Goal: Task Accomplishment & Management: Use online tool/utility

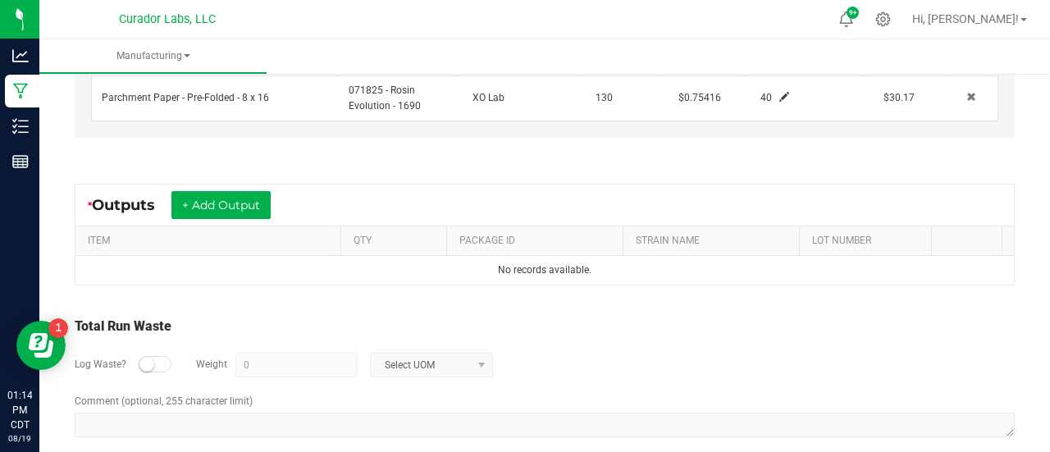
scroll to position [557, 0]
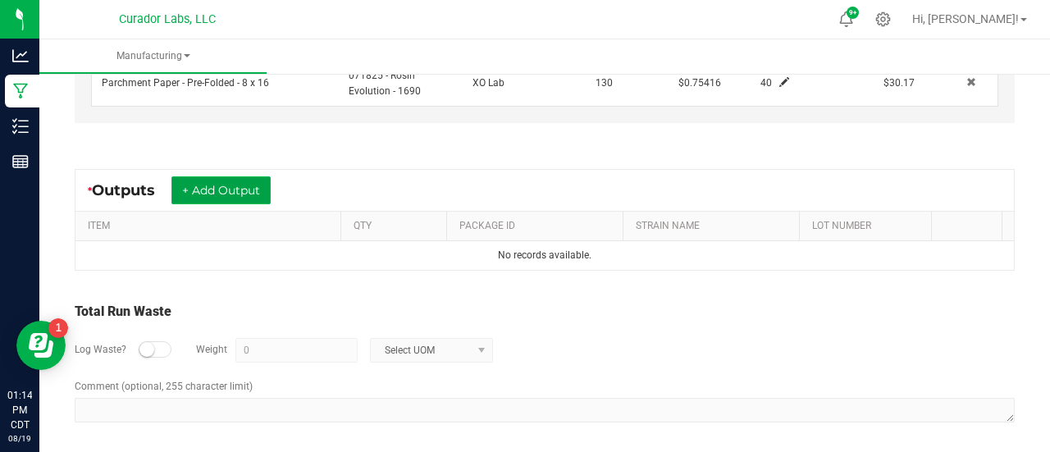
click at [234, 189] on button "+ Add Output" at bounding box center [220, 190] width 99 height 28
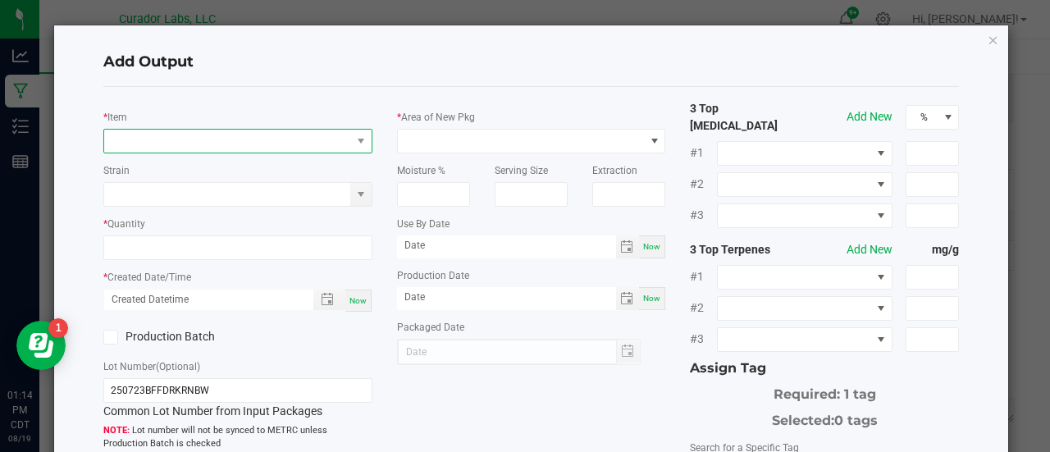
click at [186, 135] on span "NO DATA FOUND" at bounding box center [227, 141] width 247 height 23
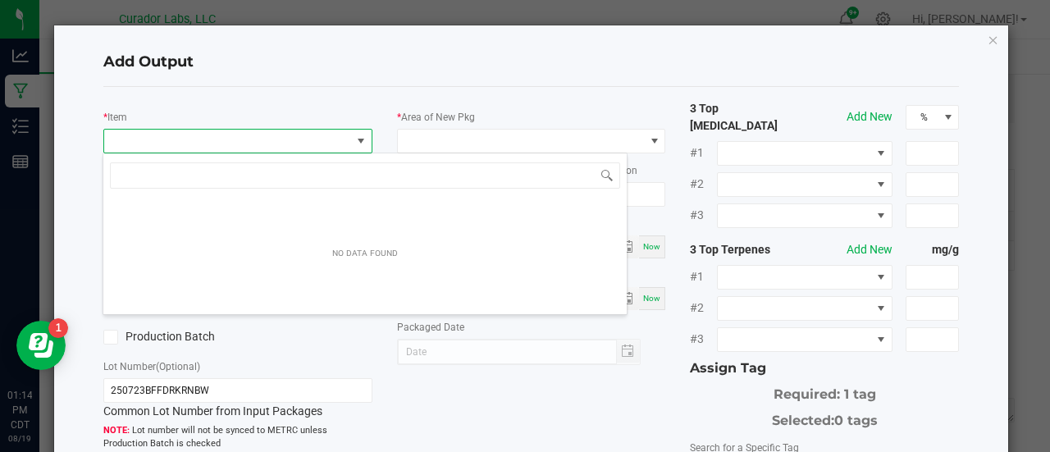
scroll to position [24, 265]
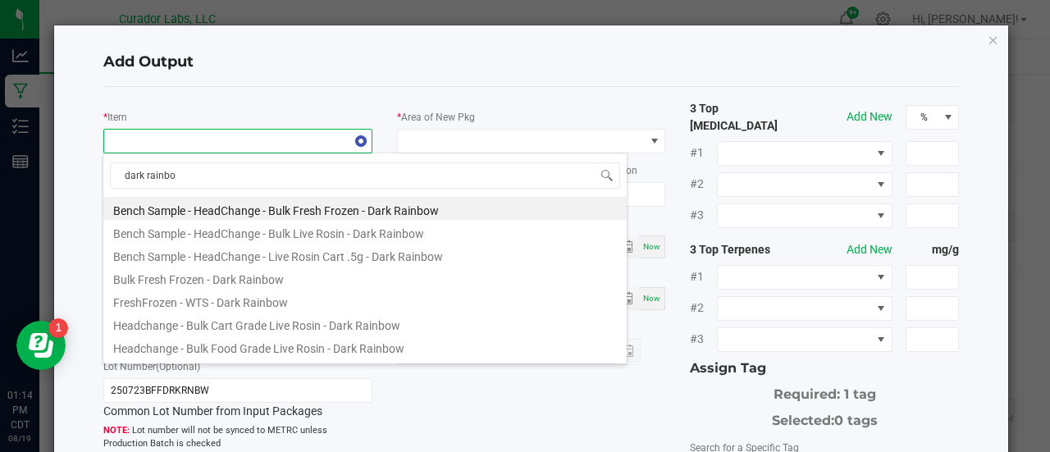
type input "dark rainbow"
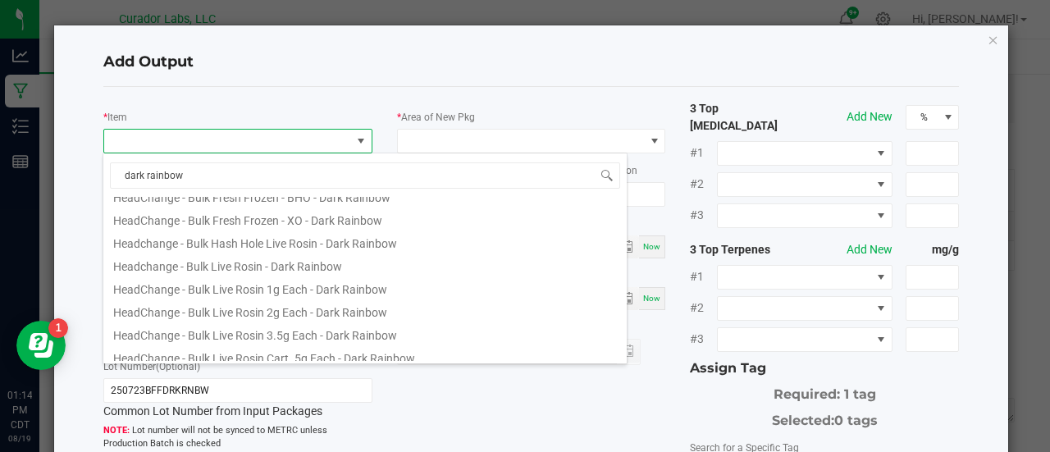
scroll to position [198, 0]
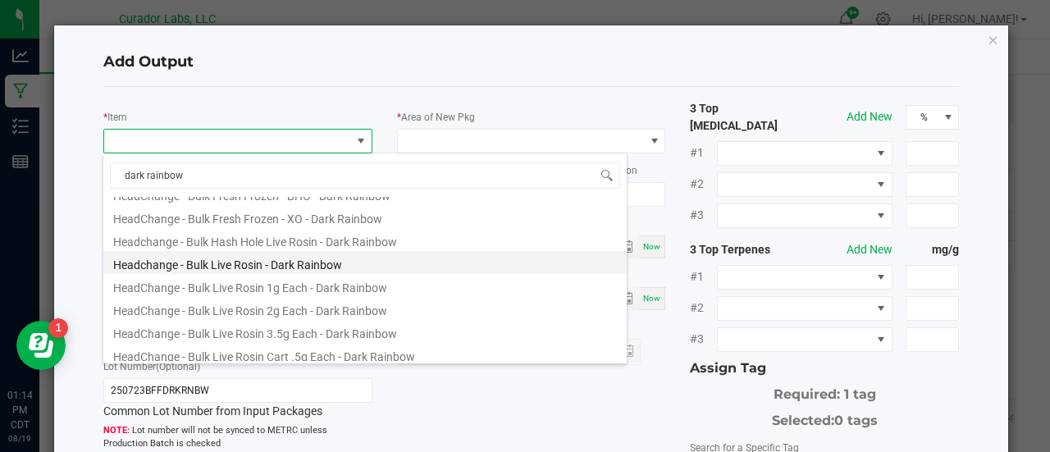
click at [274, 266] on li "Headchange - Bulk Live Rosin - Dark Rainbow" at bounding box center [364, 262] width 523 height 23
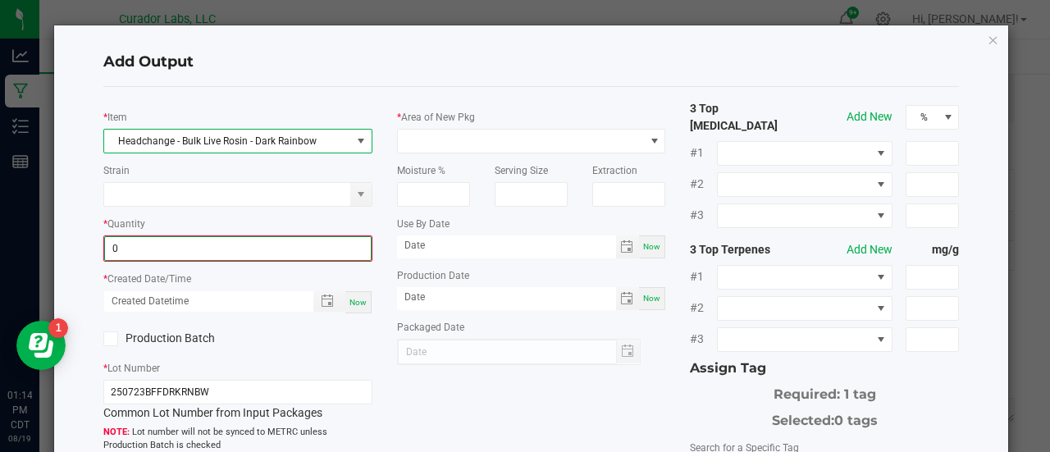
click at [208, 239] on input "0" at bounding box center [238, 248] width 266 height 23
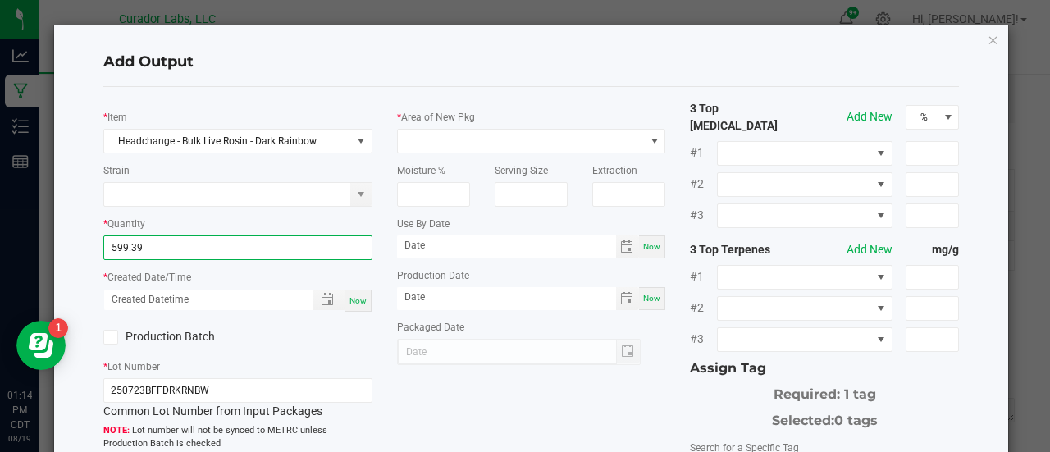
type input "599.3900 g"
click at [349, 303] on span "Now" at bounding box center [357, 300] width 17 height 9
type input "[DATE] 1:14 PM"
type input "[DATE]"
click at [185, 336] on label "Production Batch" at bounding box center [164, 336] width 122 height 17
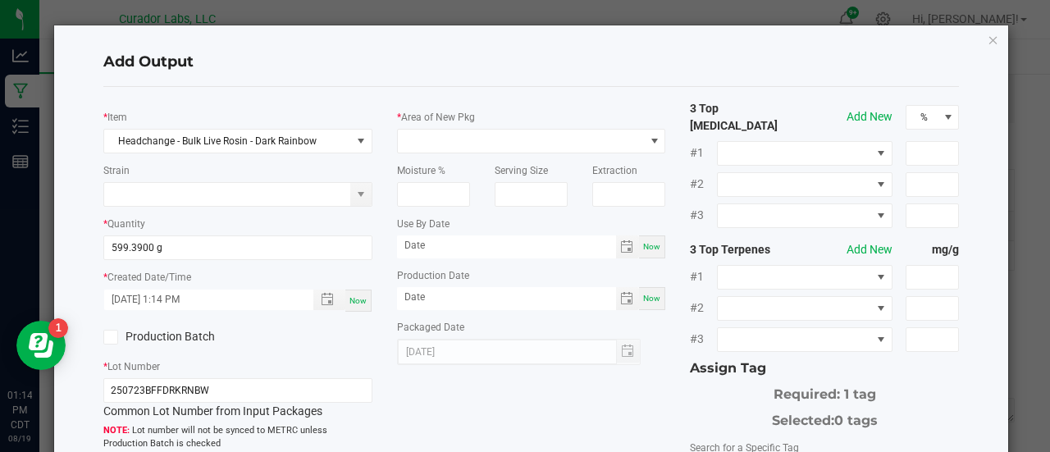
click at [0, 0] on input "Production Batch" at bounding box center [0, 0] width 0 height 0
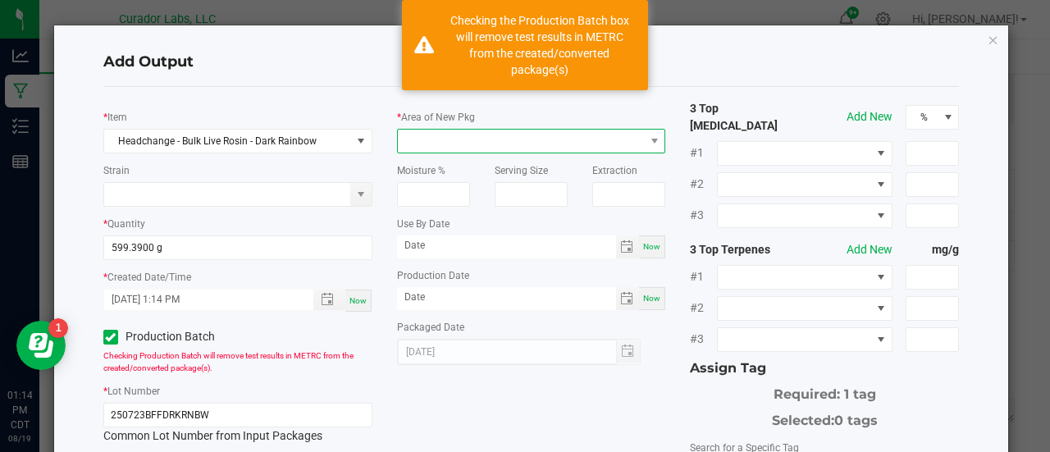
click at [462, 144] on span at bounding box center [521, 141] width 247 height 23
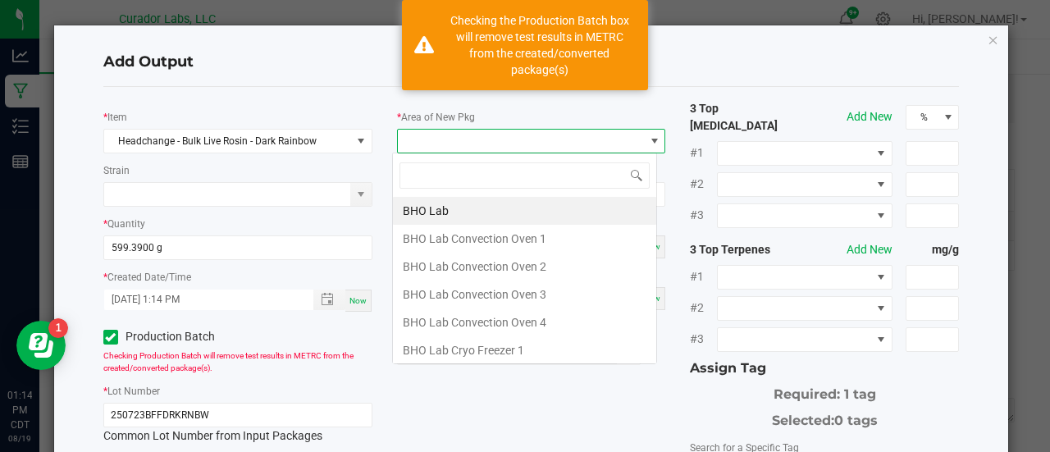
scroll to position [24, 265]
type input "lab"
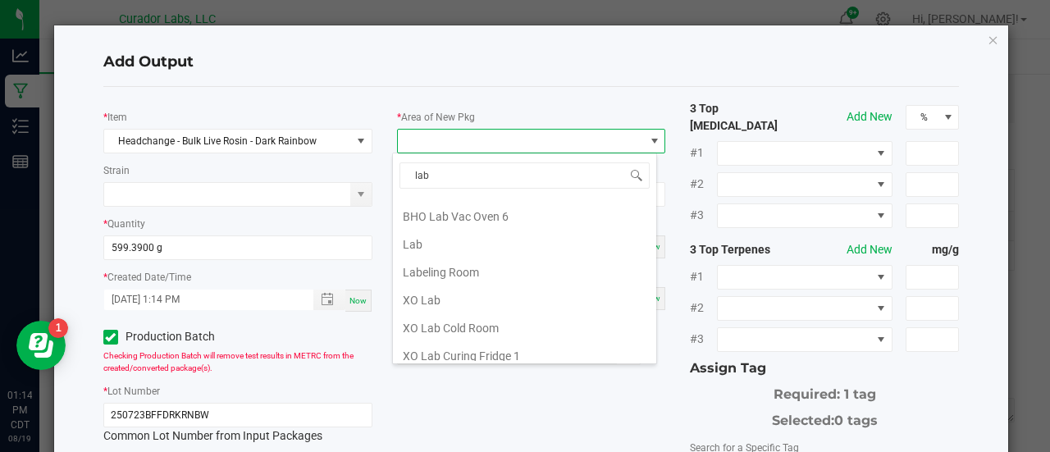
scroll to position [385, 0]
click at [440, 238] on li "Lab" at bounding box center [524, 244] width 263 height 28
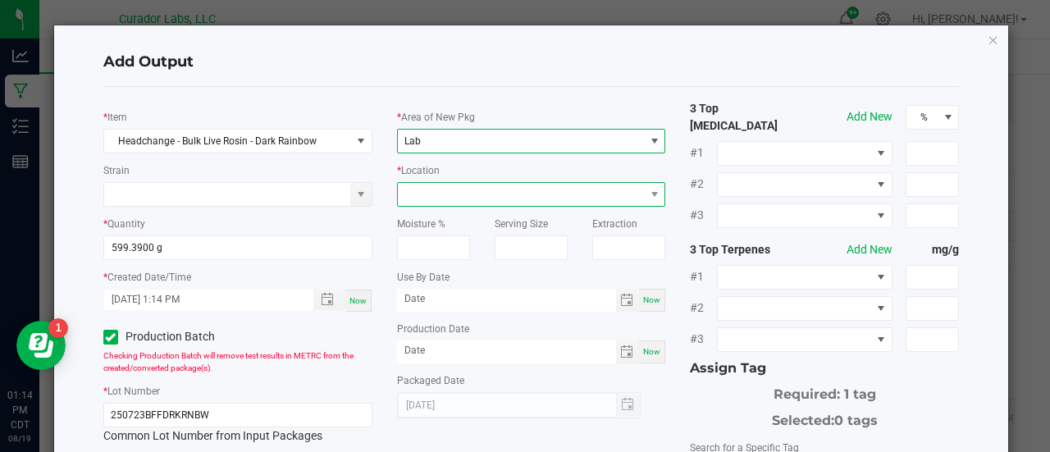
click at [425, 188] on span at bounding box center [521, 194] width 247 height 23
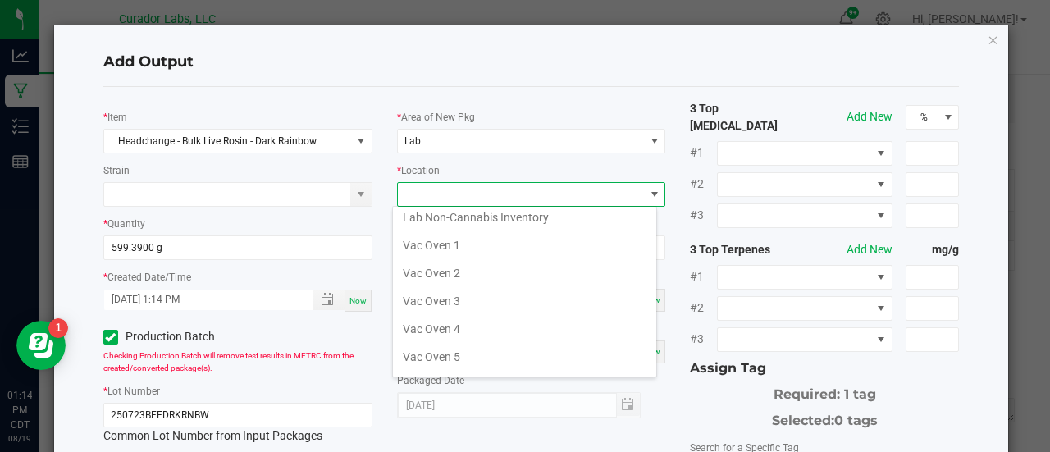
scroll to position [273, 0]
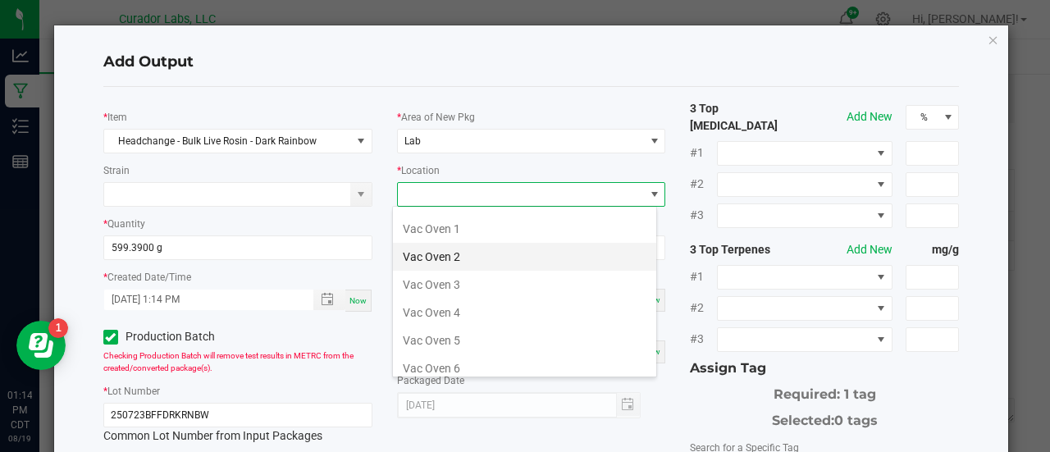
click at [441, 248] on li "Vac Oven 2" at bounding box center [524, 257] width 263 height 28
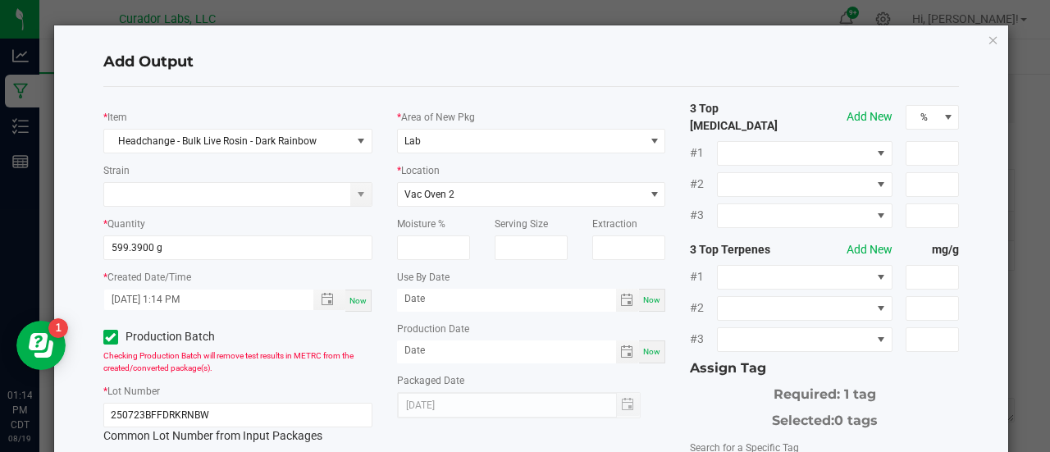
click at [643, 299] on span "Now" at bounding box center [651, 299] width 17 height 9
click at [439, 300] on input "[DATE]" at bounding box center [506, 299] width 219 height 21
type input "[DATE]"
click at [644, 349] on span "Now" at bounding box center [651, 351] width 17 height 9
type input "[DATE]"
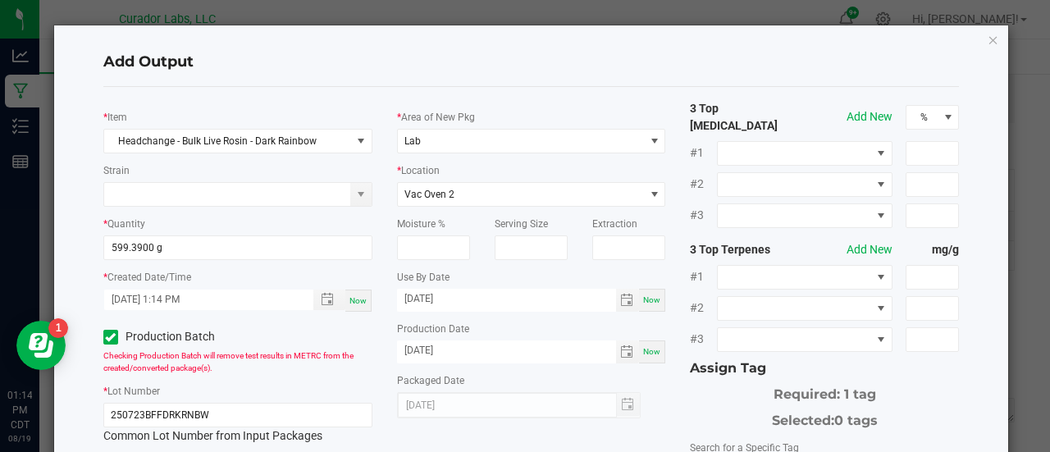
click at [655, 369] on div "* Area of New Pkg Lab * Location Vac Oven 2 Moisture % Serving Size Extraction …" at bounding box center [532, 259] width 294 height 318
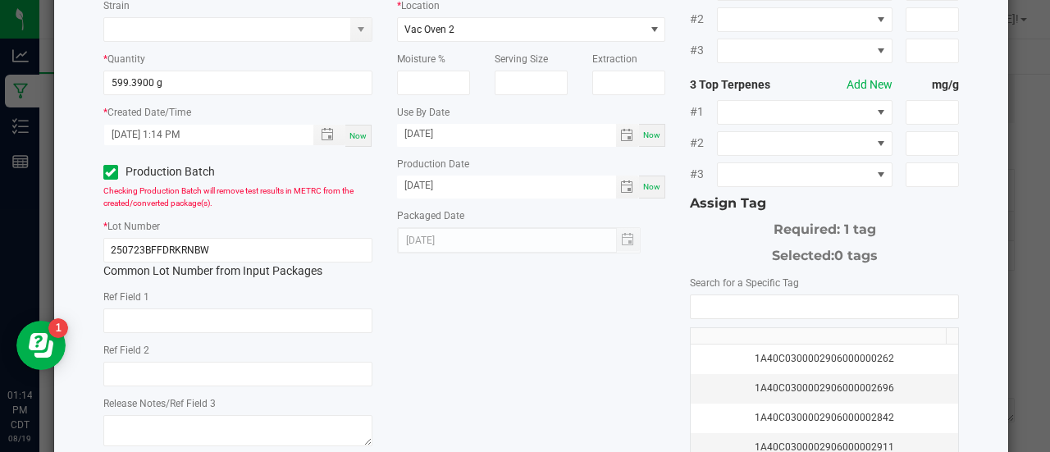
scroll to position [170, 0]
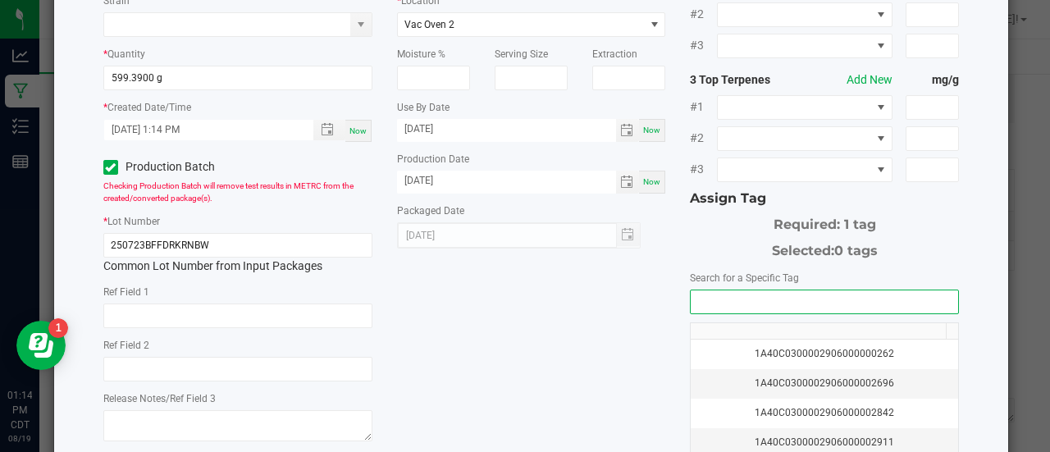
click at [709, 290] on input "NO DATA FOUND" at bounding box center [823, 301] width 267 height 23
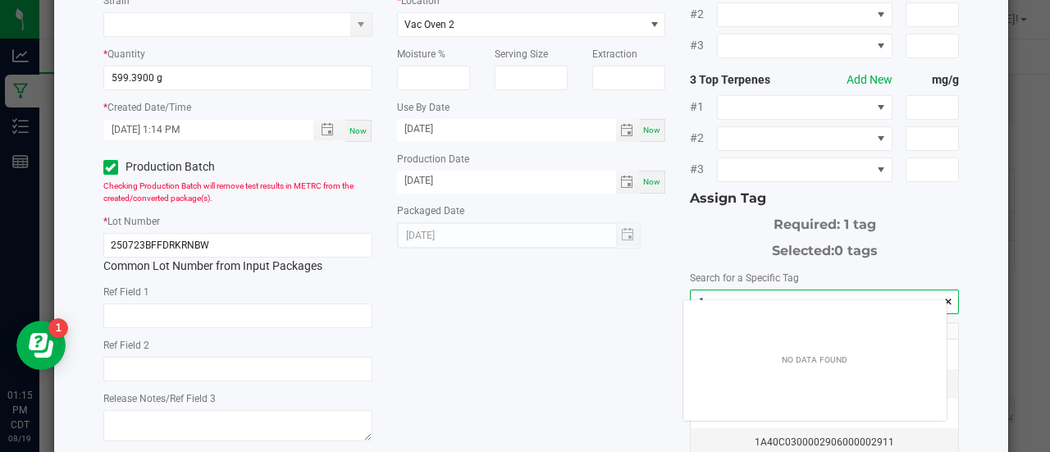
scroll to position [23, 264]
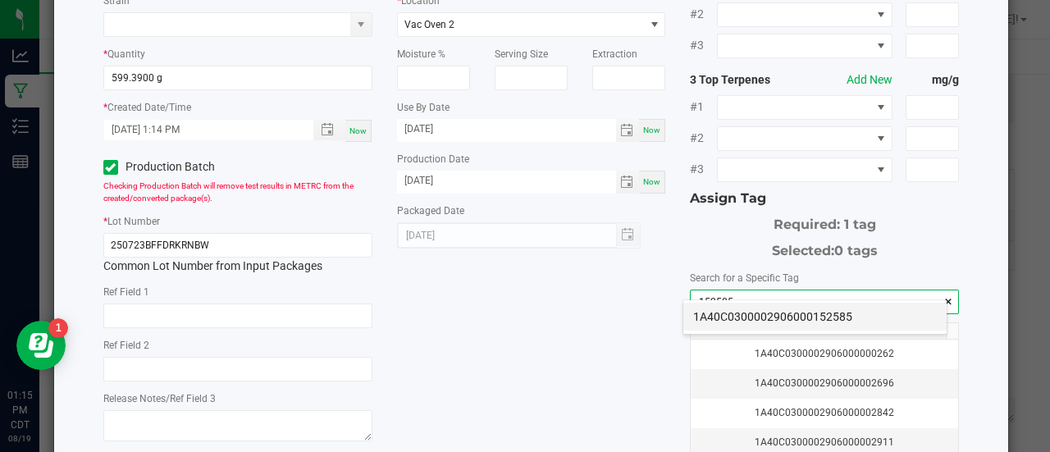
click at [743, 312] on li "1A40C0300002906000152585" at bounding box center [814, 317] width 263 height 28
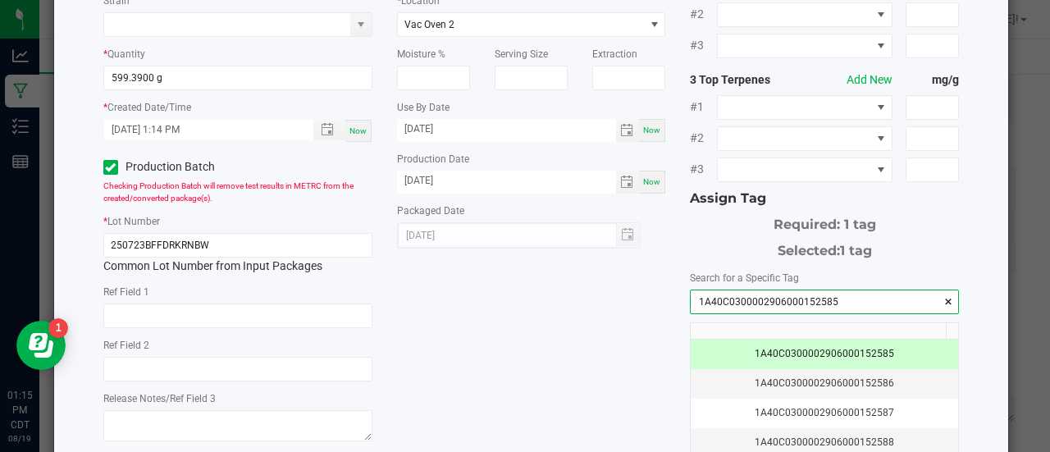
type input "1A40C0300002906000152585"
click at [592, 326] on div "* Item Headchange - Bulk Live Rosin - Dark Rainbow Strain * Quantity 599.3900 g…" at bounding box center [531, 229] width 881 height 598
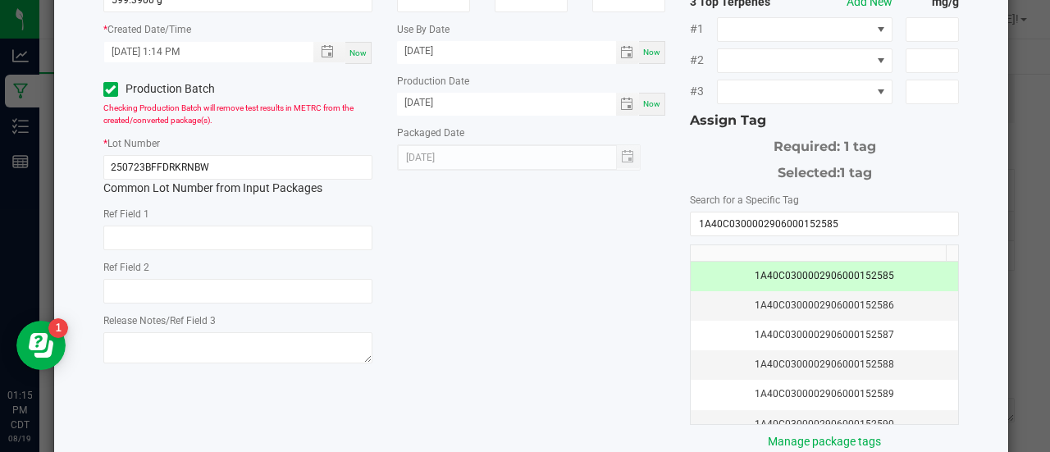
scroll to position [326, 0]
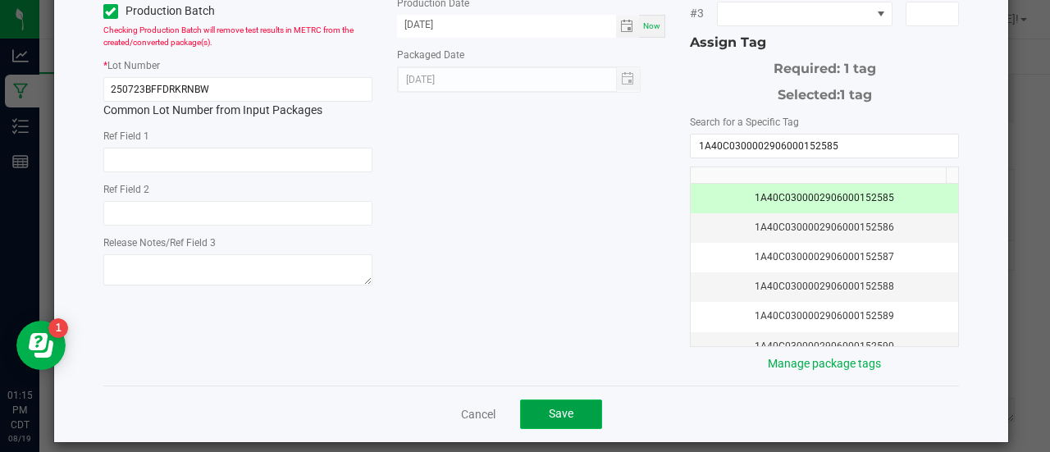
click at [549, 411] on button "Save" at bounding box center [561, 414] width 82 height 30
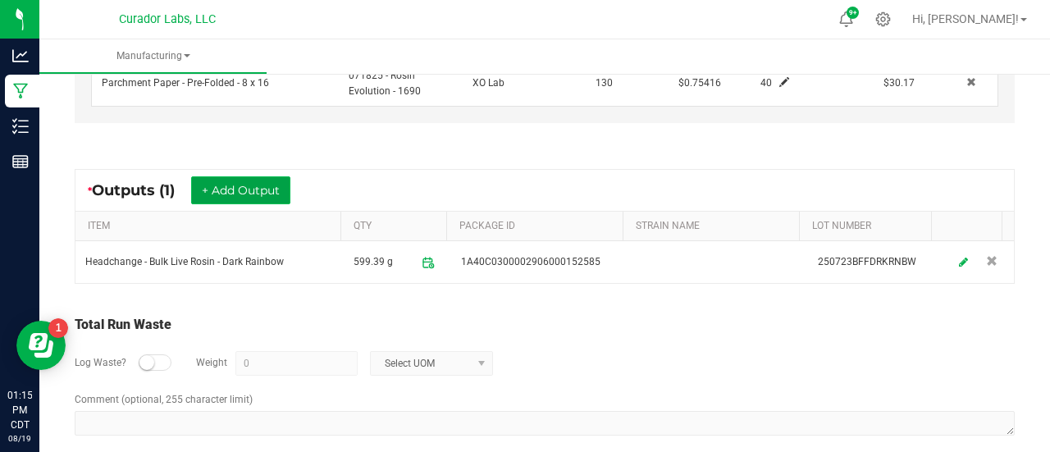
click at [272, 185] on button "+ Add Output" at bounding box center [240, 190] width 99 height 28
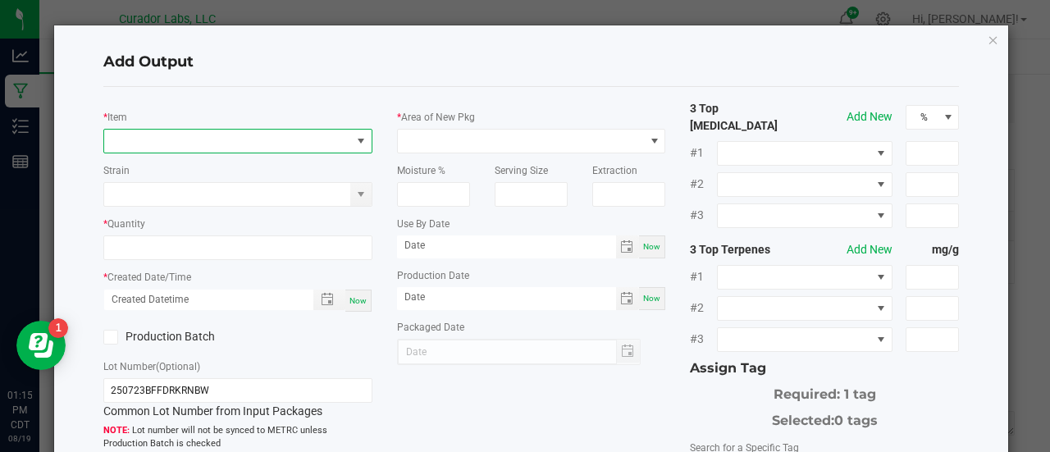
click at [210, 139] on span "NO DATA FOUND" at bounding box center [227, 141] width 247 height 23
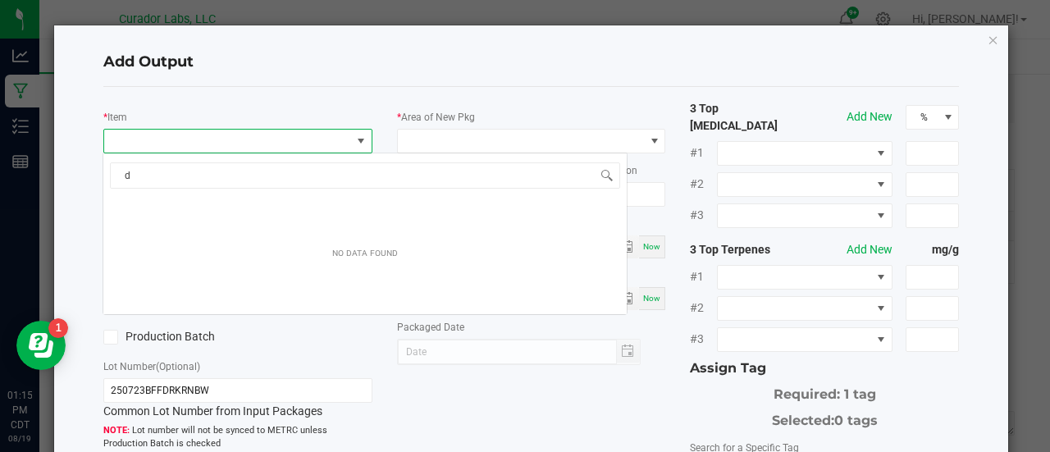
scroll to position [24, 265]
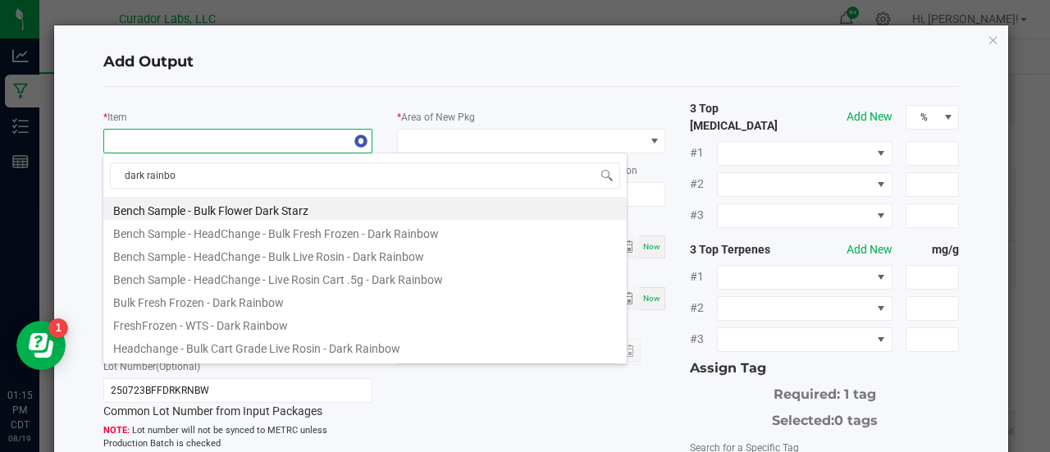
type input "dark rainbow"
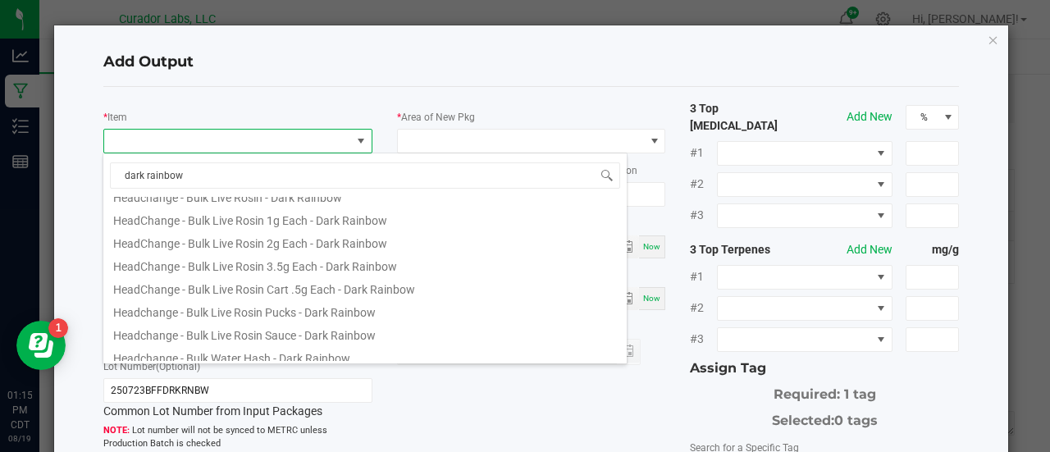
scroll to position [281, 0]
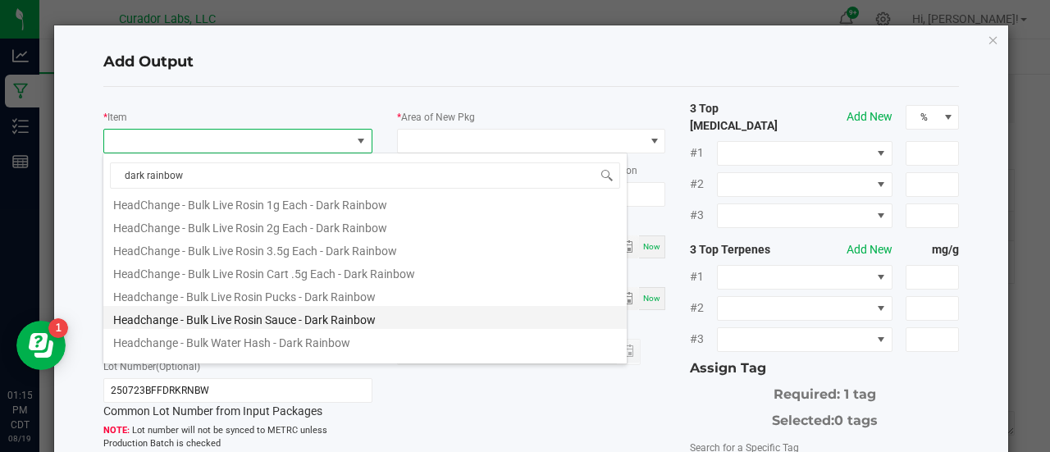
click at [276, 321] on li "Headchange - Bulk Live Rosin Sauce - Dark Rainbow" at bounding box center [364, 317] width 523 height 23
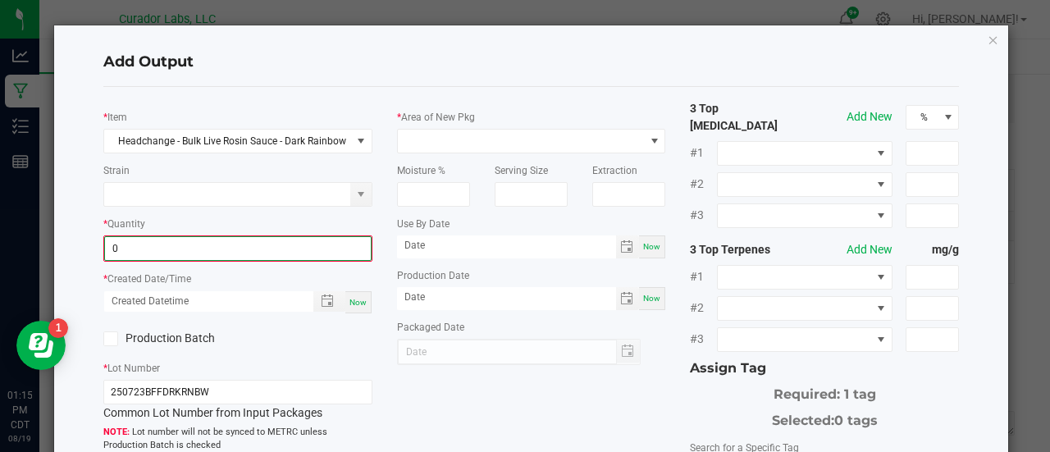
click at [216, 257] on input "0" at bounding box center [238, 248] width 266 height 23
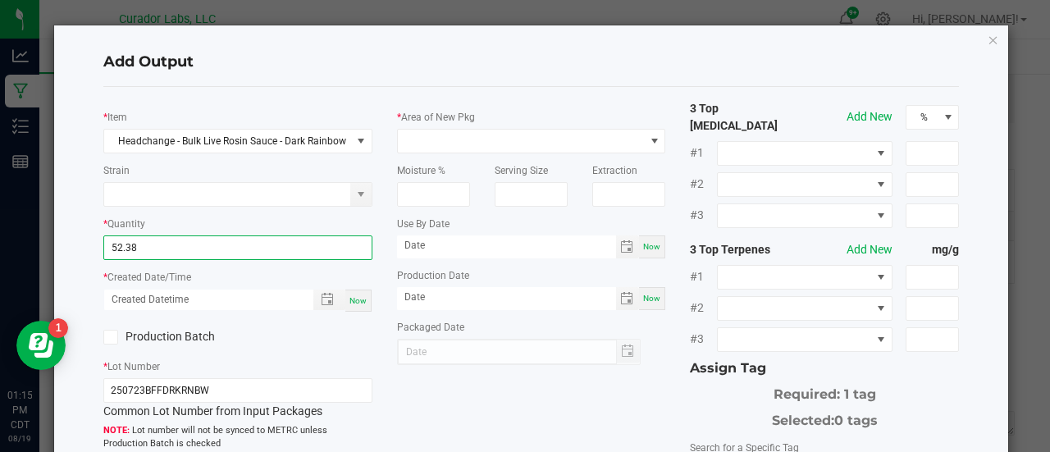
type input "52.3800 g"
click at [353, 298] on span "Now" at bounding box center [357, 300] width 17 height 9
type input "[DATE] 1:15 PM"
type input "[DATE]"
click at [172, 340] on label "Production Batch" at bounding box center [164, 336] width 122 height 17
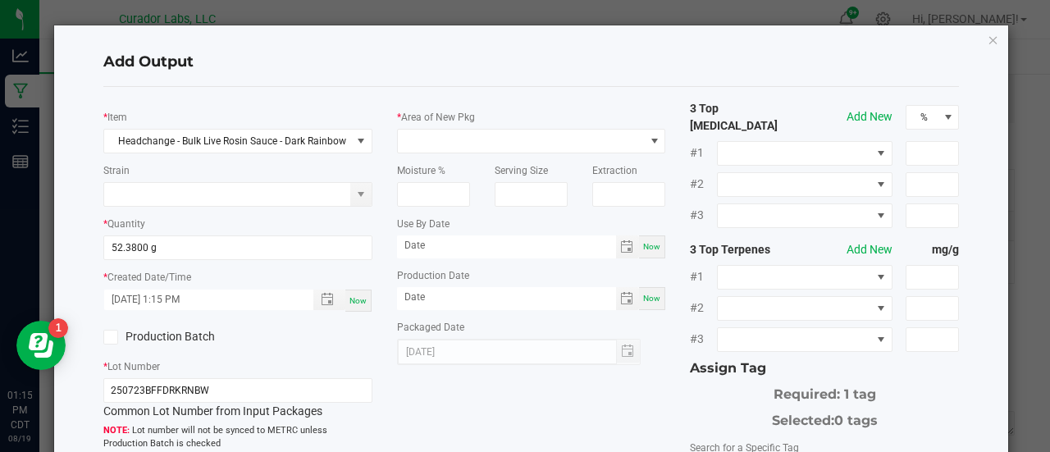
click at [0, 0] on input "Production Batch" at bounding box center [0, 0] width 0 height 0
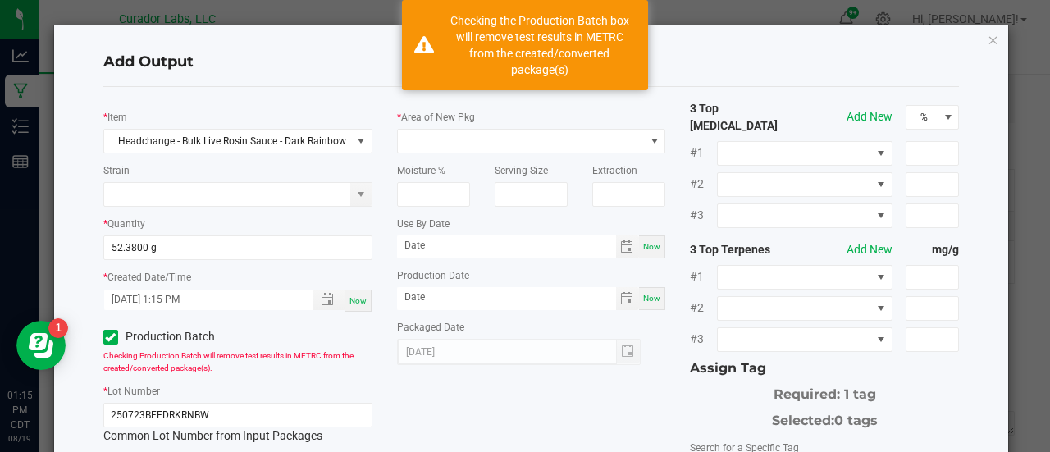
click at [441, 127] on div "* Area of New Pkg" at bounding box center [531, 130] width 269 height 45
click at [441, 152] on span at bounding box center [521, 141] width 247 height 23
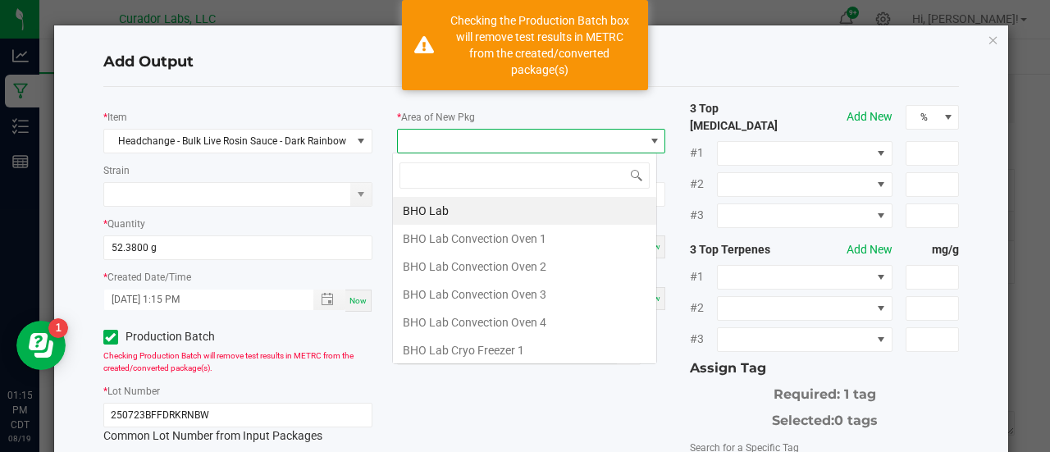
scroll to position [24, 265]
type input "c"
type input "xo"
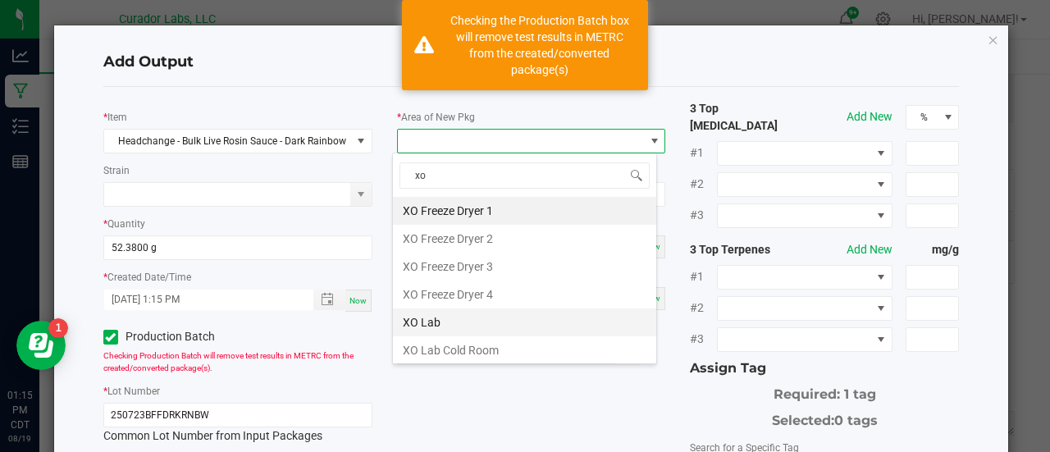
click at [440, 314] on li "XO Lab" at bounding box center [524, 322] width 263 height 28
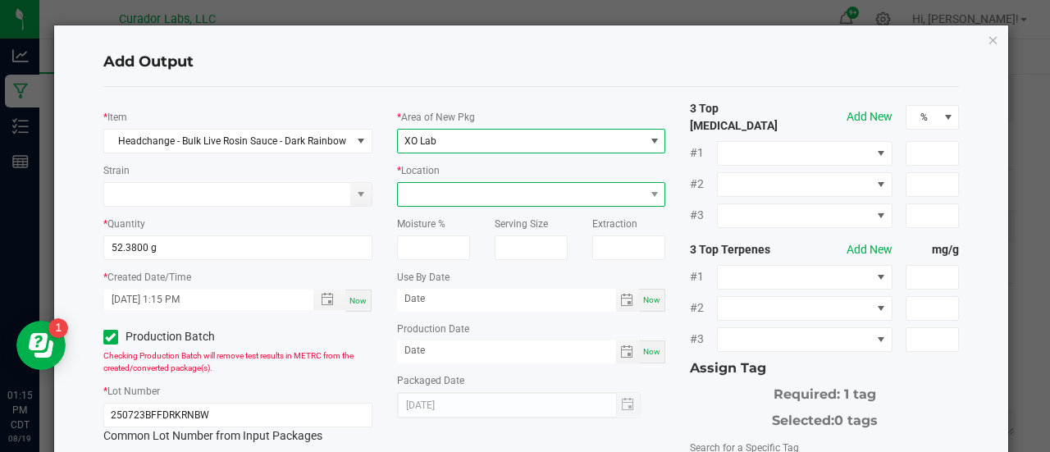
click at [443, 194] on span at bounding box center [521, 194] width 247 height 23
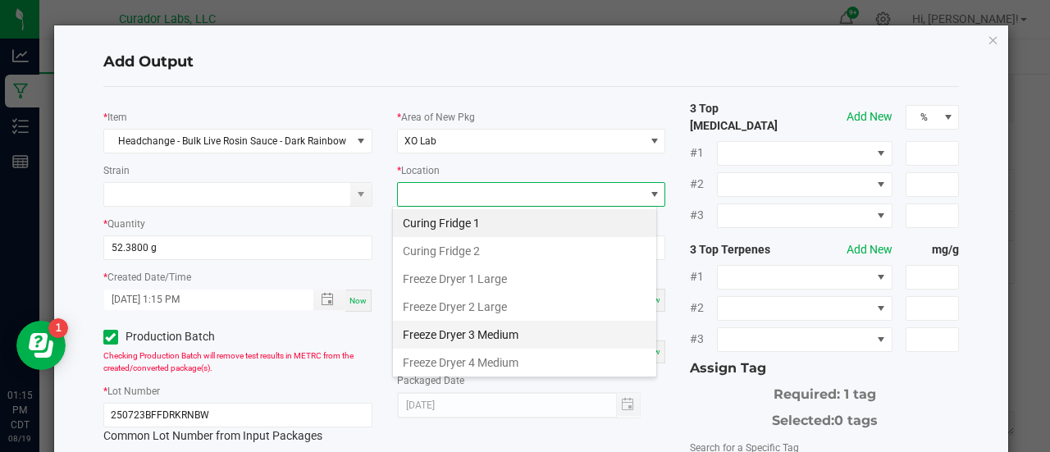
scroll to position [136, 0]
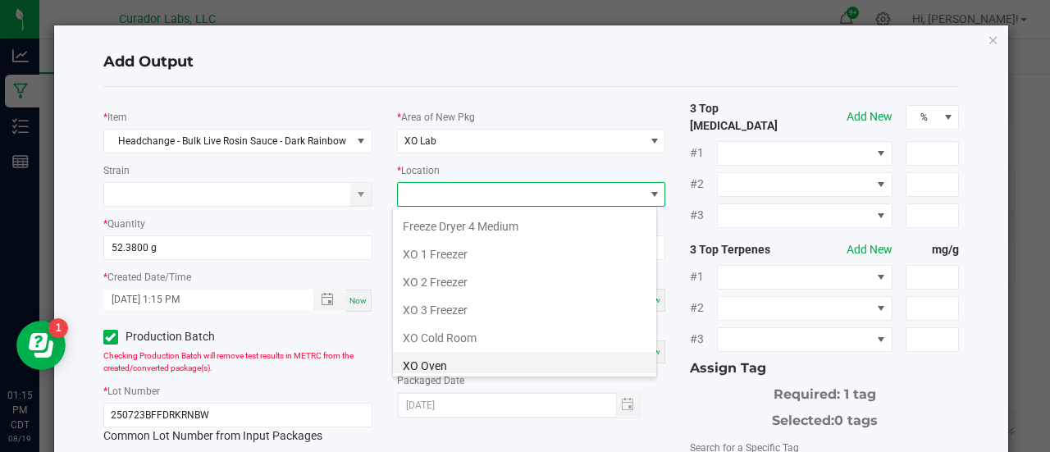
click at [456, 352] on li "XO Oven" at bounding box center [524, 366] width 263 height 28
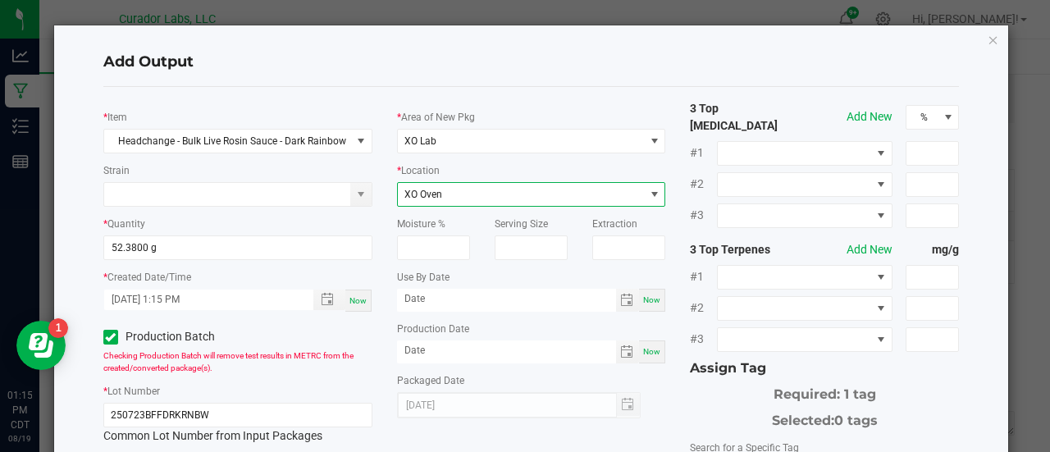
click at [643, 301] on span "Now" at bounding box center [651, 299] width 17 height 9
click at [438, 299] on input "[DATE]" at bounding box center [506, 299] width 219 height 21
type input "[DATE]"
click at [645, 349] on span "Now" at bounding box center [651, 351] width 17 height 9
type input "[DATE]"
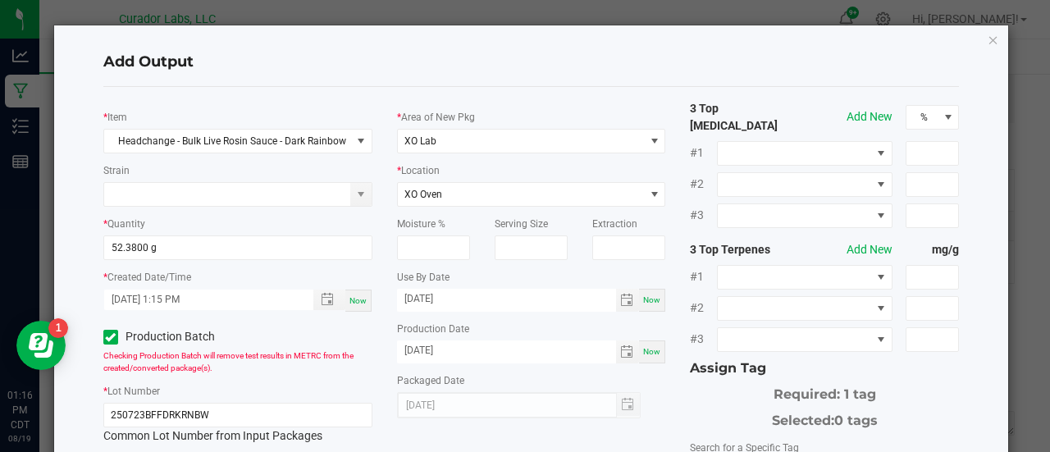
click at [663, 390] on div "* Area of New Pkg XO Lab * Location XO Oven Moisture % Serving Size Extraction …" at bounding box center [532, 259] width 294 height 318
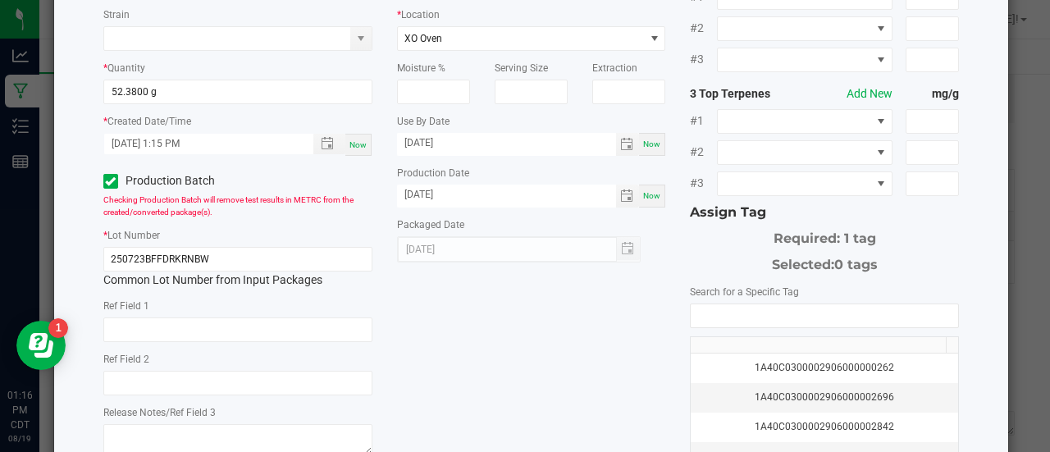
scroll to position [157, 0]
click at [712, 309] on input "NO DATA FOUND" at bounding box center [823, 314] width 267 height 23
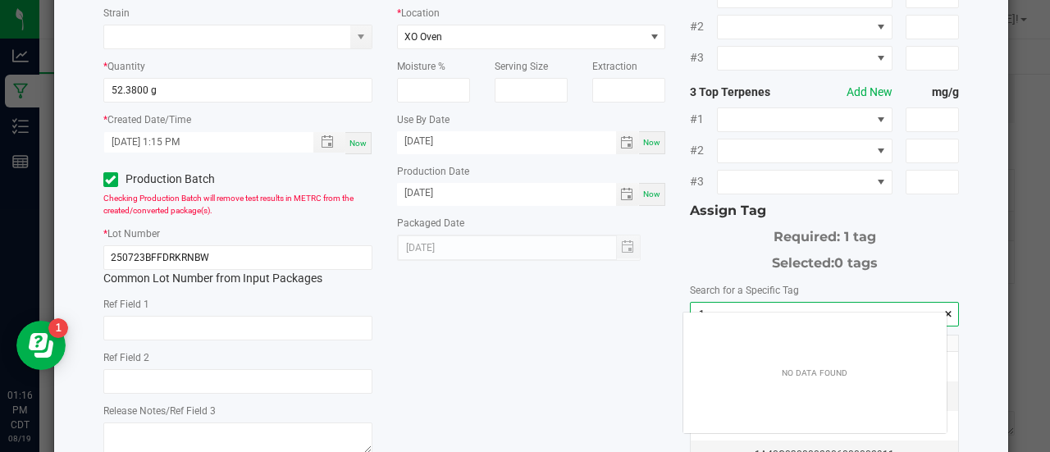
scroll to position [23, 264]
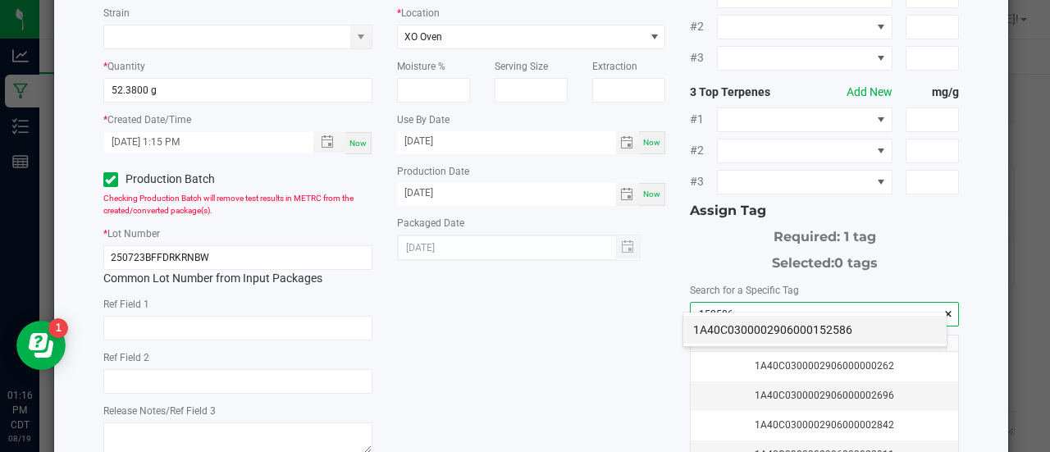
click at [723, 322] on li "1A40C0300002906000152586" at bounding box center [814, 330] width 263 height 28
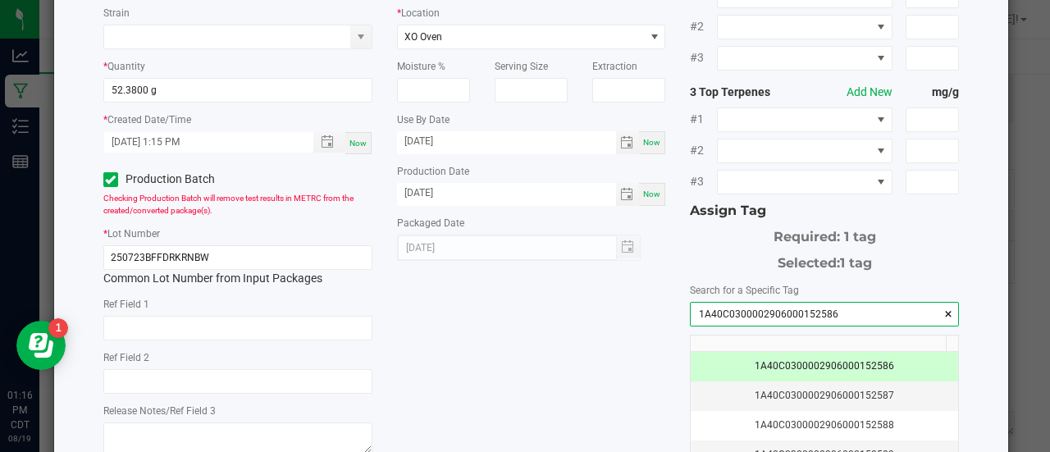
type input "1A40C0300002906000152586"
click at [608, 354] on div "* Item Headchange - Bulk Live Rosin Sauce - Dark Rainbow Strain * Quantity 52.3…" at bounding box center [531, 242] width 881 height 598
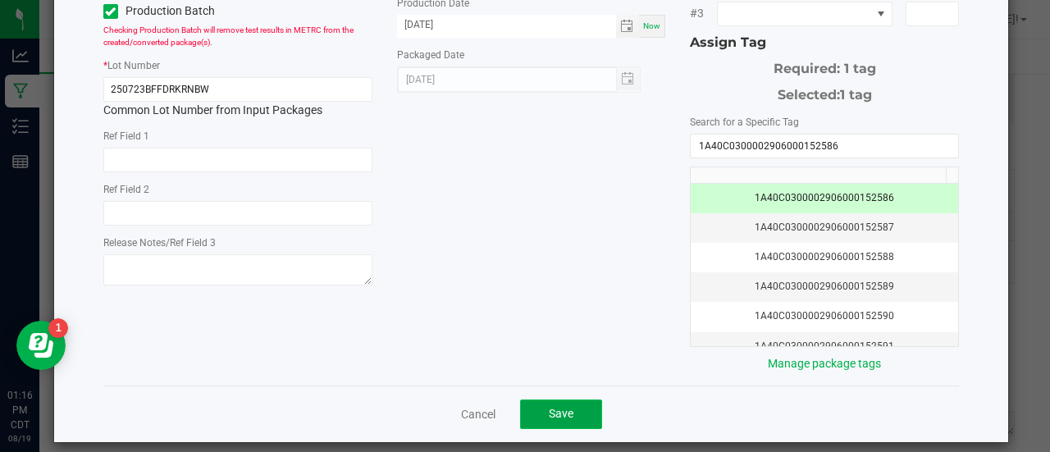
click at [574, 411] on button "Save" at bounding box center [561, 414] width 82 height 30
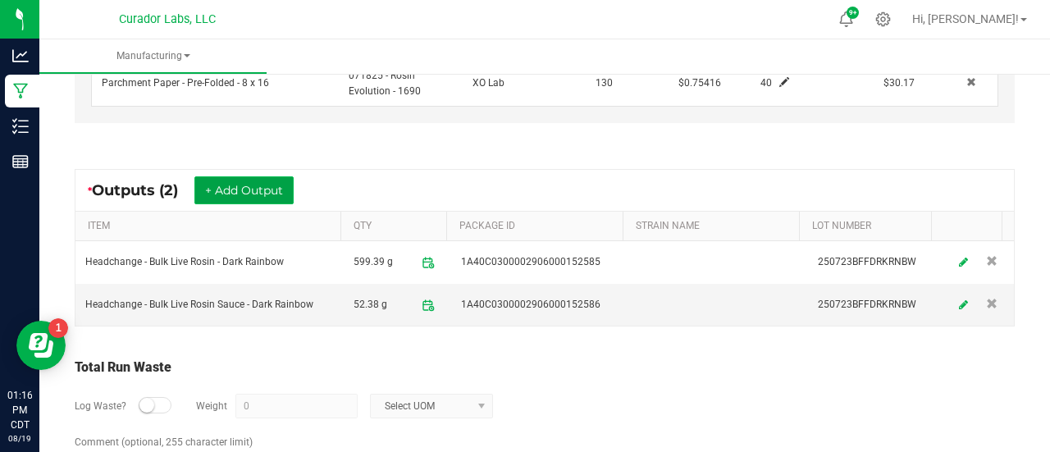
click at [248, 194] on button "+ Add Output" at bounding box center [243, 190] width 99 height 28
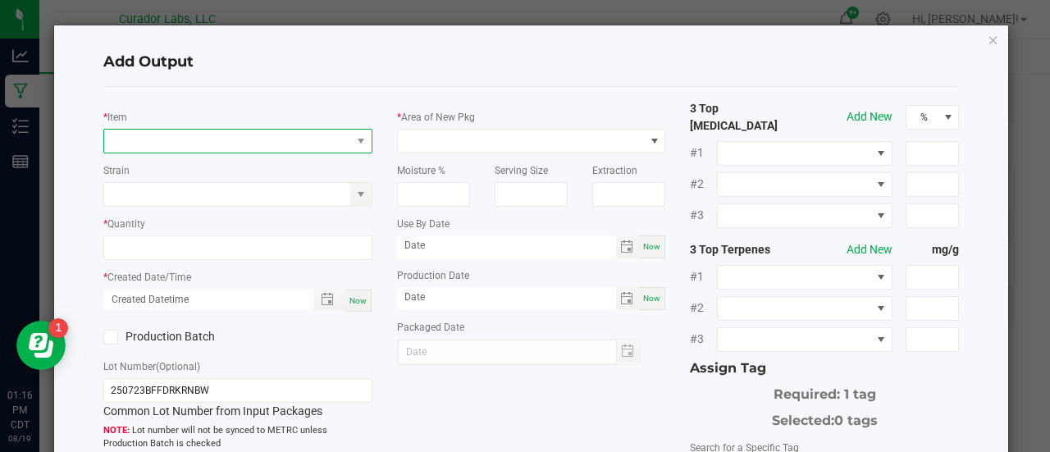
click at [264, 137] on span "NO DATA FOUND" at bounding box center [227, 141] width 247 height 23
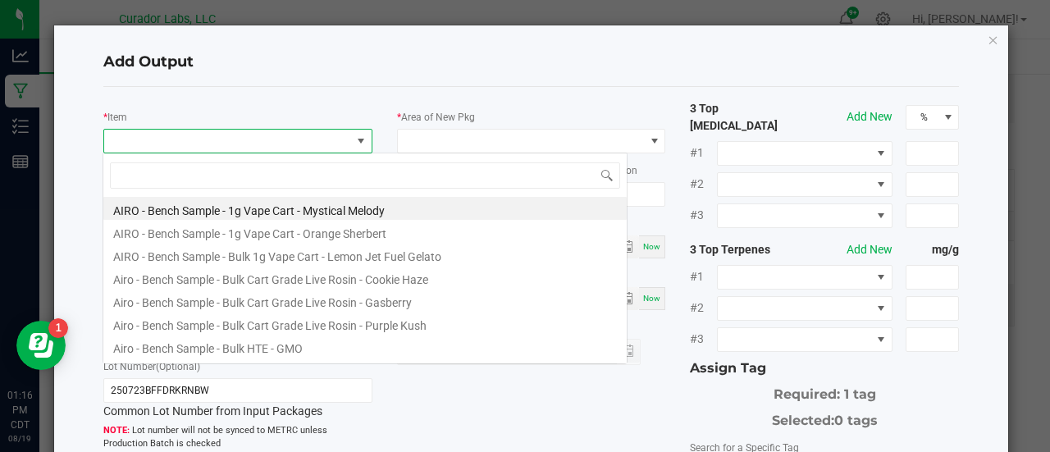
scroll to position [24, 265]
type input "dark rainbow"
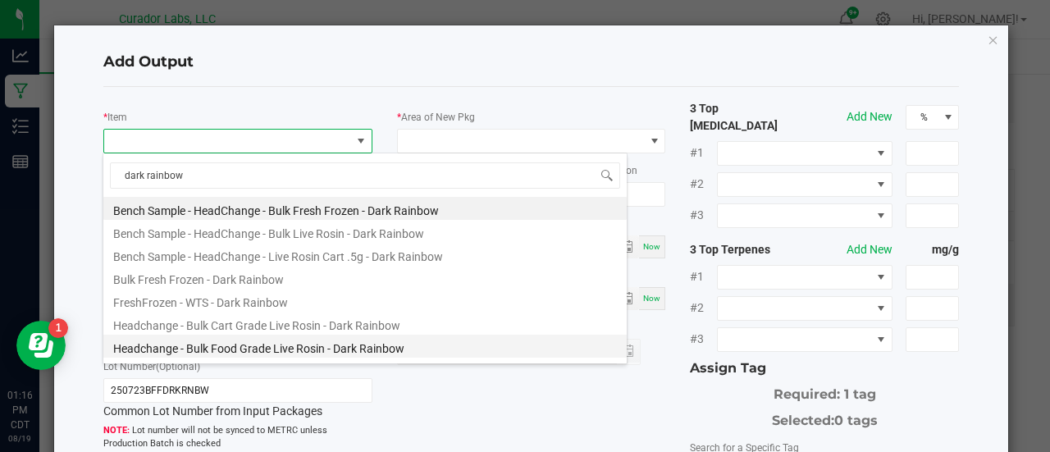
click at [331, 352] on li "Headchange - Bulk Food Grade Live Rosin - Dark Rainbow" at bounding box center [364, 346] width 523 height 23
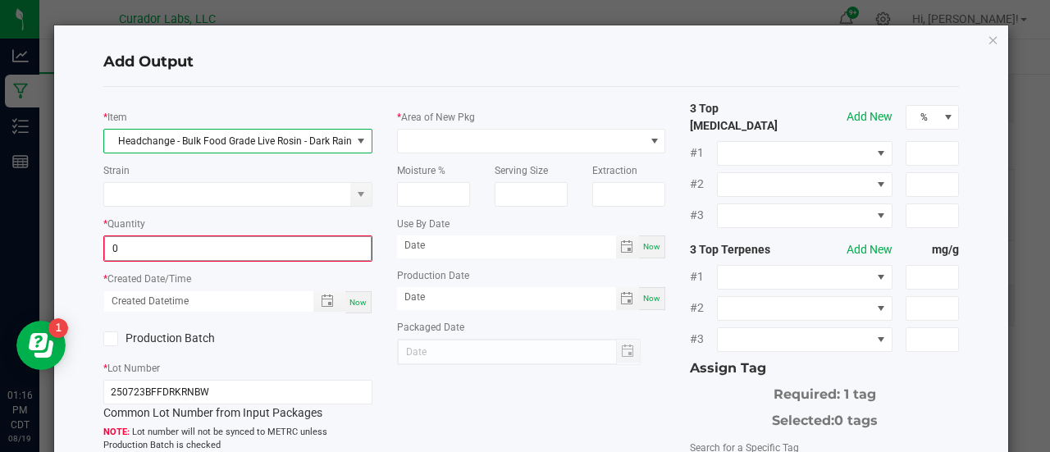
click at [221, 252] on input "0" at bounding box center [238, 248] width 266 height 23
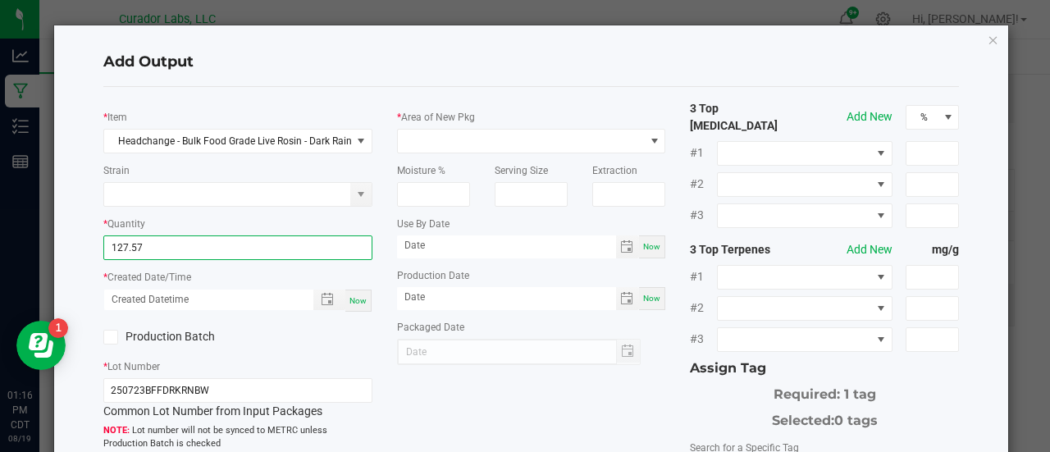
type input "127.5700 g"
click at [353, 303] on span "Now" at bounding box center [357, 300] width 17 height 9
type input "[DATE] 1:16 PM"
type input "[DATE]"
click at [198, 339] on label "Production Batch" at bounding box center [164, 336] width 122 height 17
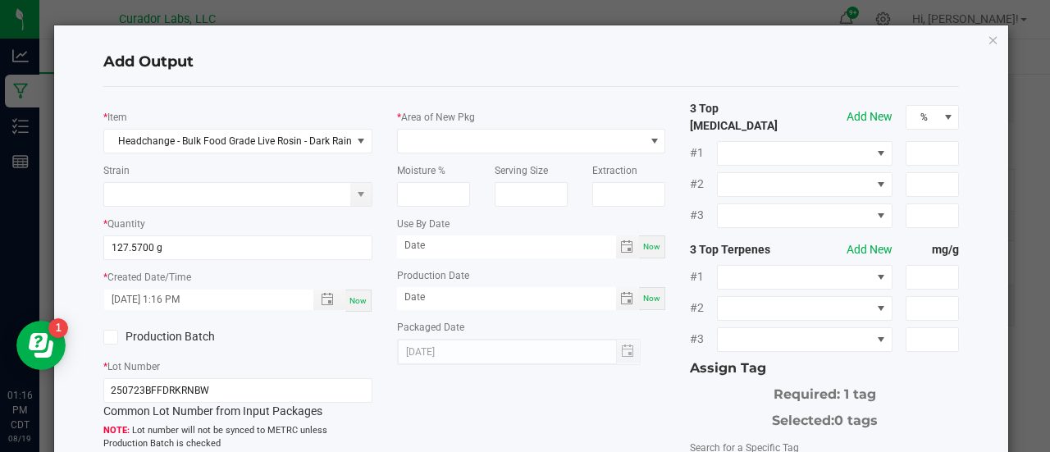
click at [0, 0] on input "Production Batch" at bounding box center [0, 0] width 0 height 0
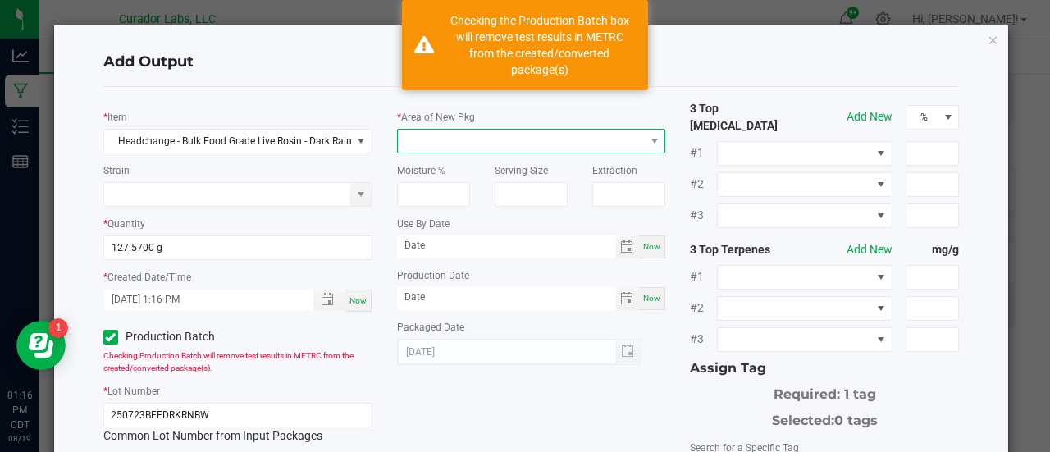
click at [423, 139] on span at bounding box center [521, 141] width 247 height 23
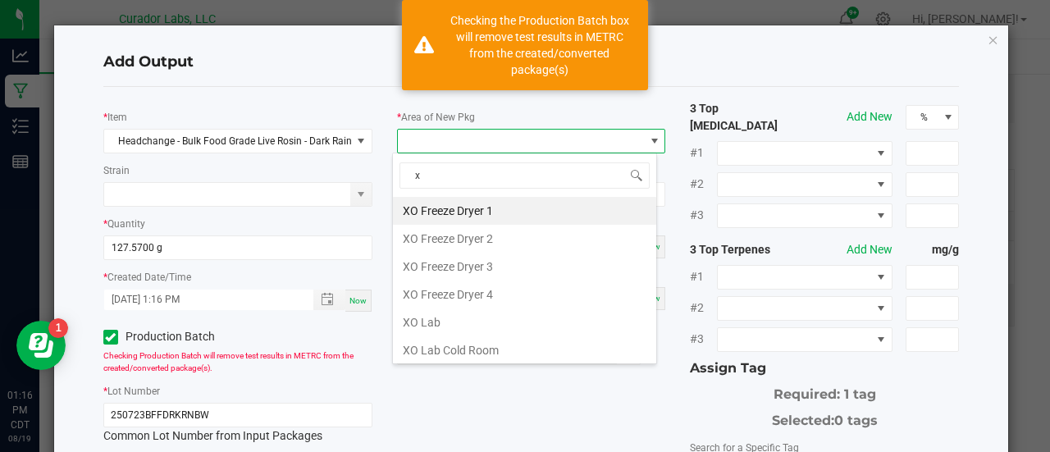
type input "xo"
click at [470, 319] on li "XO Lab" at bounding box center [524, 322] width 263 height 28
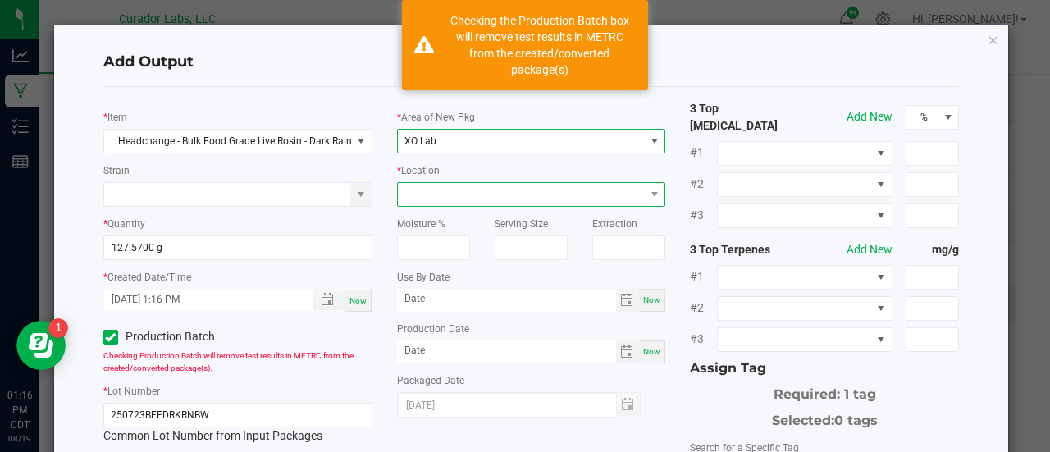
click at [440, 197] on span at bounding box center [521, 194] width 247 height 23
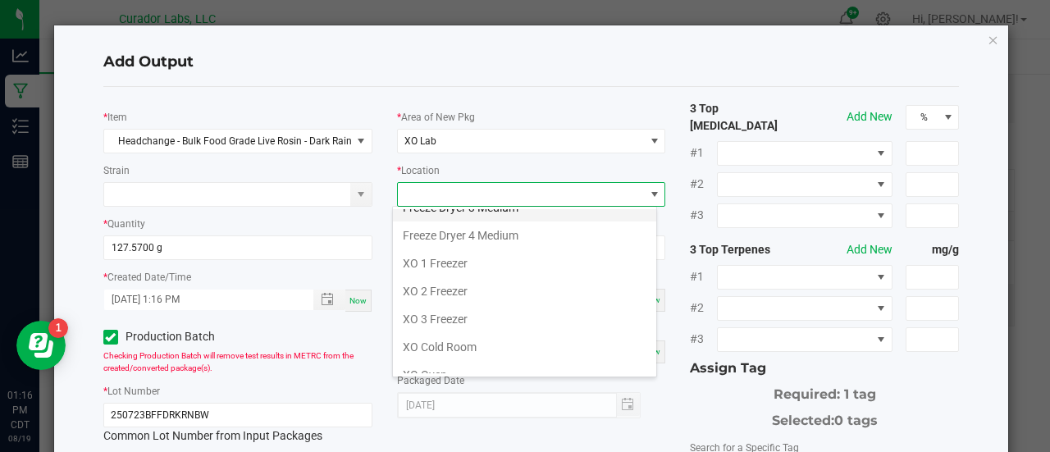
scroll to position [136, 0]
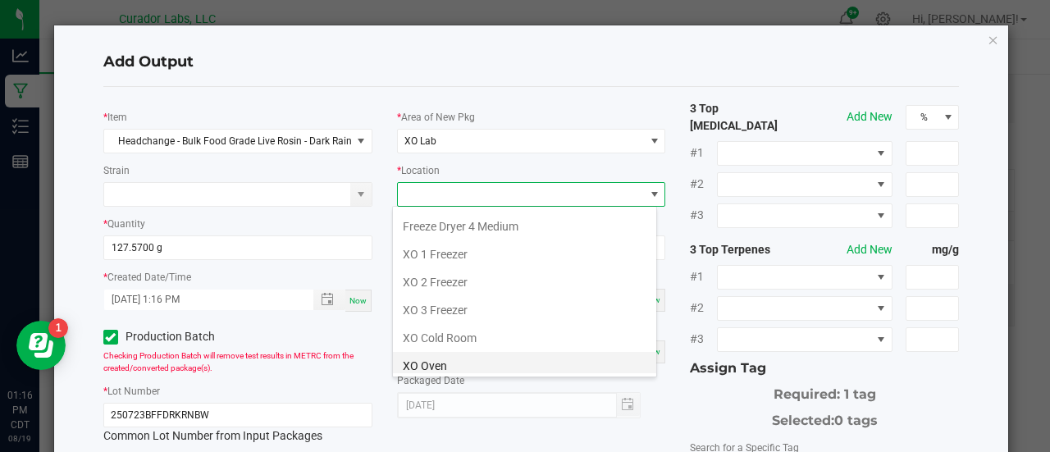
click at [441, 357] on li "XO Oven" at bounding box center [524, 366] width 263 height 28
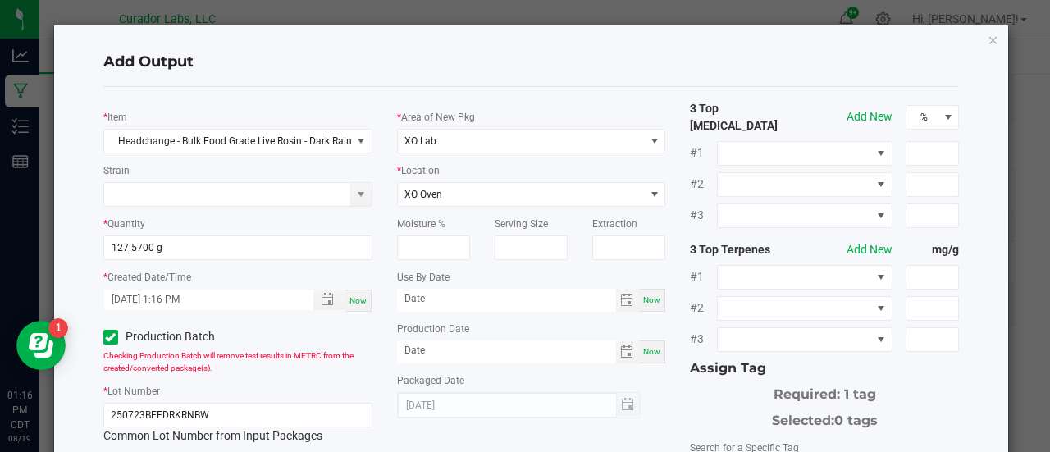
click at [653, 298] on div "Now" at bounding box center [652, 300] width 26 height 23
click at [438, 300] on input "[DATE]" at bounding box center [506, 299] width 219 height 21
type input "[DATE]"
click at [649, 345] on div "Now" at bounding box center [652, 351] width 26 height 23
type input "[DATE]"
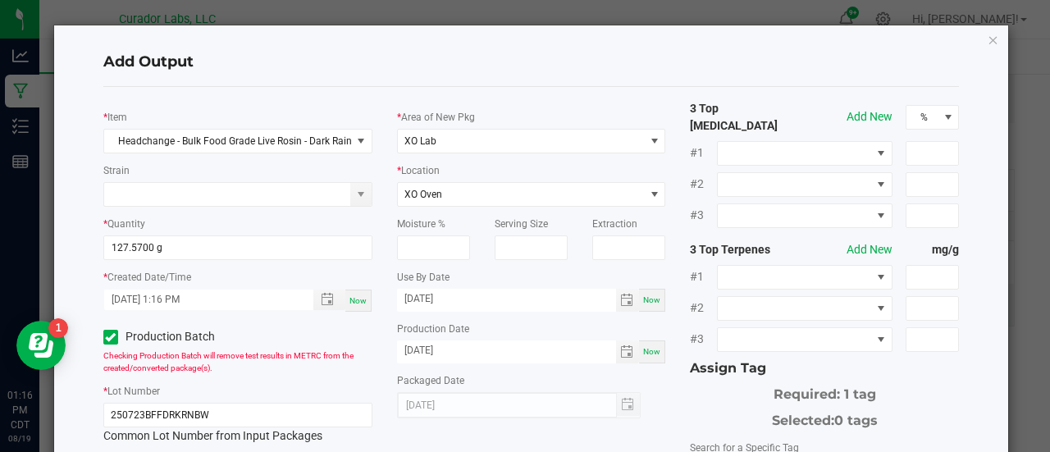
click at [652, 403] on div "[DATE]" at bounding box center [531, 405] width 269 height 26
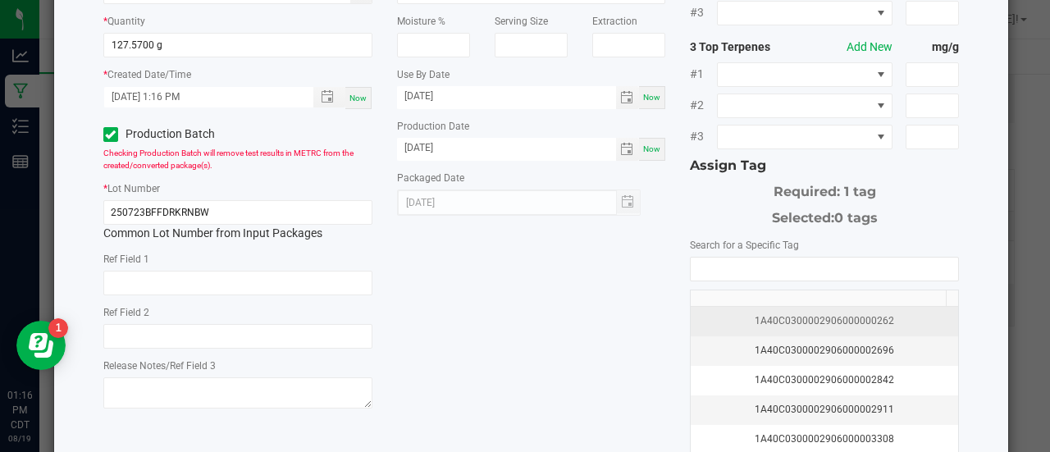
scroll to position [203, 0]
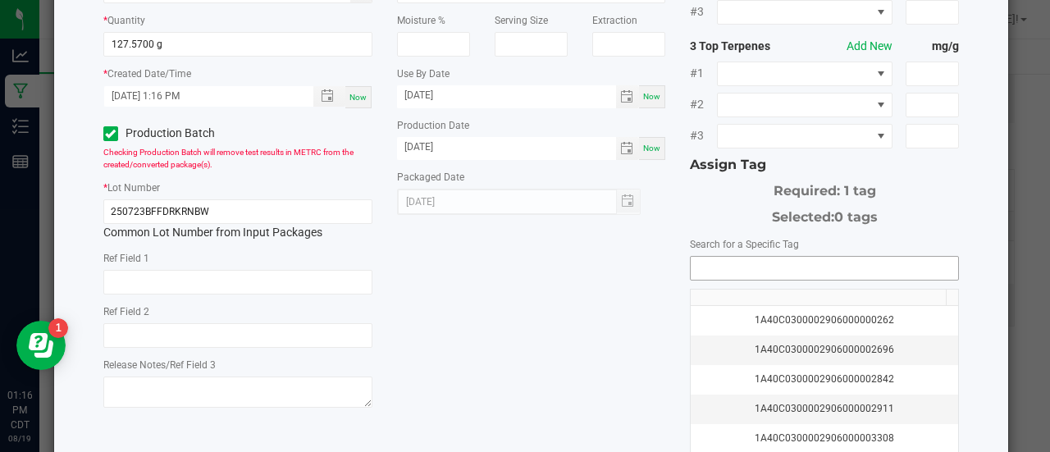
click at [708, 257] on input "NO DATA FOUND" at bounding box center [823, 268] width 267 height 23
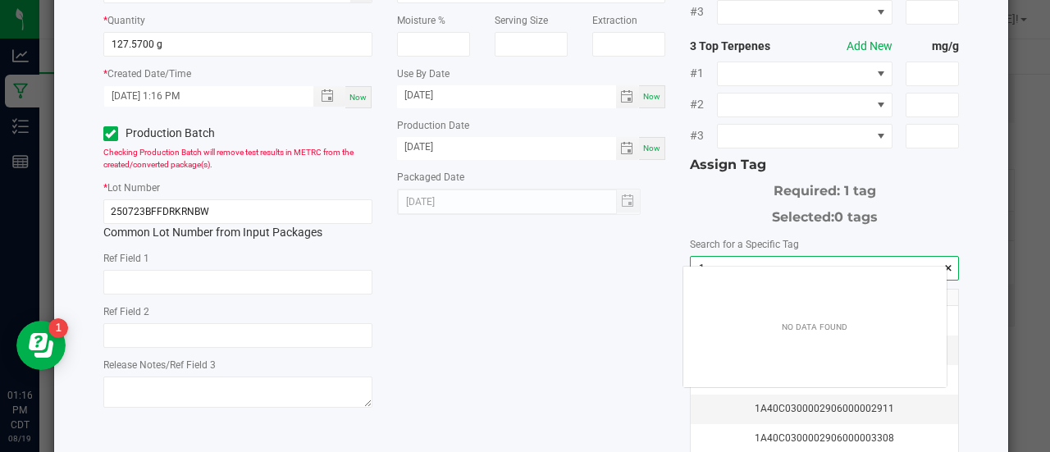
scroll to position [23, 264]
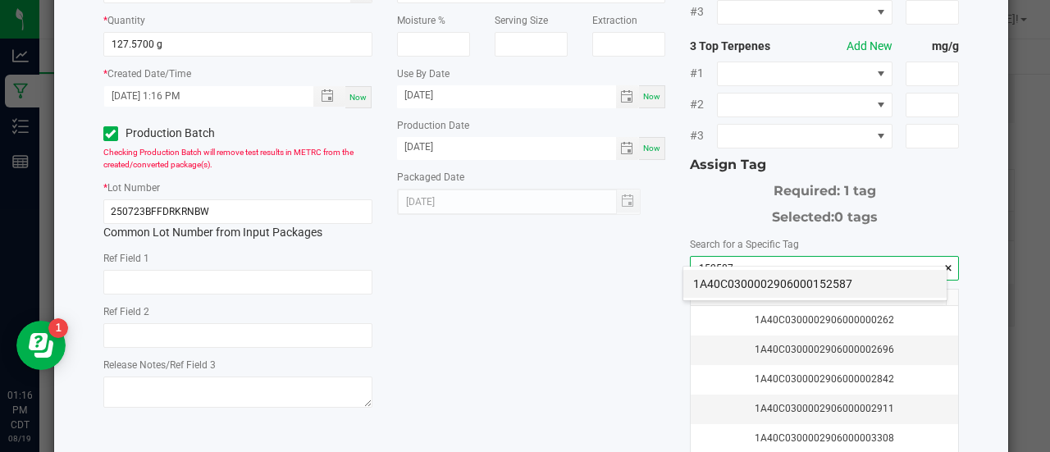
click at [702, 283] on li "1A40C0300002906000152587" at bounding box center [814, 284] width 263 height 28
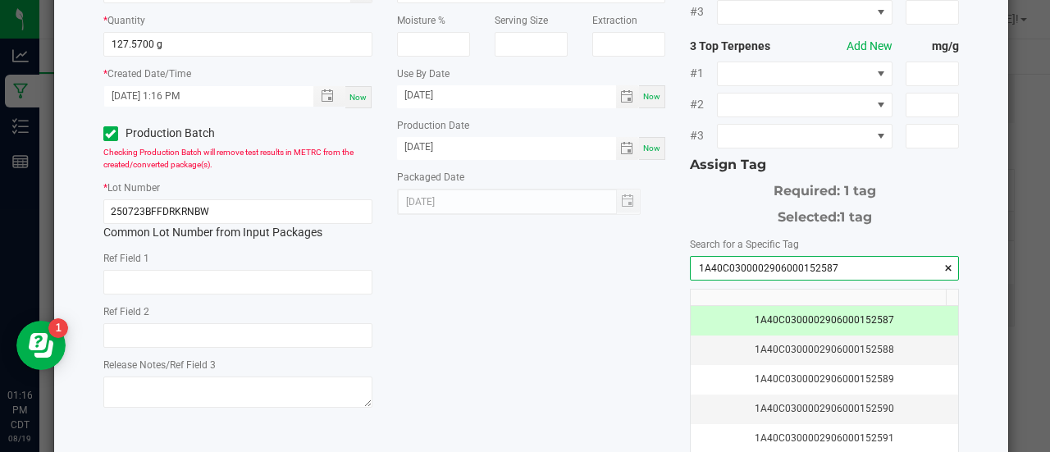
type input "1A40C0300002906000152587"
click at [605, 294] on div "* Item Headchange - Bulk Food Grade Live Rosin - Dark Rainbow Strain * Quantity…" at bounding box center [531, 196] width 881 height 598
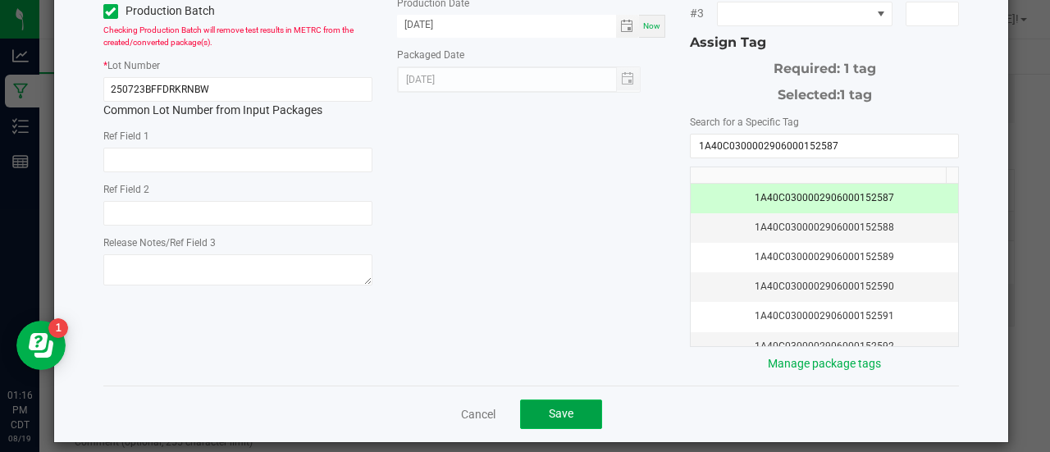
click at [561, 407] on span "Save" at bounding box center [561, 413] width 25 height 13
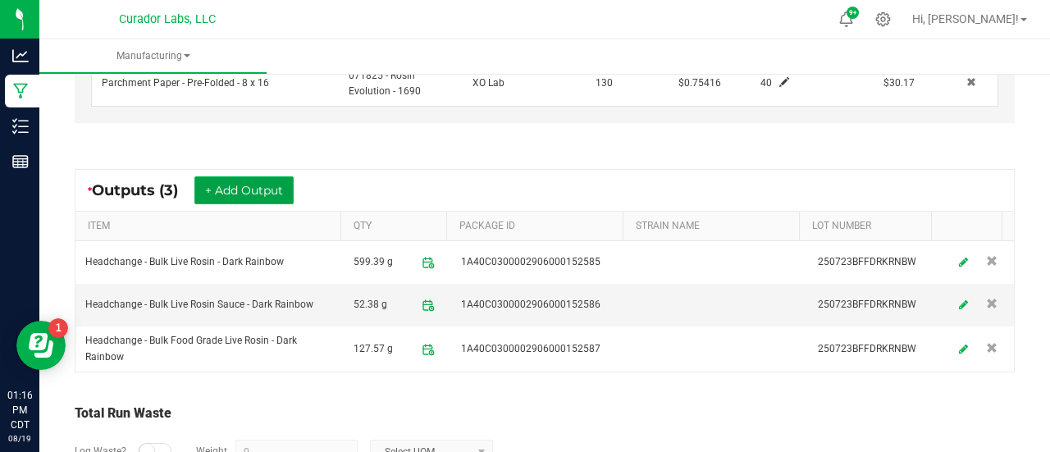
click at [236, 183] on button "+ Add Output" at bounding box center [243, 190] width 99 height 28
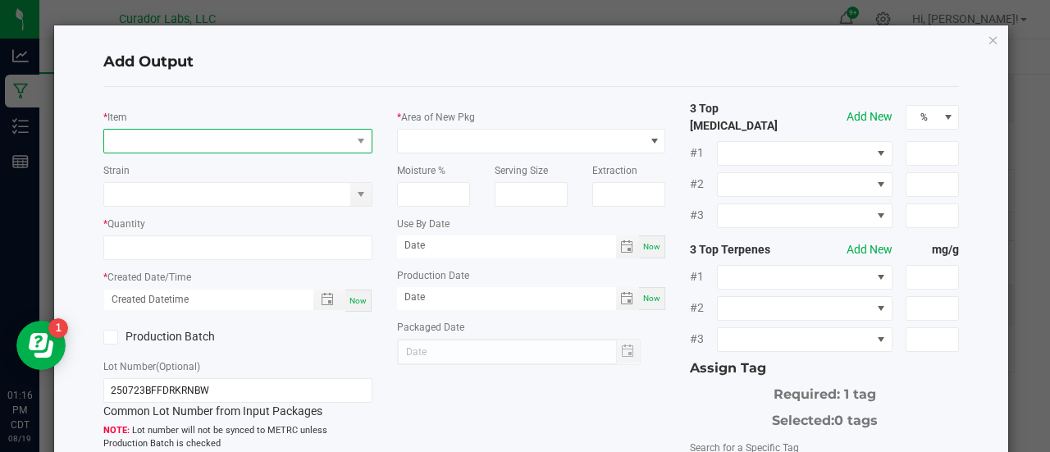
click at [205, 139] on span "NO DATA FOUND" at bounding box center [227, 141] width 247 height 23
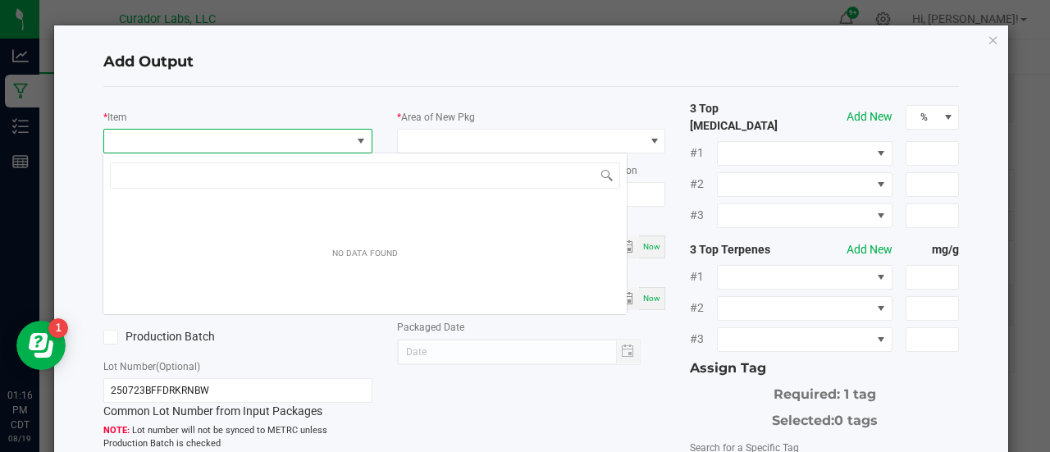
scroll to position [24, 265]
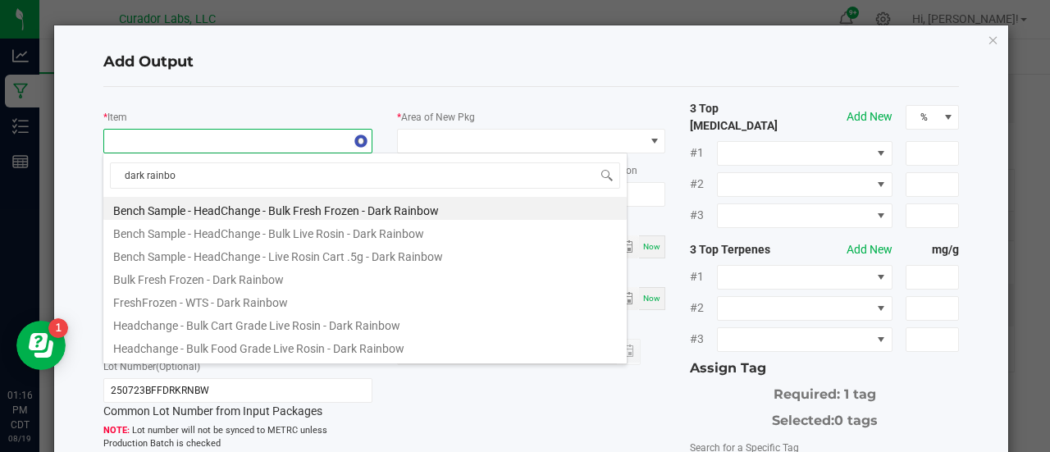
type input "dark rainbow"
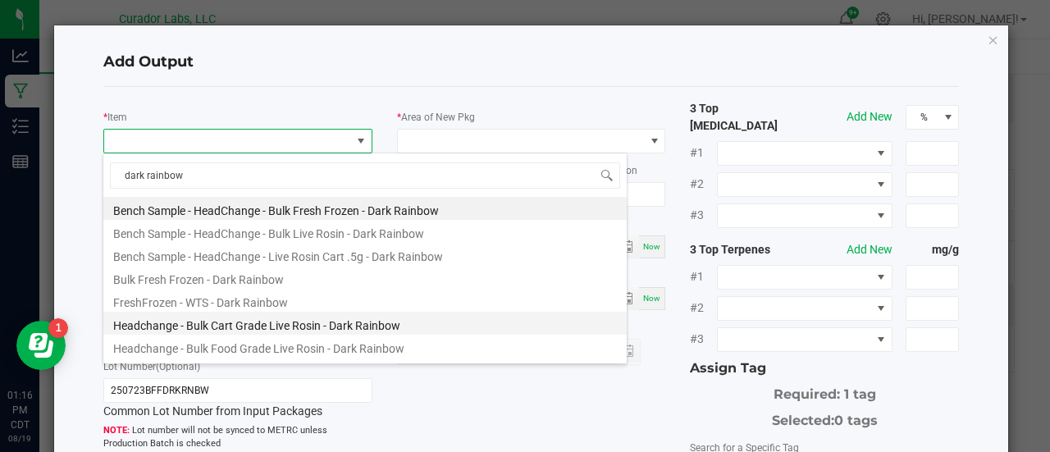
click at [297, 321] on li "Headchange - Bulk Cart Grade Live Rosin - Dark Rainbow" at bounding box center [364, 323] width 523 height 23
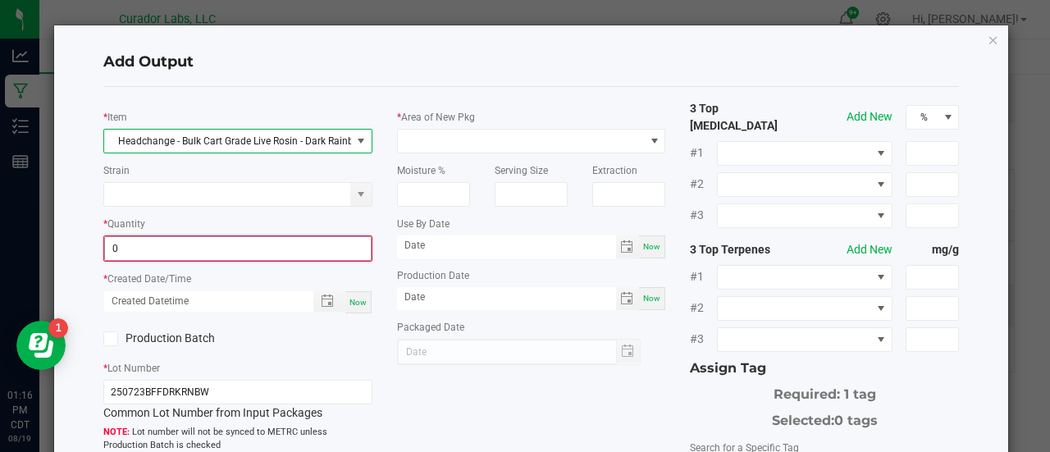
click at [198, 255] on input "0" at bounding box center [238, 248] width 266 height 23
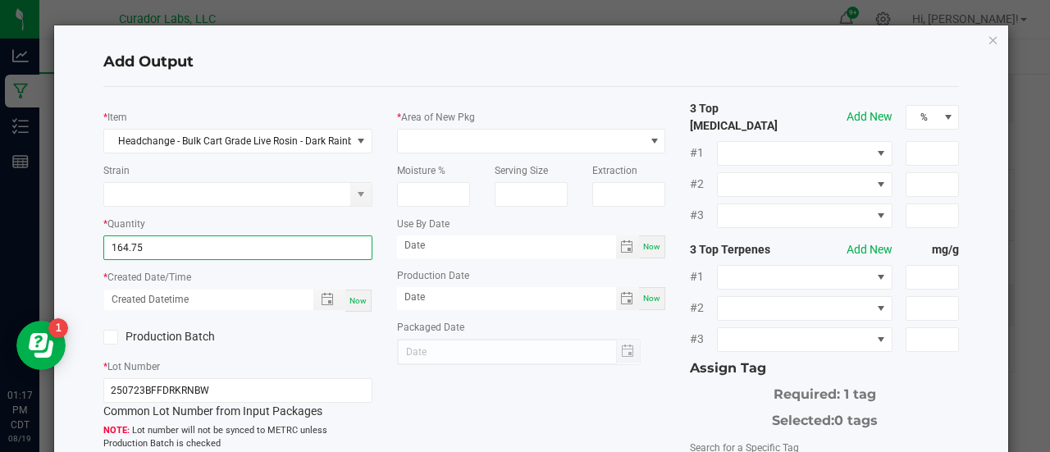
type input "164.7500 g"
click at [366, 298] on div "Now" at bounding box center [358, 300] width 26 height 22
type input "[DATE] 1:17 PM"
type input "[DATE]"
click at [174, 339] on label "Production Batch" at bounding box center [164, 336] width 122 height 17
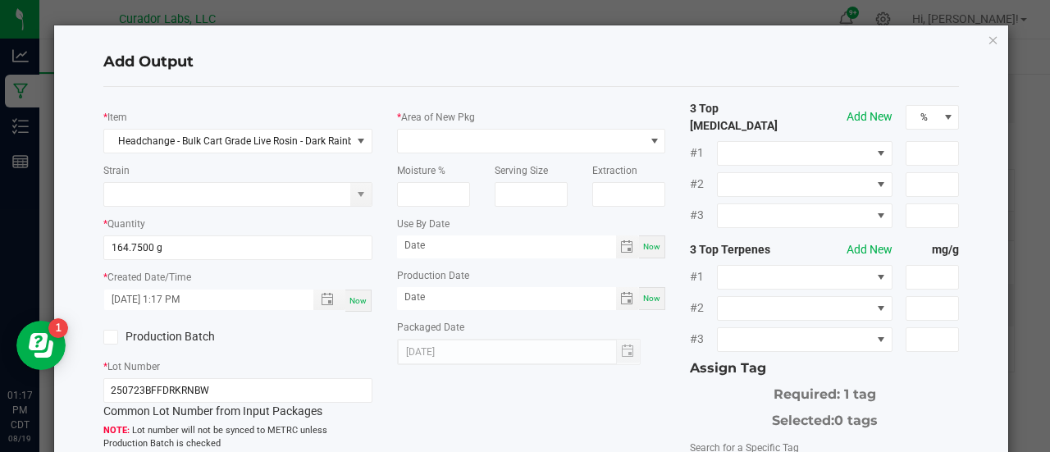
click at [0, 0] on input "Production Batch" at bounding box center [0, 0] width 0 height 0
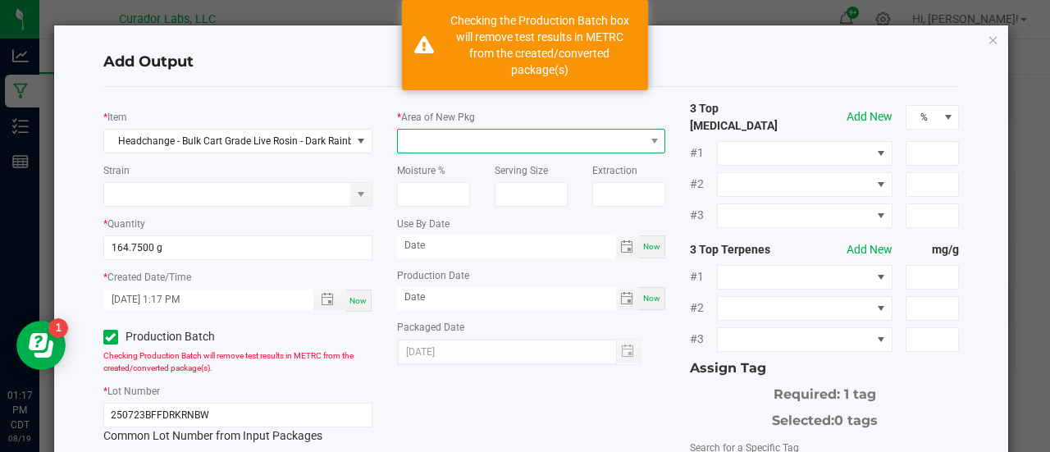
click at [423, 144] on span at bounding box center [521, 141] width 247 height 23
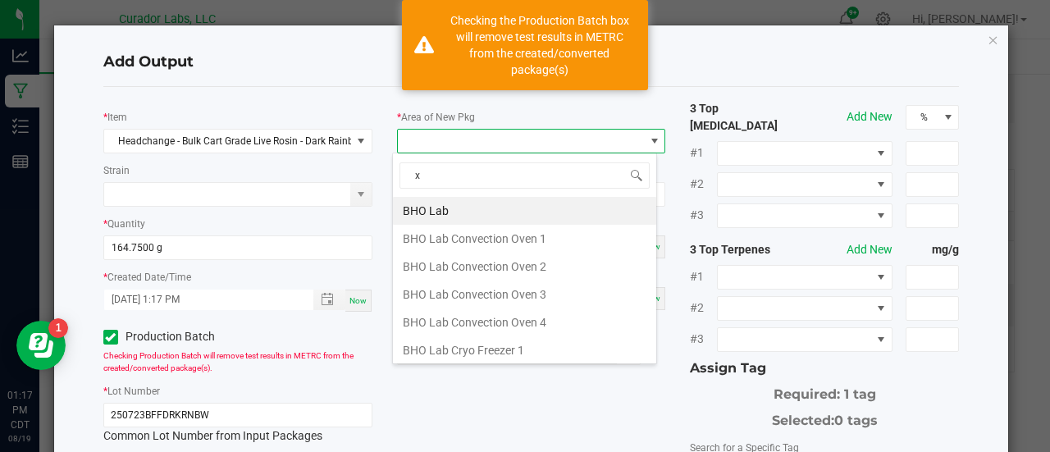
type input "xo"
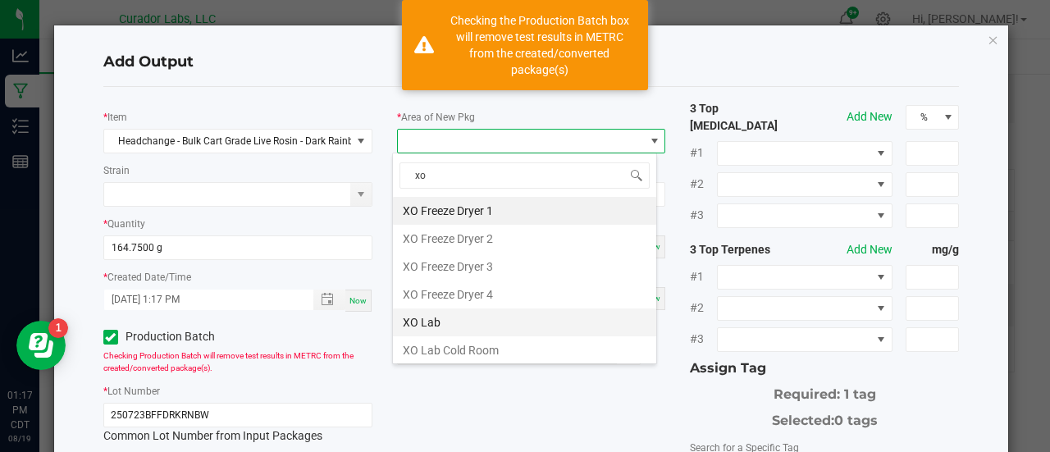
click at [410, 314] on li "XO Lab" at bounding box center [524, 322] width 263 height 28
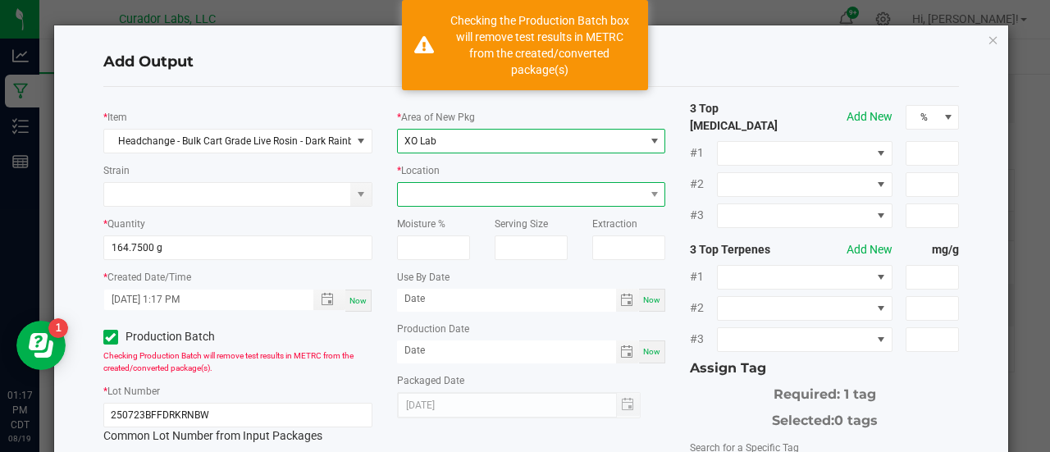
click at [431, 184] on span at bounding box center [521, 194] width 247 height 23
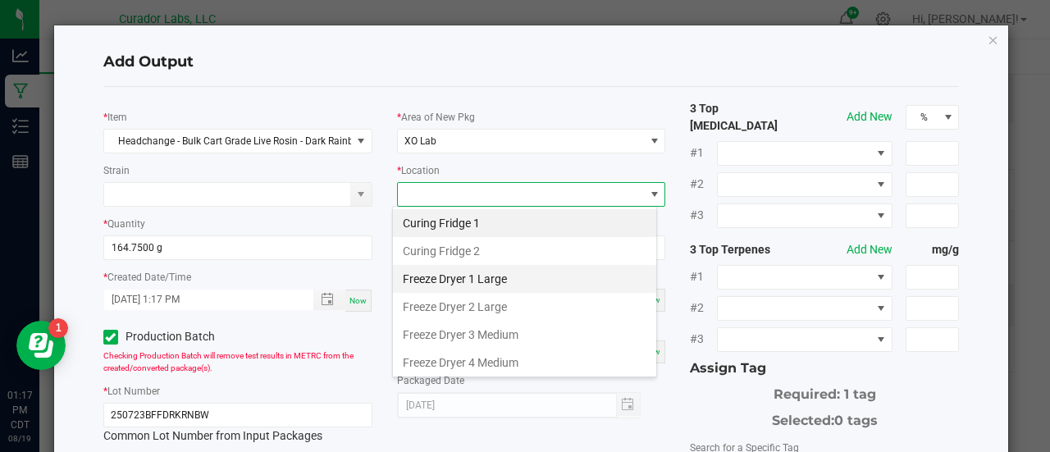
scroll to position [136, 0]
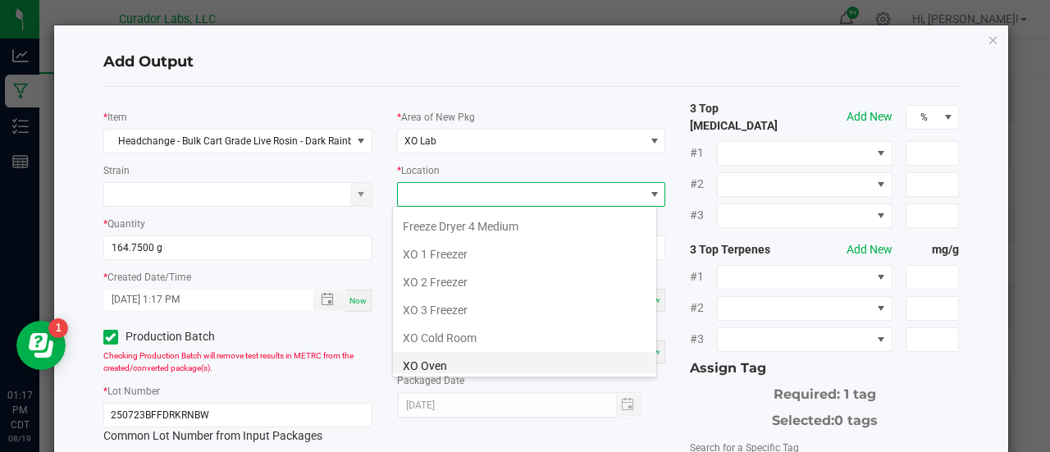
click at [431, 362] on li "XO Oven" at bounding box center [524, 366] width 263 height 28
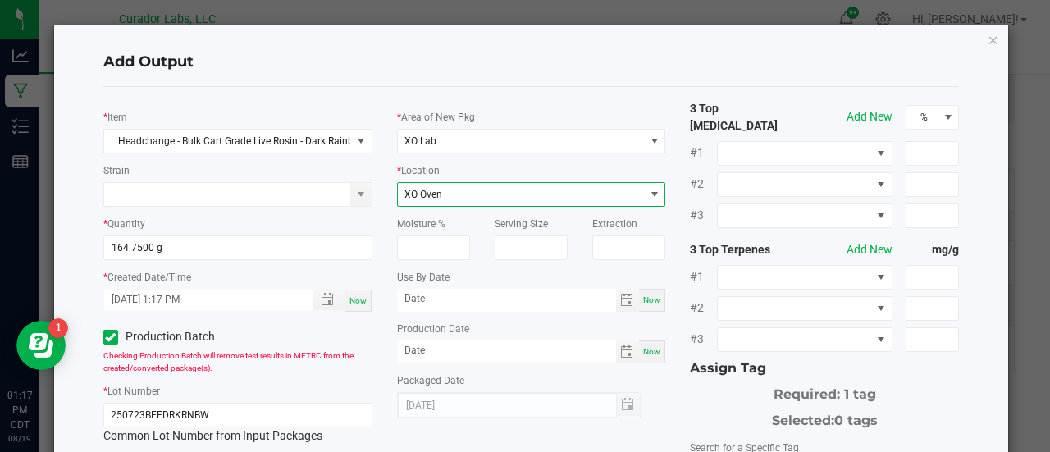
click at [645, 300] on span "Now" at bounding box center [651, 299] width 17 height 9
click at [446, 303] on input "[DATE]" at bounding box center [506, 299] width 219 height 21
type input "[DATE]"
click at [645, 352] on span "Now" at bounding box center [651, 351] width 17 height 9
type input "[DATE]"
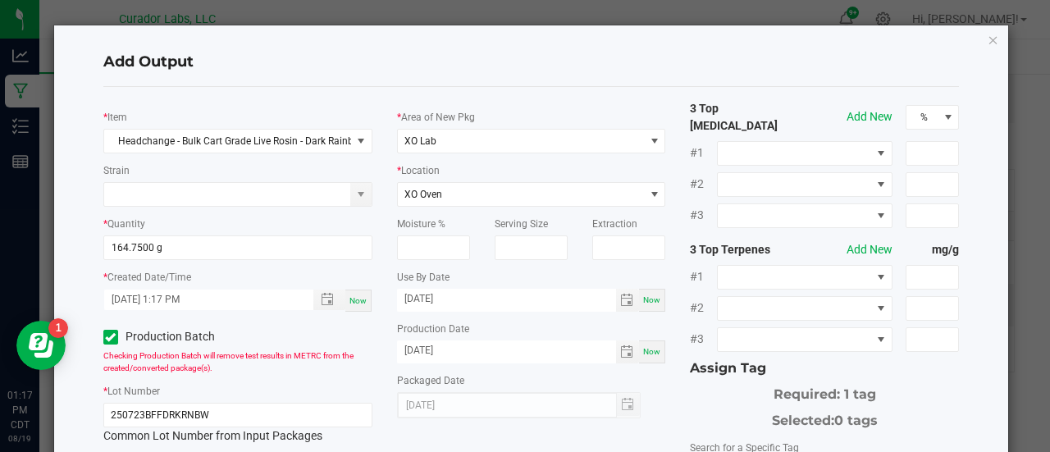
click at [649, 381] on div "Packaged Date [DATE]" at bounding box center [531, 394] width 269 height 47
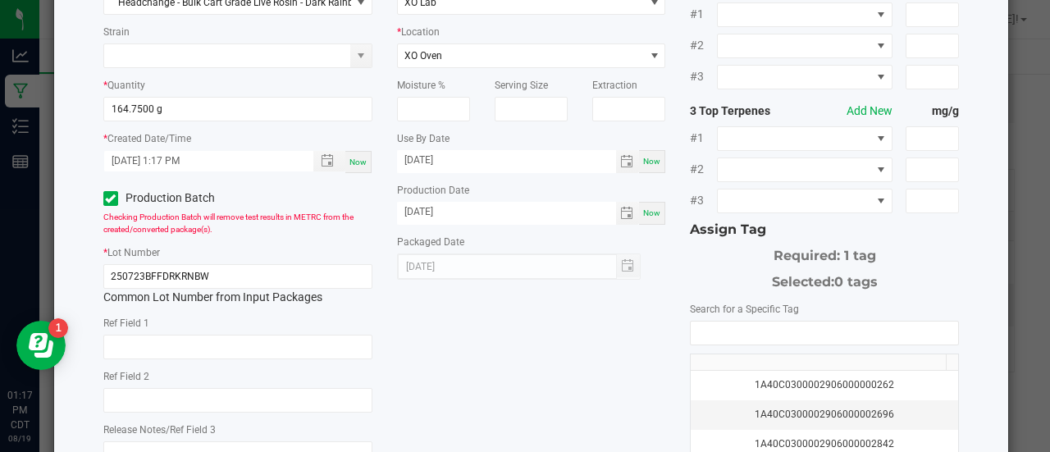
scroll to position [149, 0]
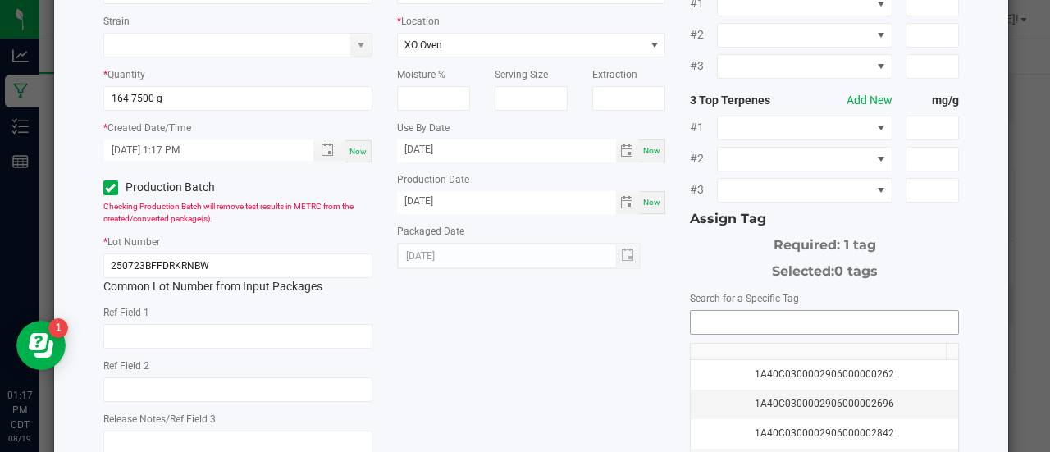
click at [701, 315] on input "NO DATA FOUND" at bounding box center [823, 322] width 267 height 23
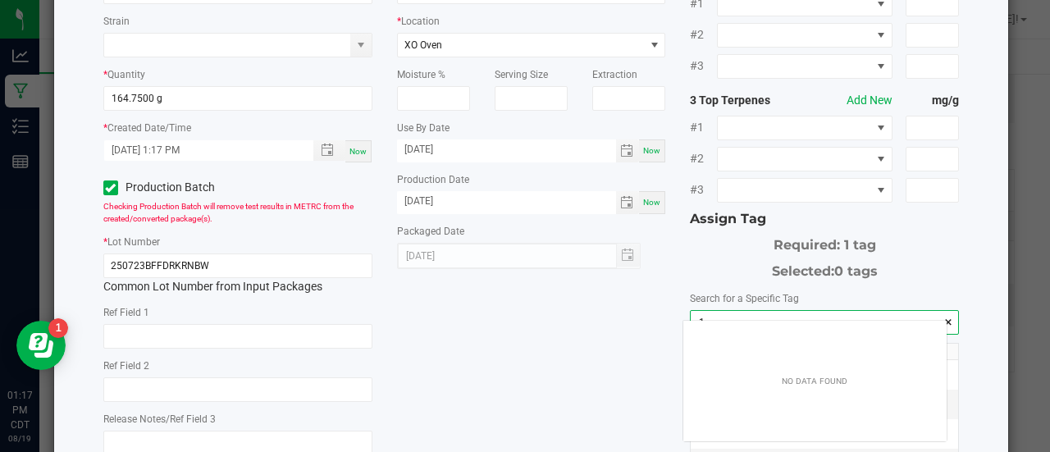
scroll to position [23, 264]
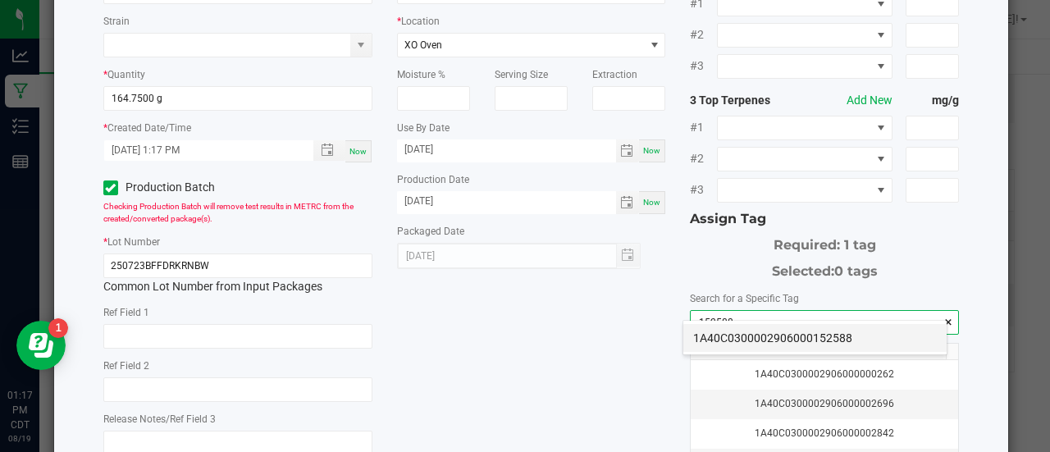
click at [709, 348] on li "1A40C0300002906000152588" at bounding box center [814, 338] width 263 height 28
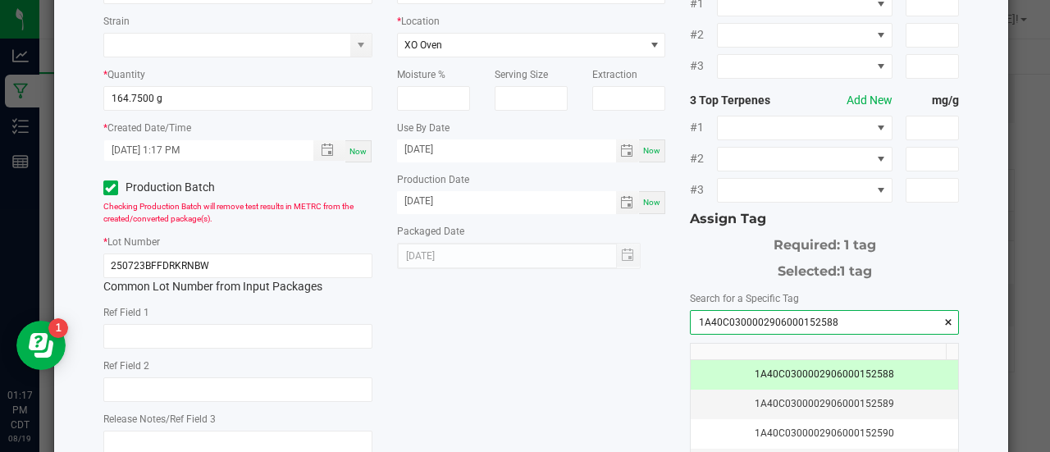
type input "1A40C0300002906000152588"
click at [605, 349] on div "* Item Headchange - Bulk Cart Grade Live Rosin - Dark Rainbow Strain * Quantity…" at bounding box center [531, 250] width 881 height 598
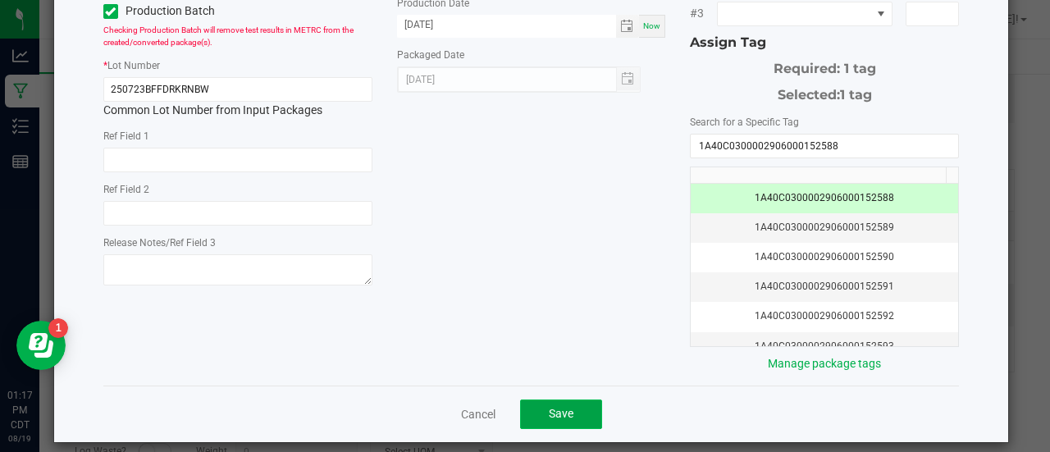
click at [564, 399] on button "Save" at bounding box center [561, 414] width 82 height 30
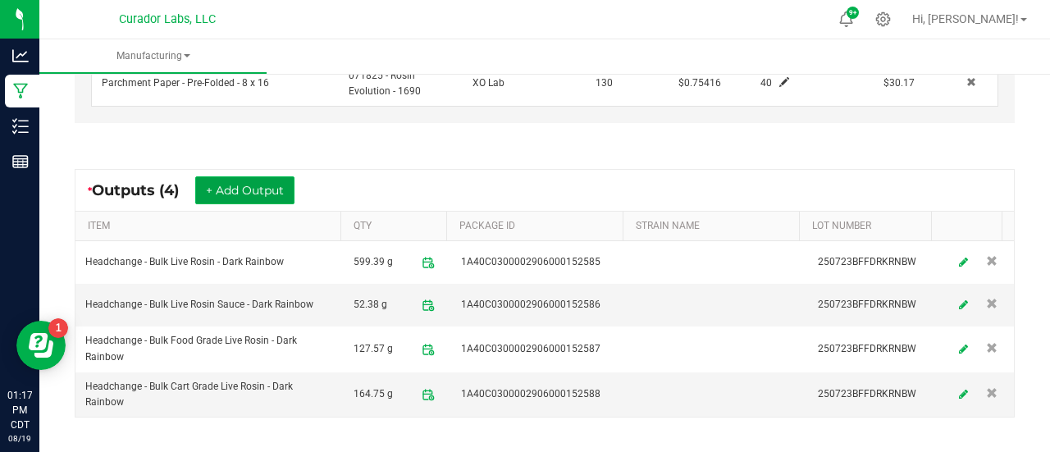
click at [232, 181] on button "+ Add Output" at bounding box center [244, 190] width 99 height 28
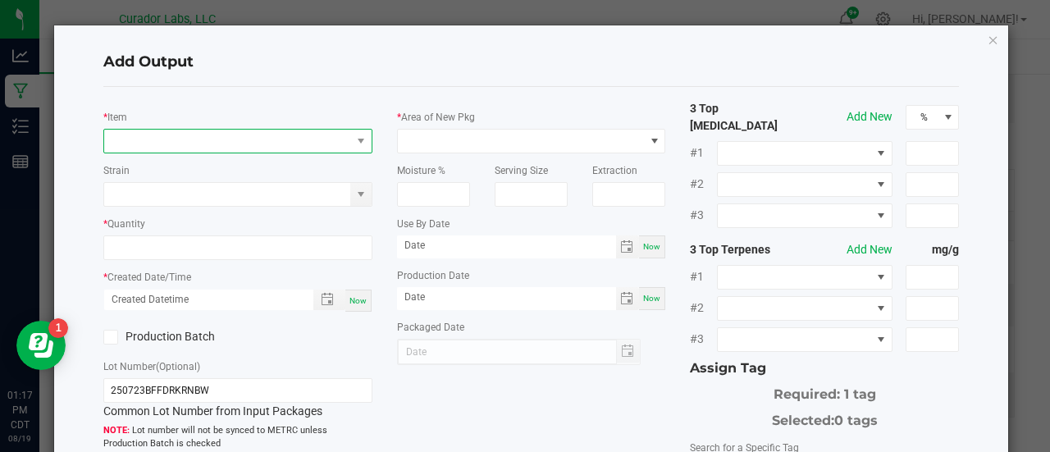
click at [189, 138] on span "NO DATA FOUND" at bounding box center [227, 141] width 247 height 23
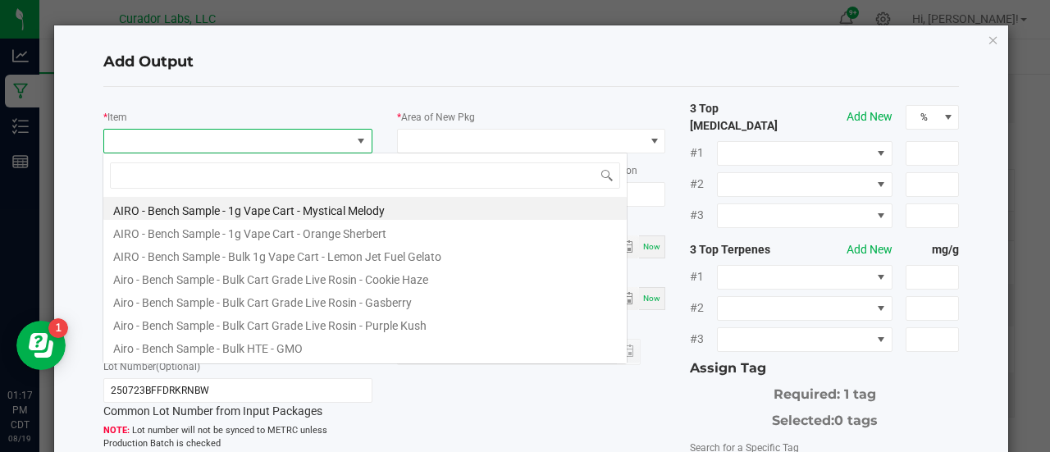
scroll to position [24, 265]
type input "dark rainbow"
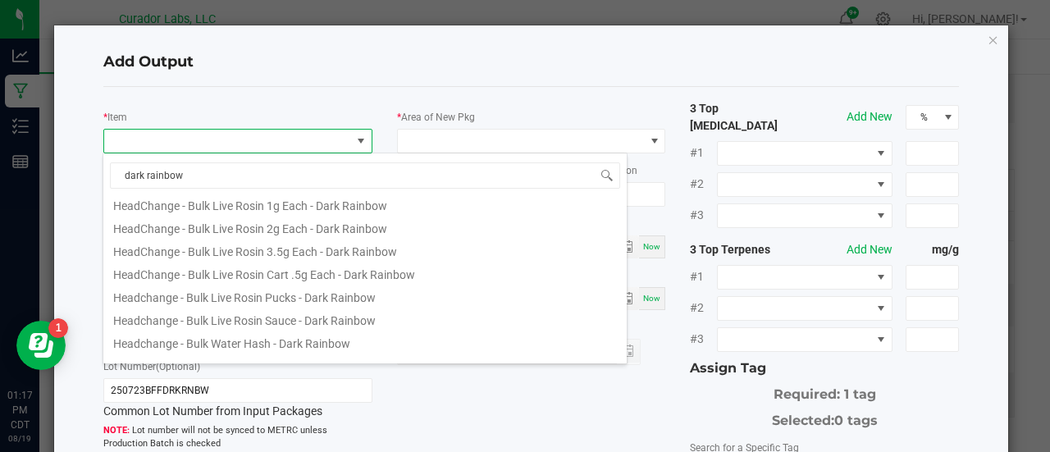
scroll to position [318, 0]
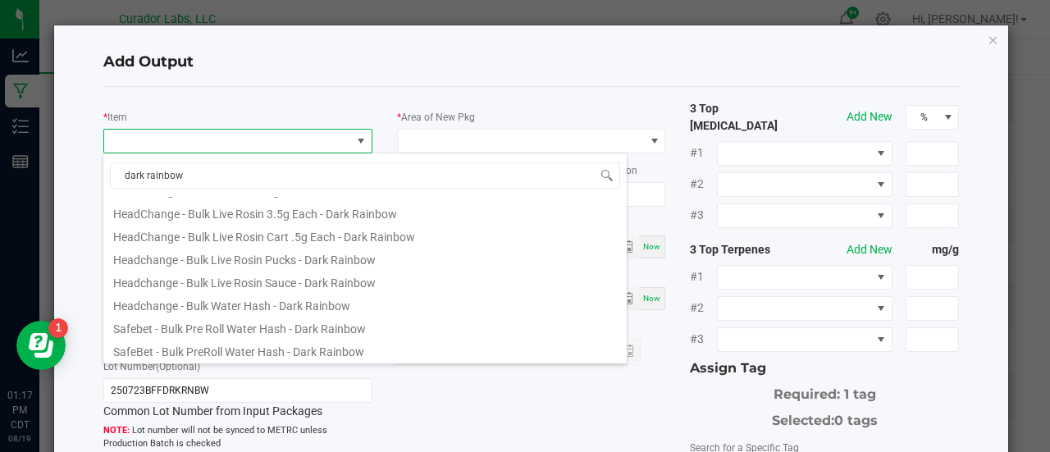
drag, startPoint x: 280, startPoint y: 262, endPoint x: 210, endPoint y: 248, distance: 70.9
click at [210, 248] on li "Headchange - Bulk Live Rosin Pucks - Dark Rainbow" at bounding box center [364, 257] width 523 height 23
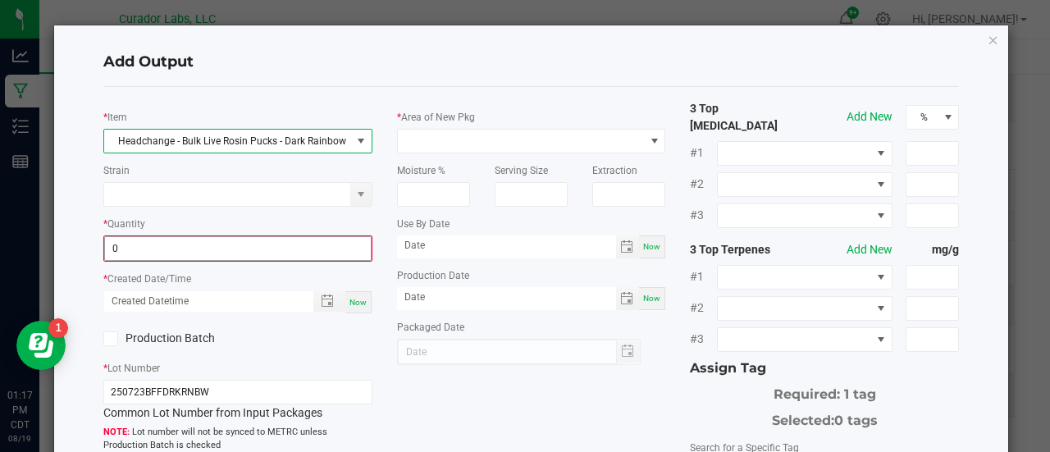
click at [202, 248] on input "0" at bounding box center [238, 248] width 266 height 23
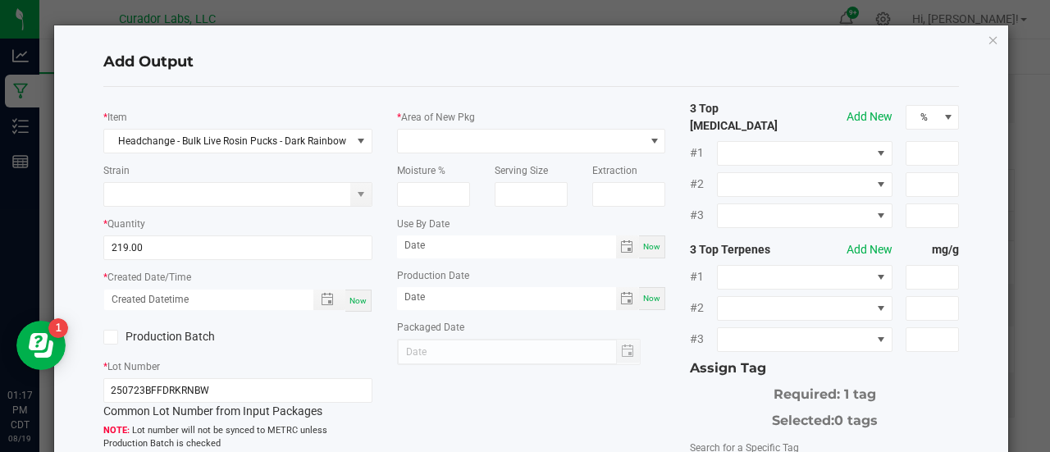
type input "219.0000 g"
click at [349, 303] on span "Now" at bounding box center [357, 300] width 17 height 9
type input "[DATE] 1:17 PM"
type input "[DATE]"
click at [198, 338] on label "Production Batch" at bounding box center [164, 336] width 122 height 17
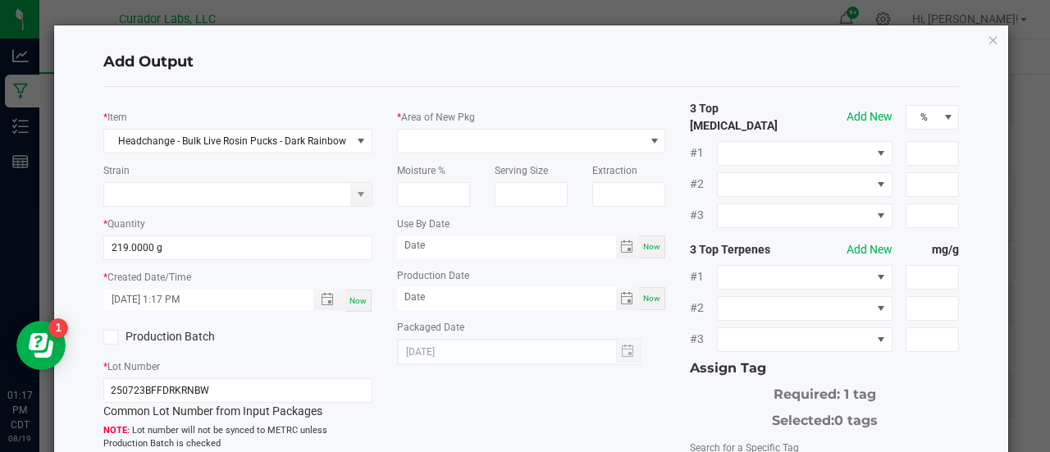
click at [0, 0] on input "Production Batch" at bounding box center [0, 0] width 0 height 0
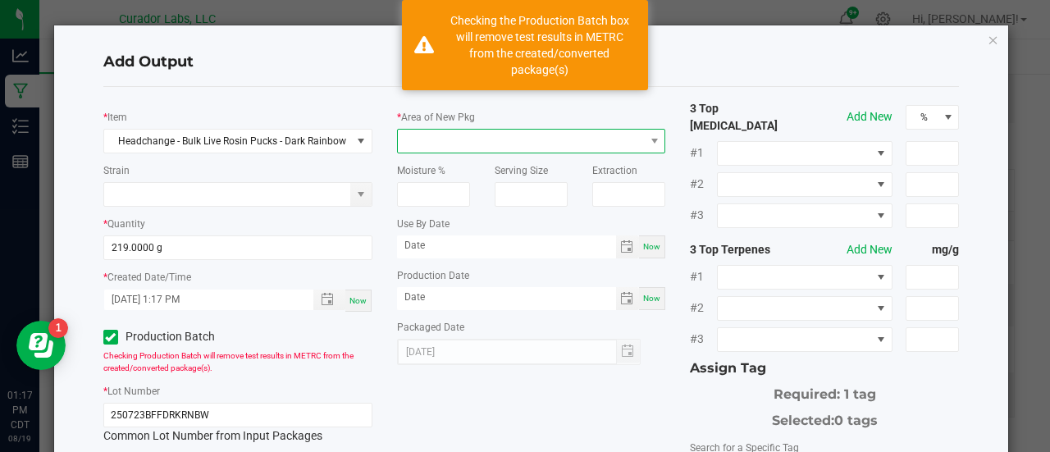
click at [410, 139] on span at bounding box center [521, 141] width 247 height 23
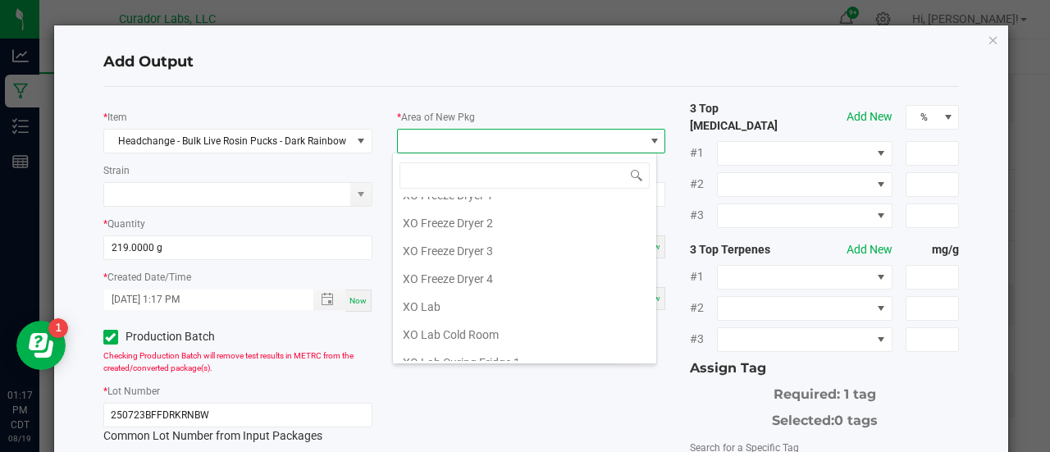
scroll to position [1827, 0]
click at [463, 294] on li "XO Lab" at bounding box center [524, 308] width 263 height 28
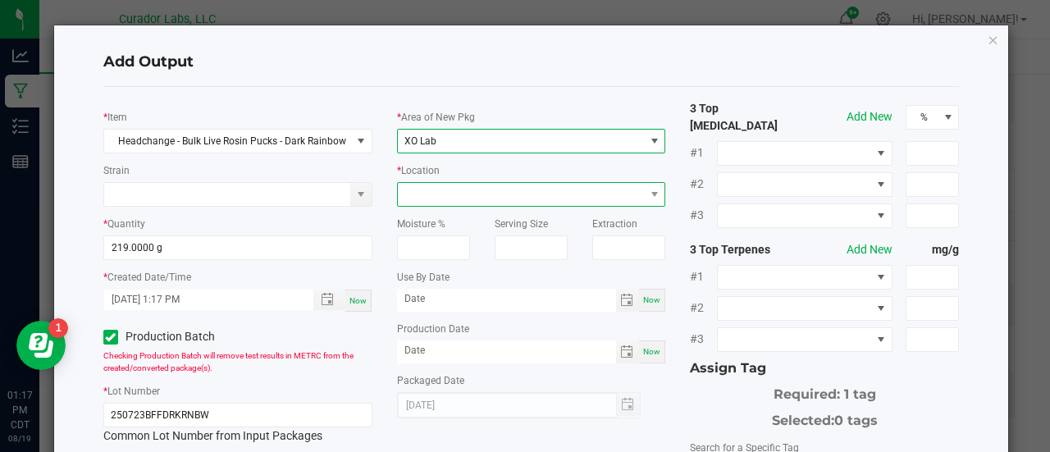
click at [446, 196] on span at bounding box center [521, 194] width 247 height 23
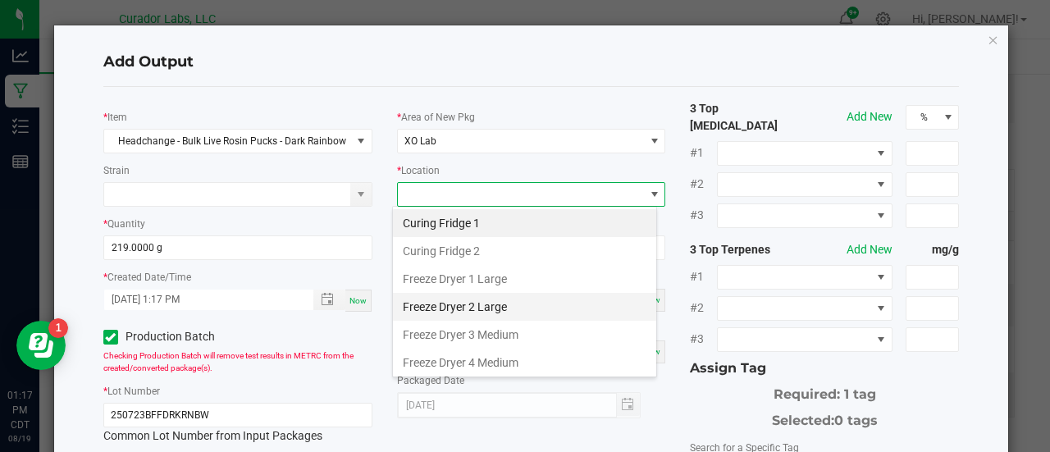
scroll to position [136, 0]
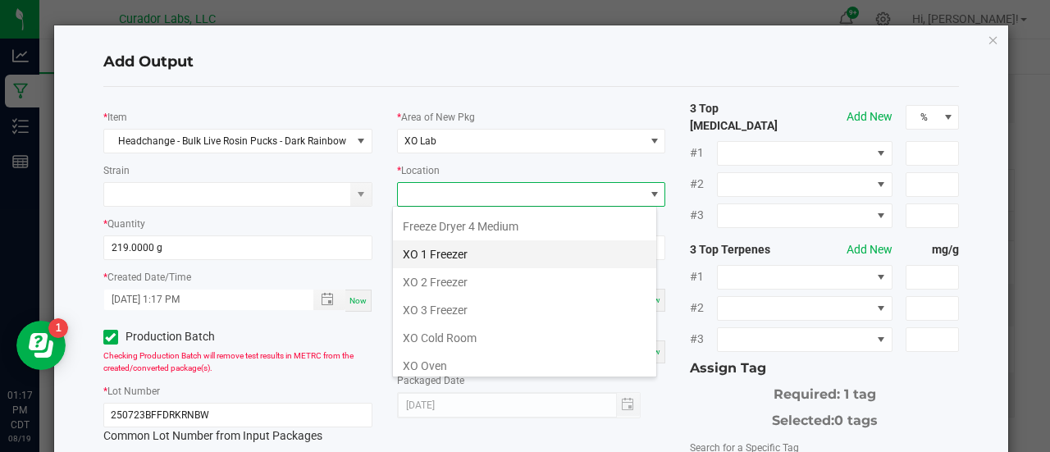
click at [448, 251] on li "XO 1 Freezer" at bounding box center [524, 254] width 263 height 28
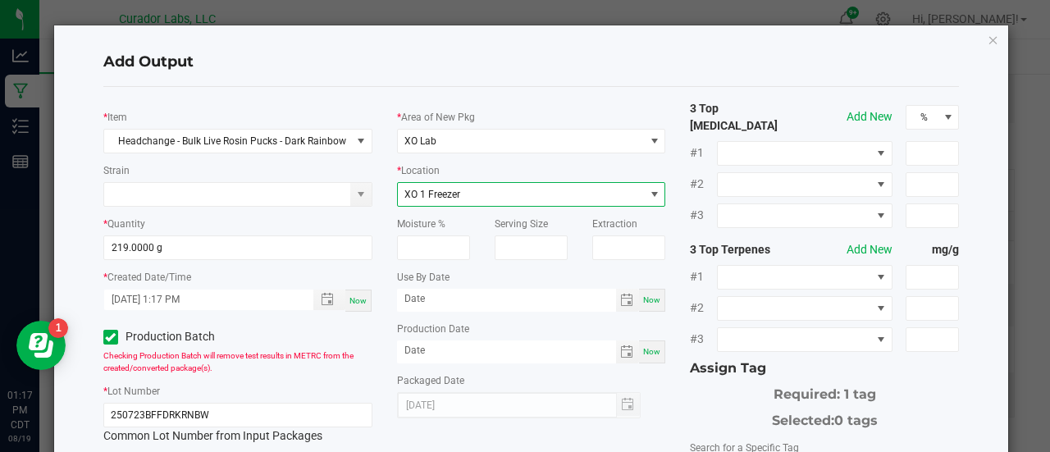
click at [643, 303] on span "Now" at bounding box center [651, 299] width 17 height 9
click at [441, 297] on input "[DATE]" at bounding box center [506, 299] width 219 height 21
type input "[DATE]"
click at [643, 355] on span "Now" at bounding box center [651, 351] width 17 height 9
type input "[DATE]"
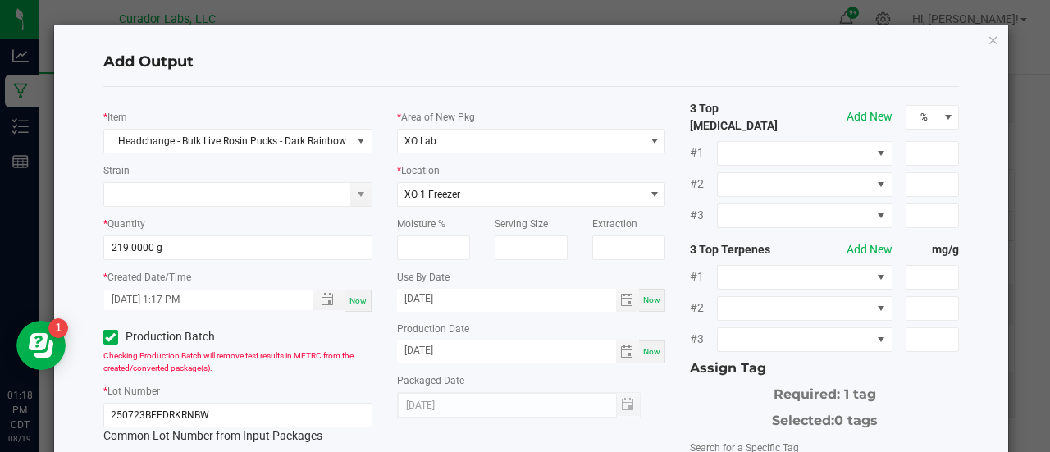
click at [649, 373] on div "Packaged Date [DATE]" at bounding box center [531, 394] width 269 height 47
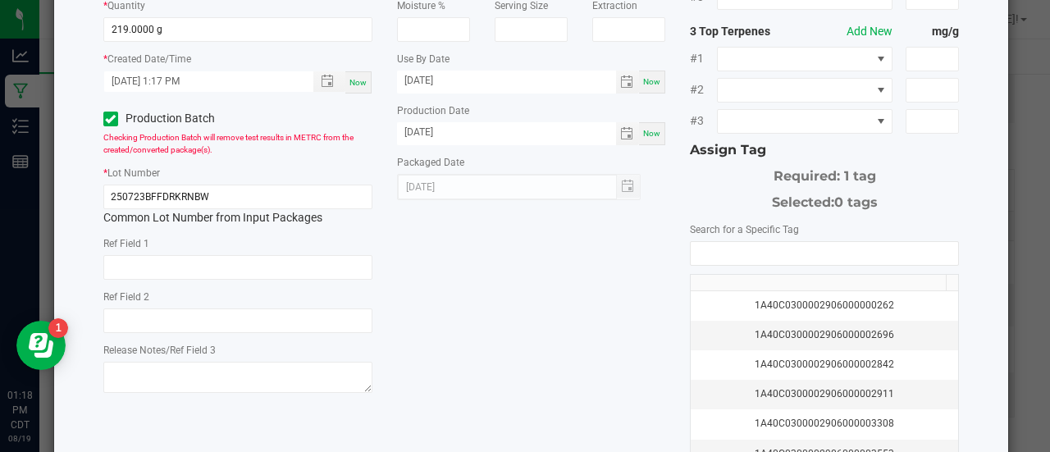
scroll to position [235, 0]
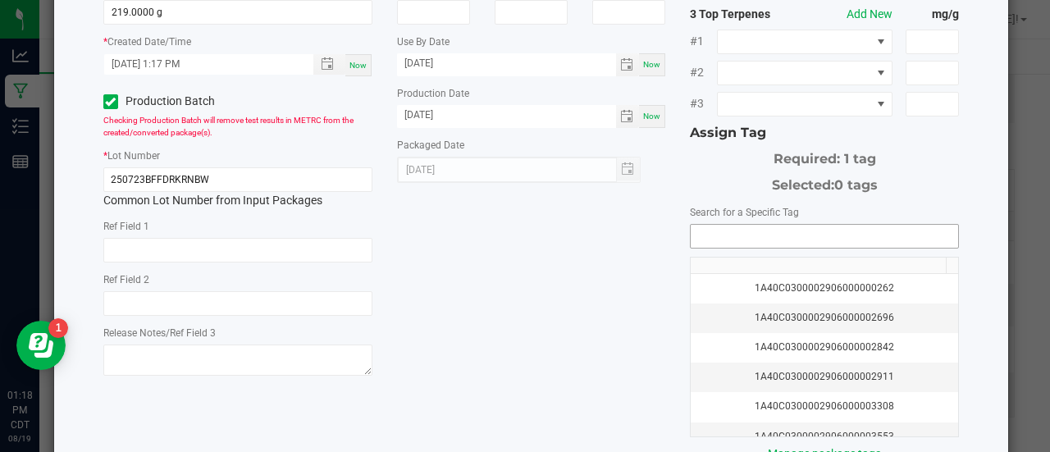
click at [733, 230] on input "NO DATA FOUND" at bounding box center [823, 236] width 267 height 23
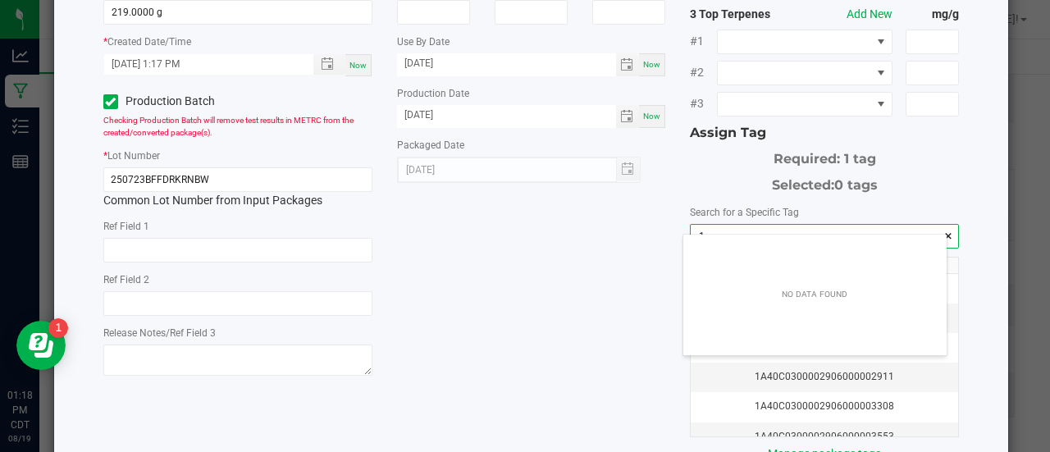
scroll to position [23, 264]
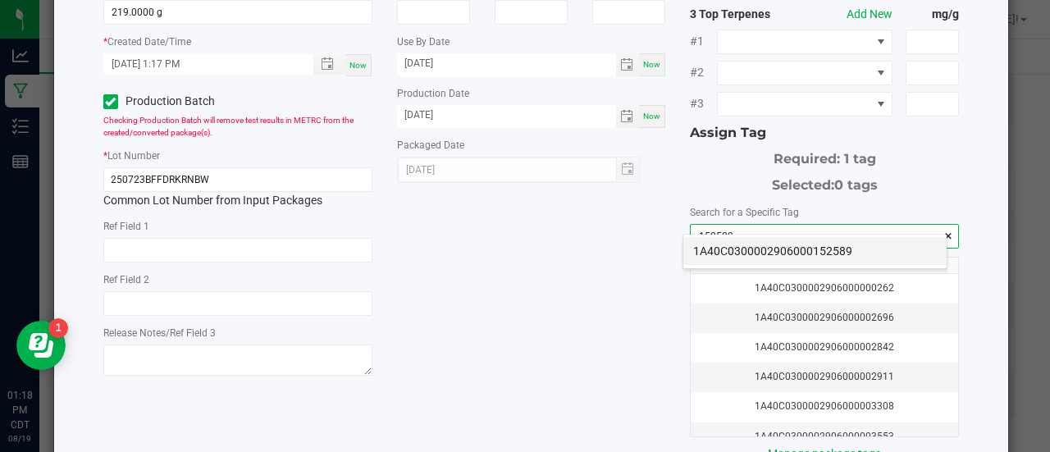
click at [717, 239] on li "1A40C0300002906000152589" at bounding box center [814, 251] width 263 height 28
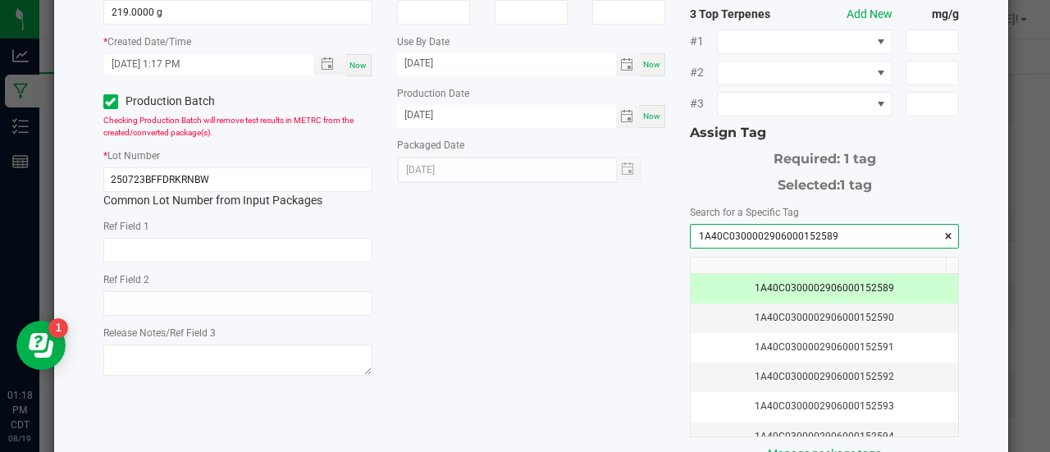
type input "1A40C0300002906000152589"
click at [595, 272] on div "* Item Headchange - Bulk Live Rosin Pucks - Dark Rainbow Strain * Quantity 219.…" at bounding box center [531, 164] width 881 height 598
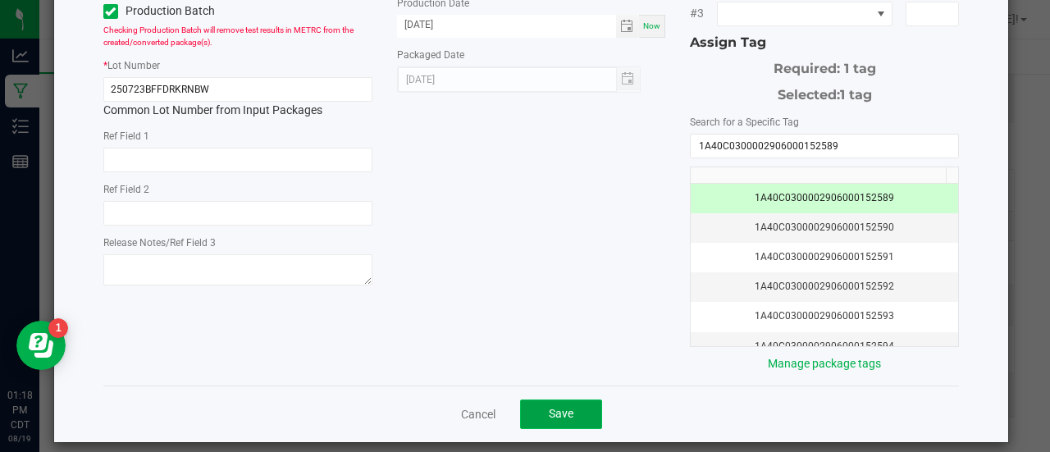
click at [563, 407] on span "Save" at bounding box center [561, 413] width 25 height 13
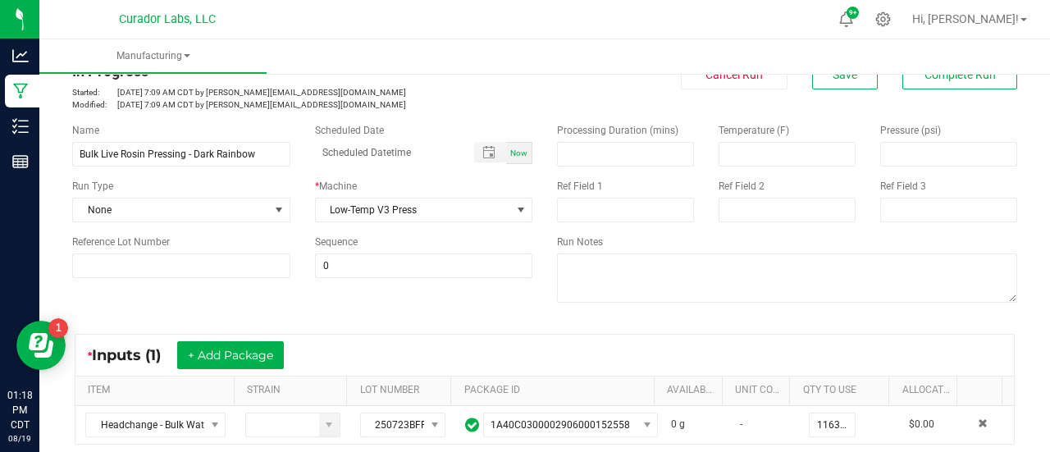
scroll to position [0, 0]
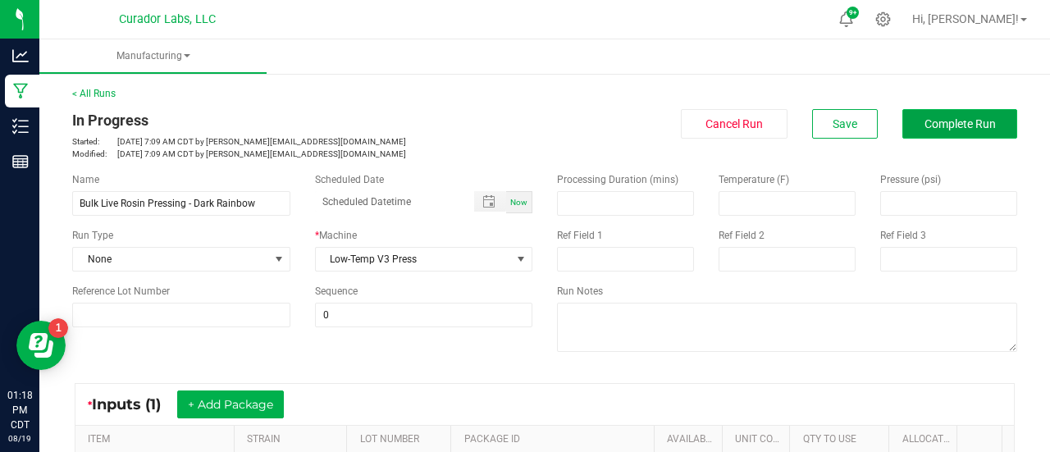
click at [925, 130] on span "Complete Run" at bounding box center [959, 123] width 71 height 13
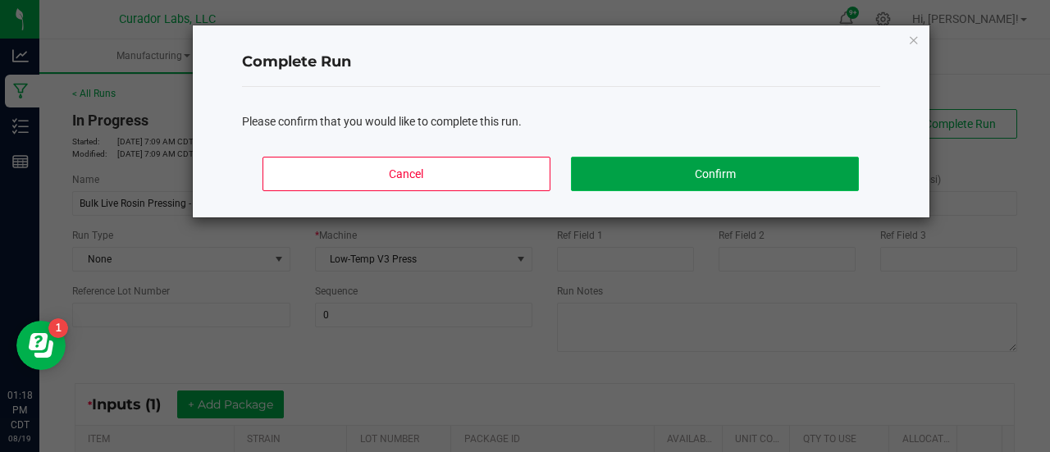
click at [653, 175] on button "Confirm" at bounding box center [714, 174] width 287 height 34
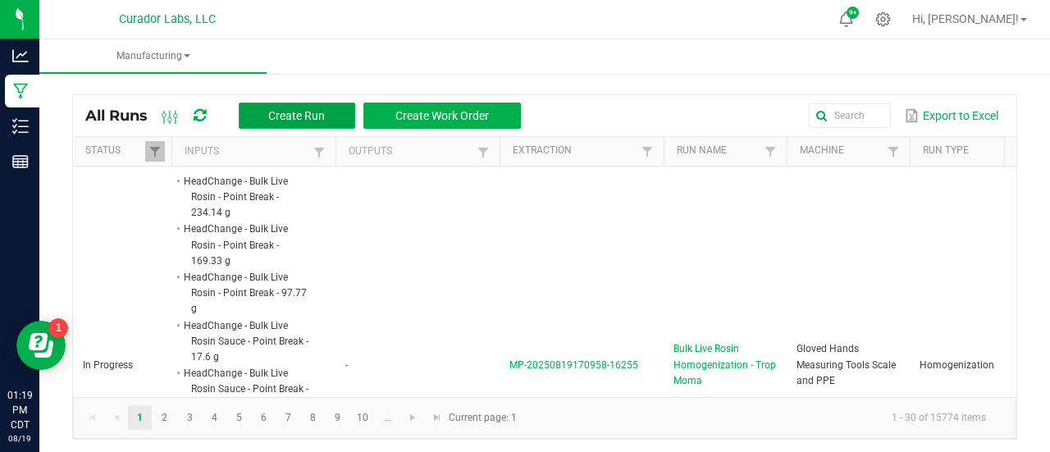
click at [281, 112] on span "Create Run" at bounding box center [296, 115] width 57 height 13
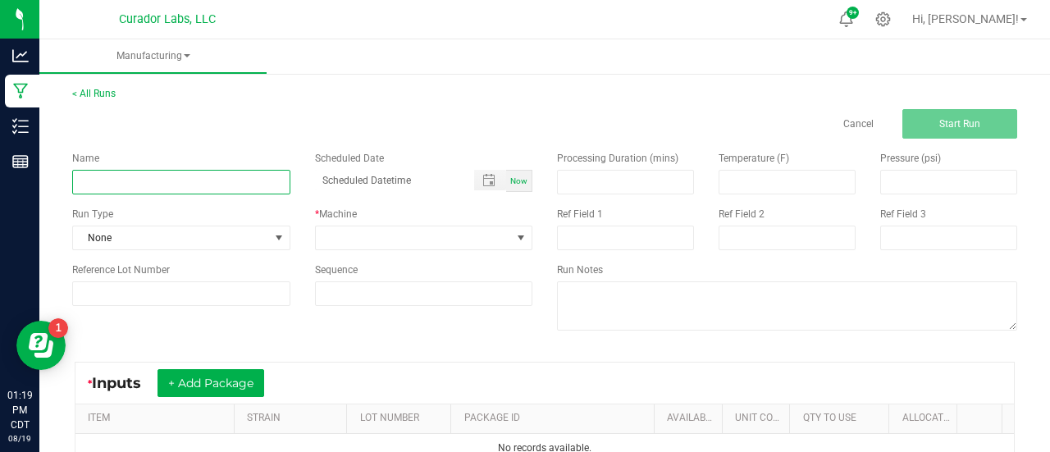
click at [224, 180] on input at bounding box center [181, 182] width 218 height 25
paste input "Headchange - Bulk Cart Grade Live Rosin - Dark Rainbow"
click at [98, 184] on input "Headchange - Bulk Cart Grade Live Rosin - Dark Rainbow" at bounding box center [181, 182] width 218 height 25
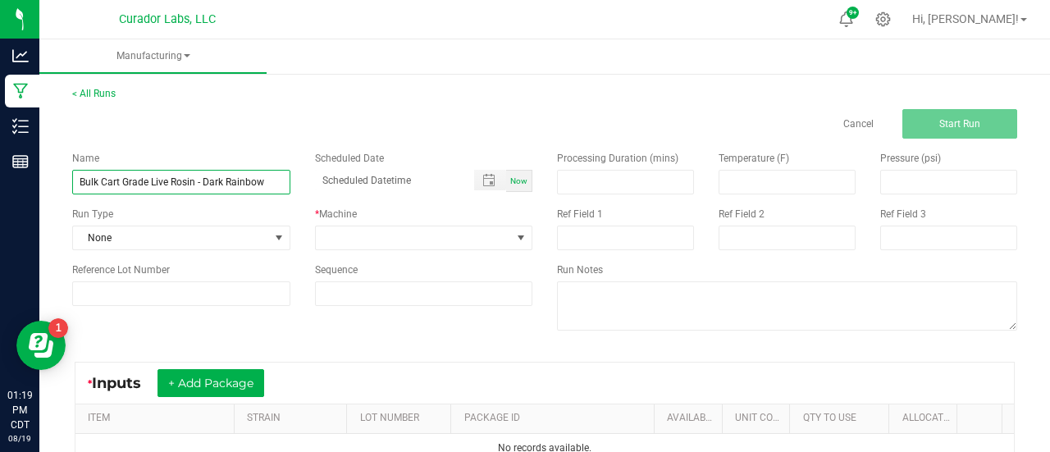
click at [199, 183] on input "Bulk Cart Grade Live Rosin - Dark Rainbow" at bounding box center [181, 182] width 218 height 25
type input "Bulk Cart Grade Live Rosin Decarb - Dark Rainbow"
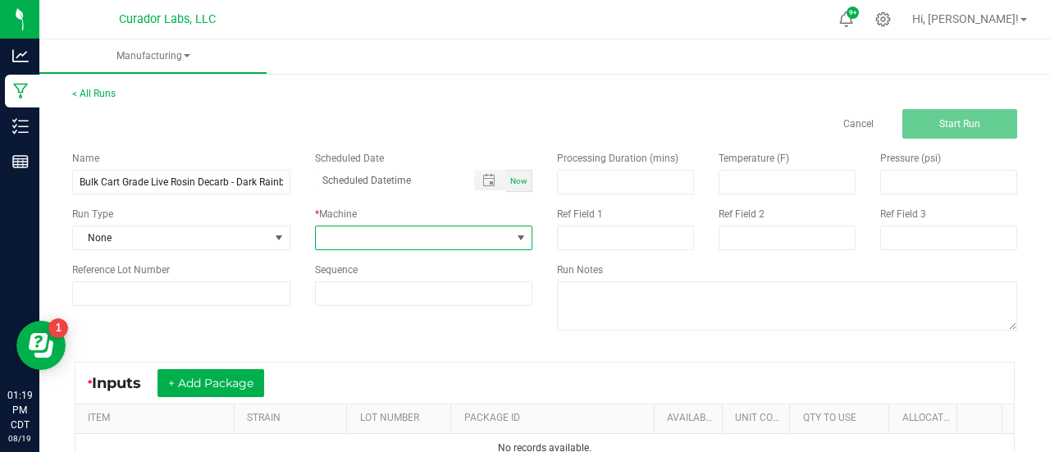
click at [346, 234] on span at bounding box center [414, 237] width 196 height 23
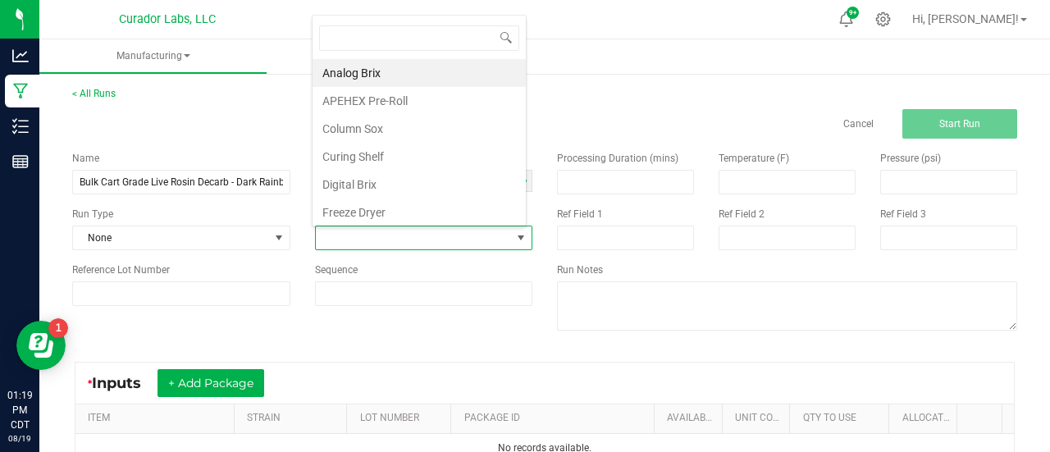
scroll to position [24, 212]
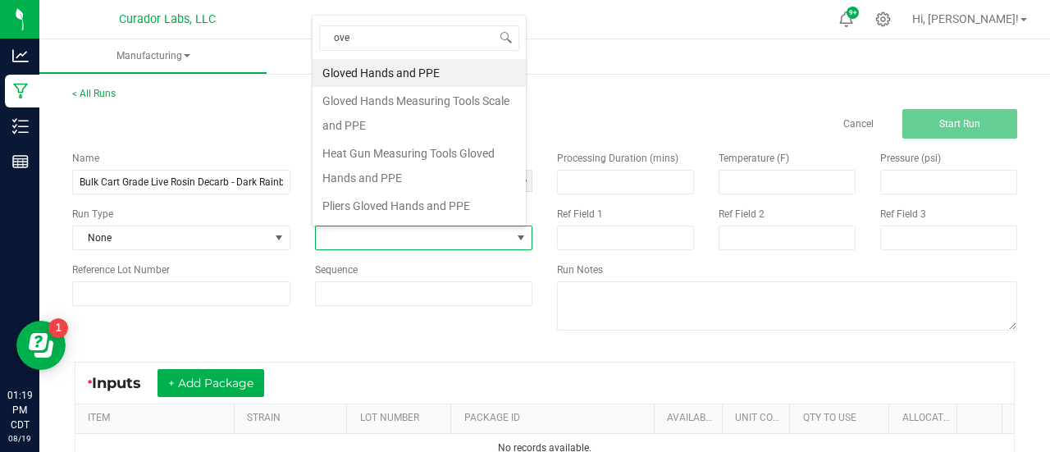
type input "oven"
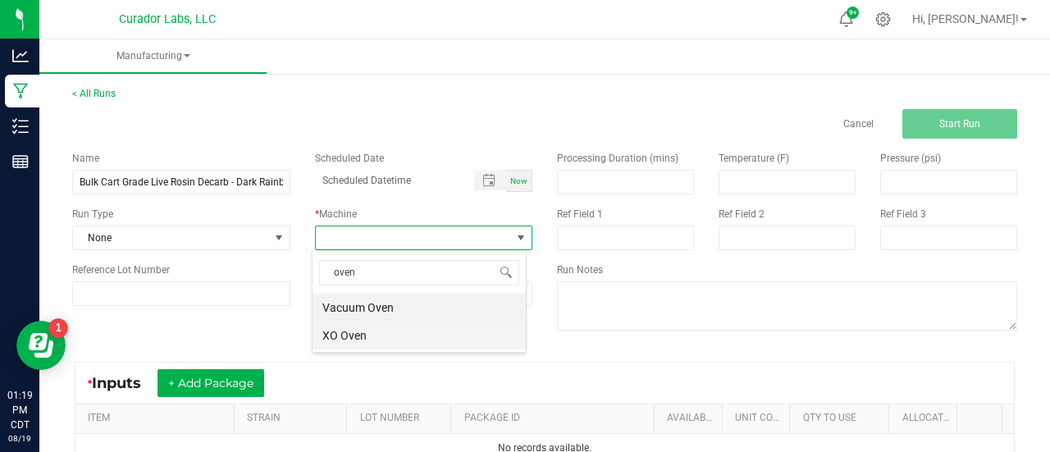
click at [367, 330] on li "XO Oven" at bounding box center [418, 335] width 213 height 28
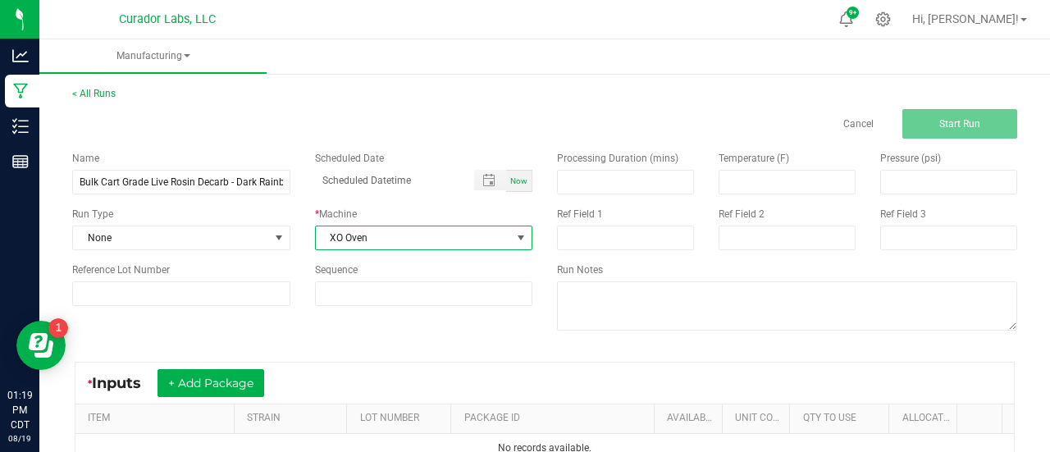
click at [345, 348] on div "* Inputs + Add Package ITEM STRAIN LOT NUMBER PACKAGE ID AVAILABLE Unit Cost QT…" at bounding box center [544, 412] width 969 height 131
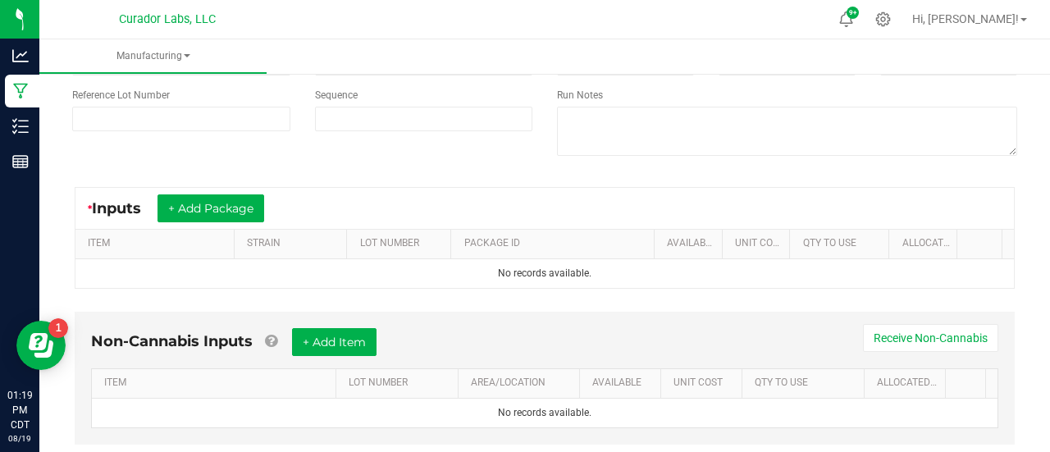
scroll to position [179, 0]
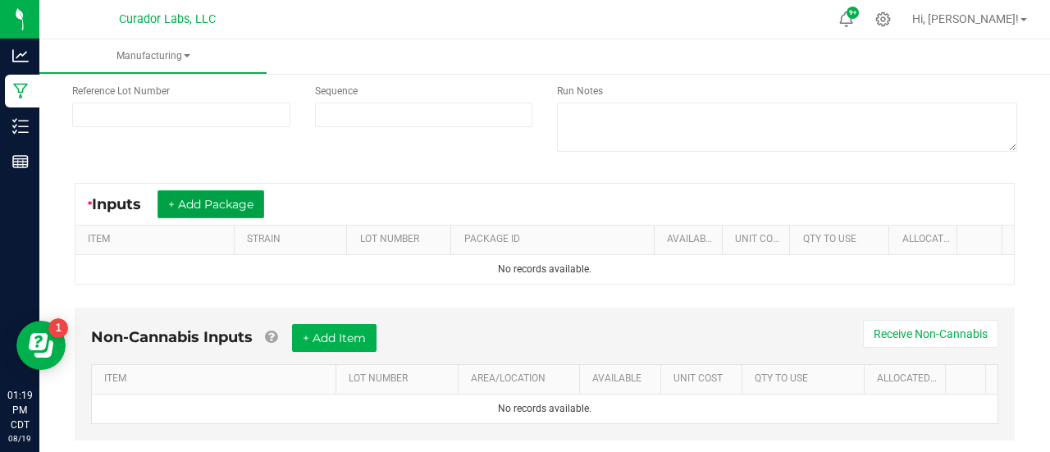
click at [232, 216] on button "+ Add Package" at bounding box center [210, 204] width 107 height 28
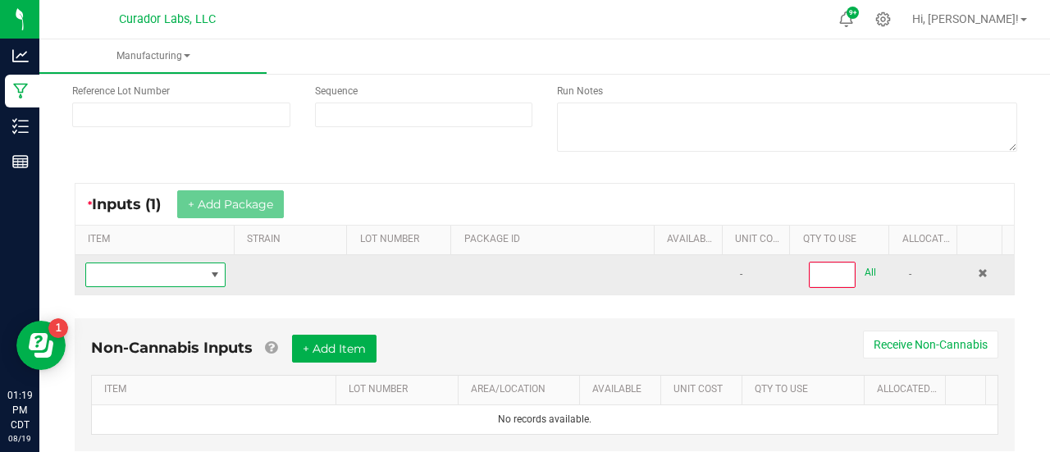
click at [215, 271] on span "NO DATA FOUND" at bounding box center [214, 274] width 13 height 13
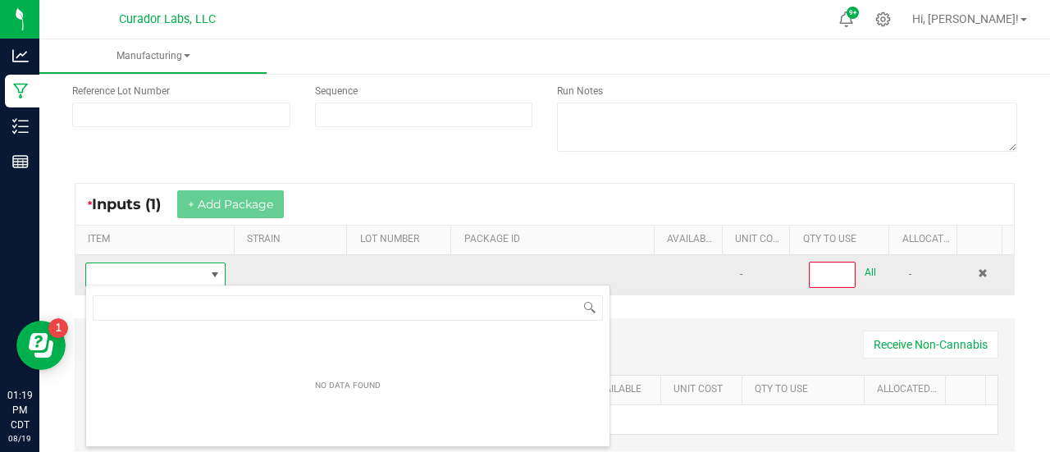
scroll to position [81981, 81869]
type input "Headchange - Bulk Cart Grade Live Rosin - Dark Rainbow"
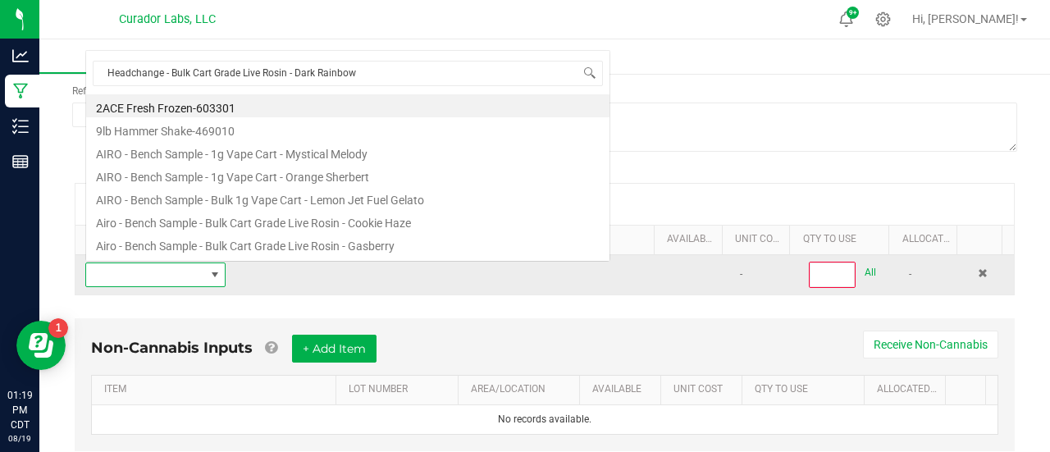
scroll to position [24, 134]
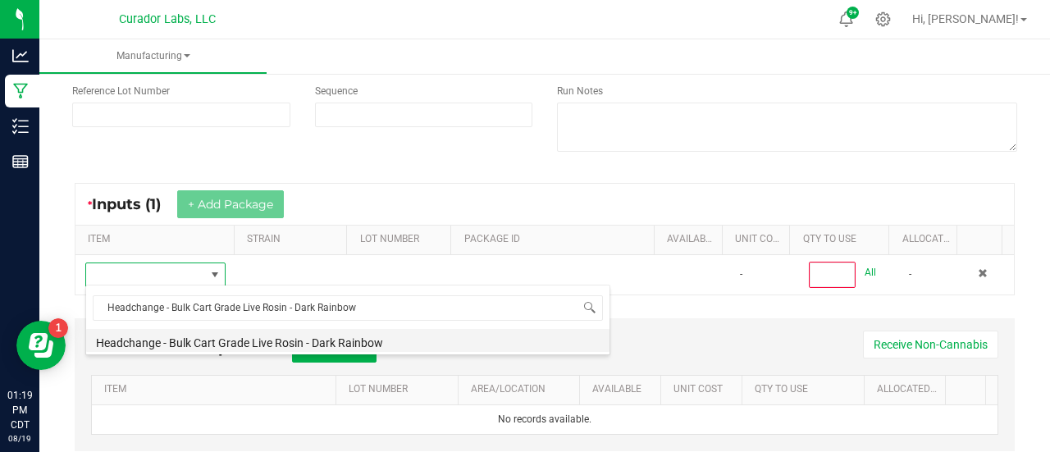
click at [239, 344] on li "Headchange - Bulk Cart Grade Live Rosin - Dark Rainbow" at bounding box center [347, 340] width 523 height 23
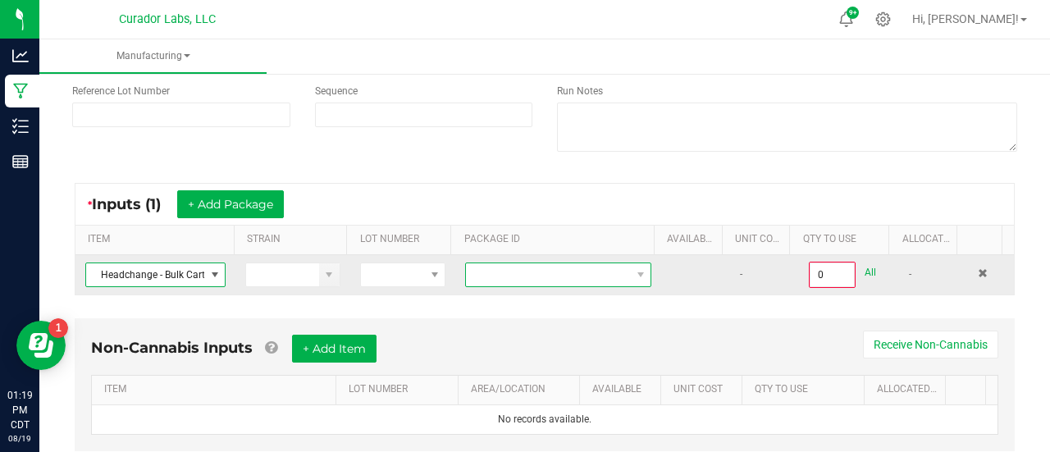
click at [574, 267] on span at bounding box center [548, 274] width 164 height 23
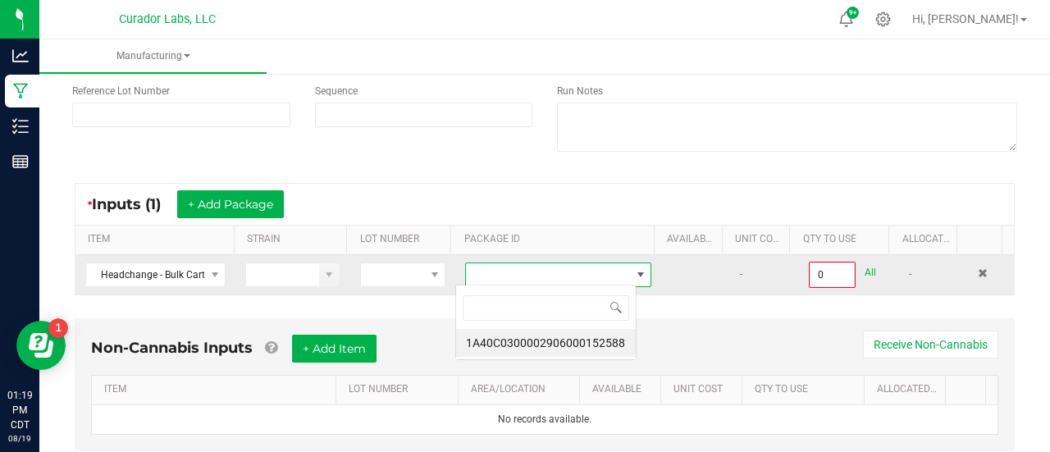
scroll to position [24, 180]
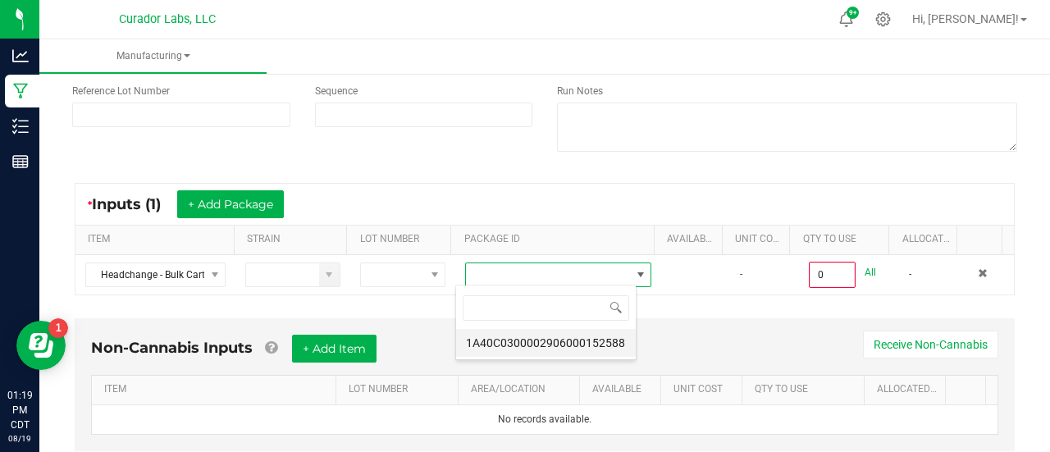
click at [582, 337] on li "1A40C0300002906000152588" at bounding box center [546, 343] width 180 height 28
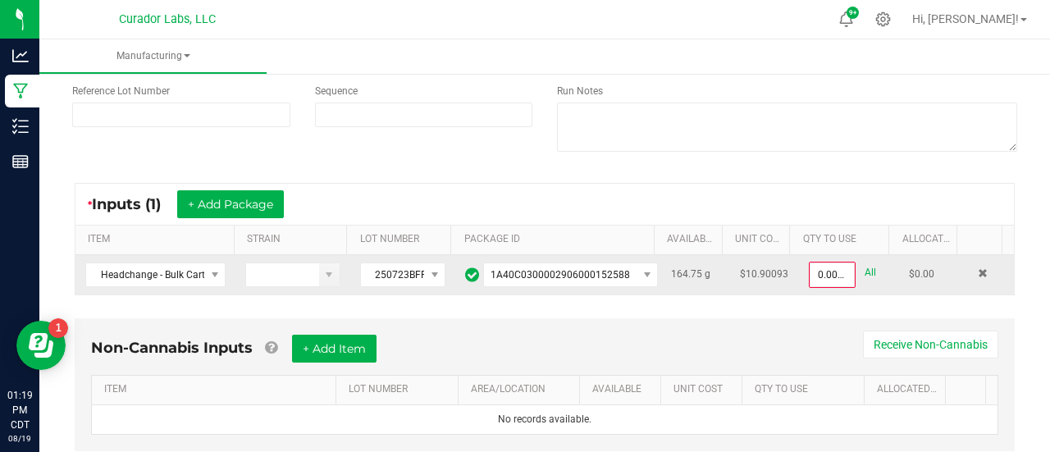
click at [864, 266] on link "All" at bounding box center [869, 273] width 11 height 22
type input "164.7500 g"
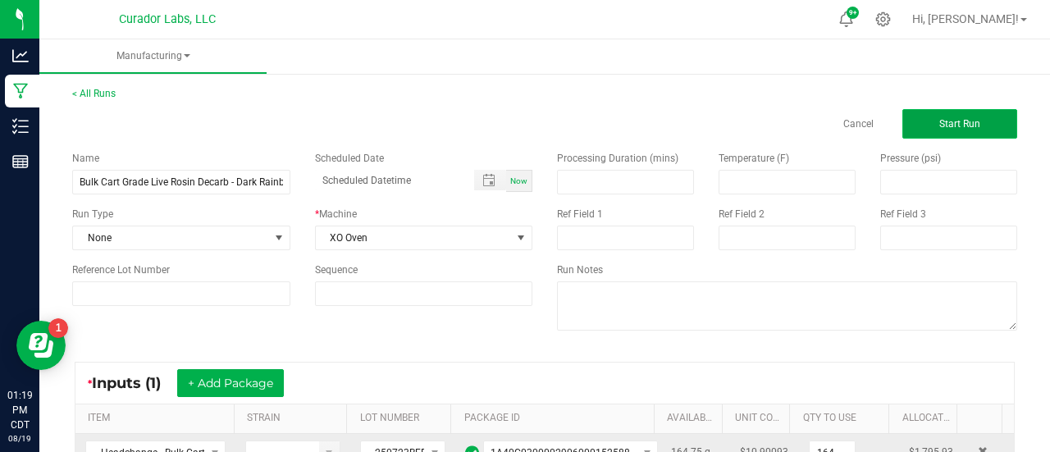
click at [955, 125] on span "Start Run" at bounding box center [959, 123] width 41 height 11
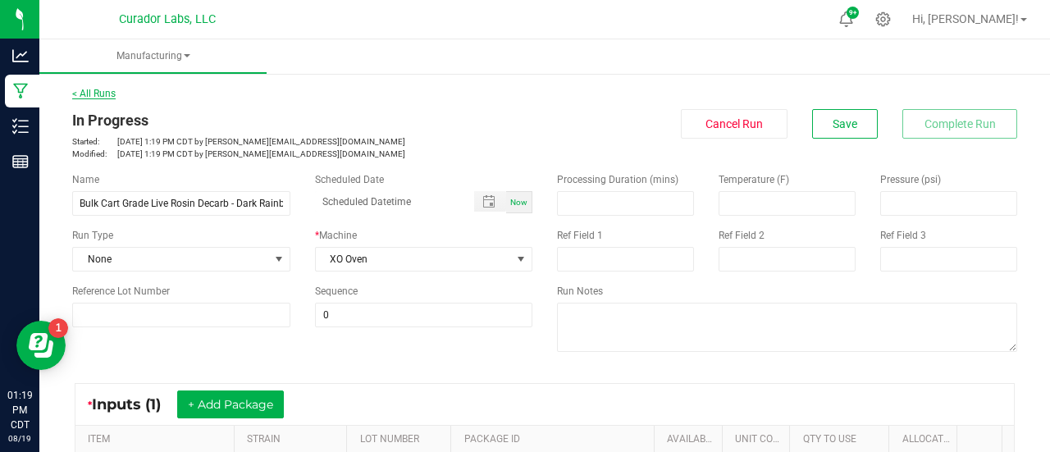
click at [102, 89] on link "< All Runs" at bounding box center [93, 93] width 43 height 11
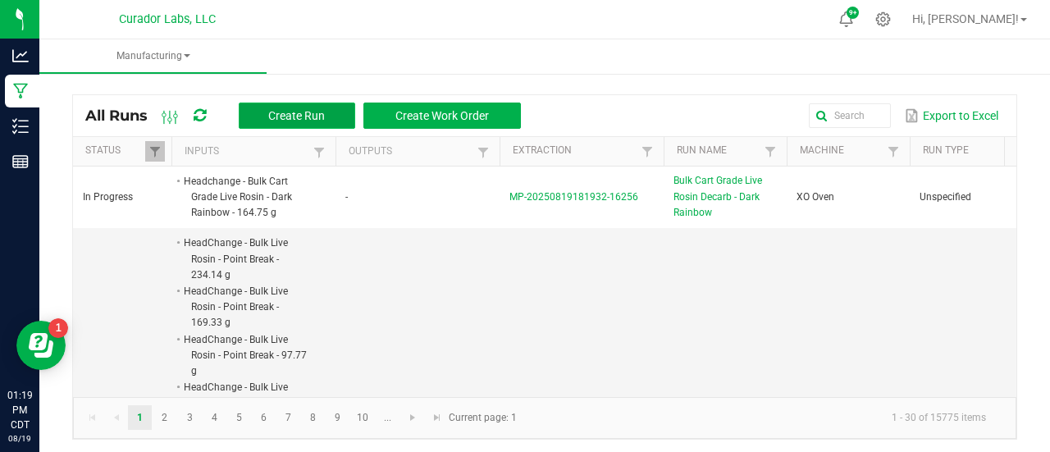
click at [274, 115] on span "Create Run" at bounding box center [296, 115] width 57 height 13
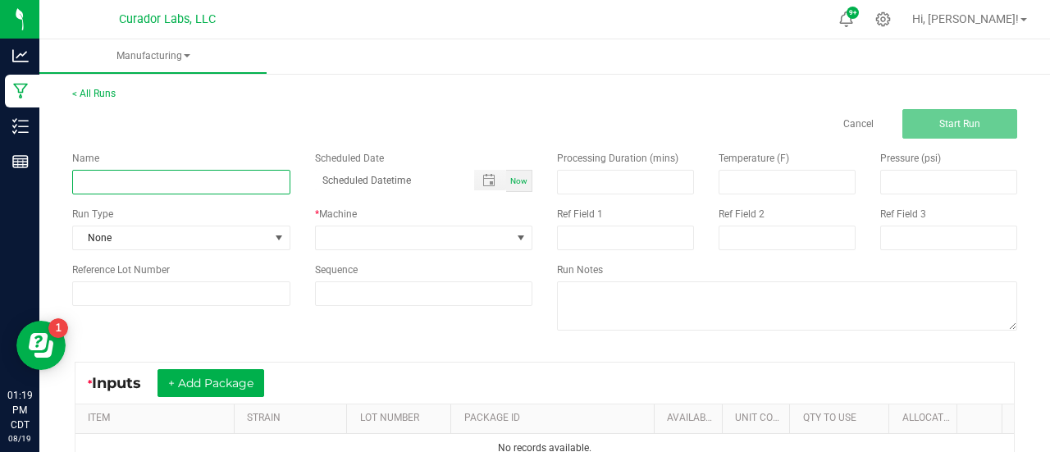
click at [254, 180] on input at bounding box center [181, 182] width 218 height 25
paste input "Headchange - Bulk Food Grade Live Rosin - Dark Rainbow"
click at [97, 183] on input "Headchange - Bulk Food Grade Live Rosin - Dark Rainbow" at bounding box center [181, 182] width 218 height 25
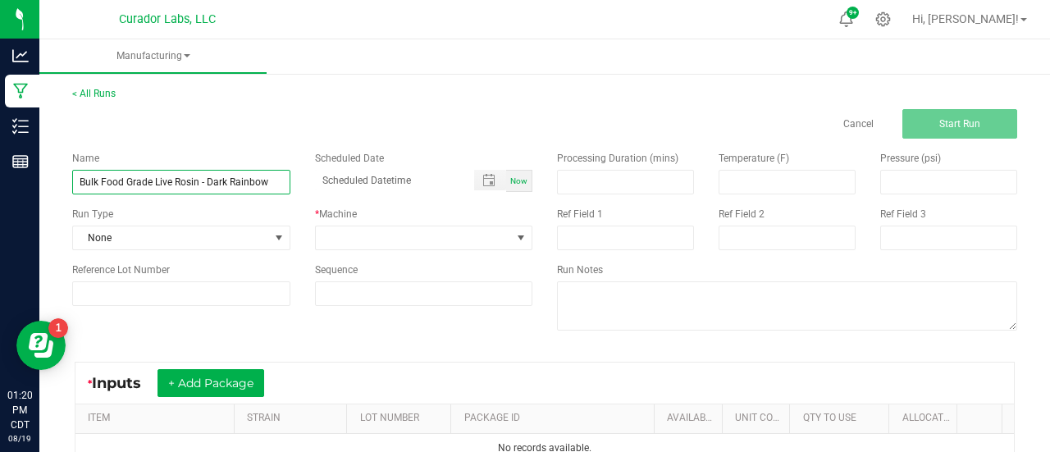
click at [199, 185] on input "Bulk Food Grade Live Rosin - Dark Rainbow" at bounding box center [181, 182] width 218 height 25
type input "Bulk Food Grade Live Rosin Decarb - Dark Rainbow"
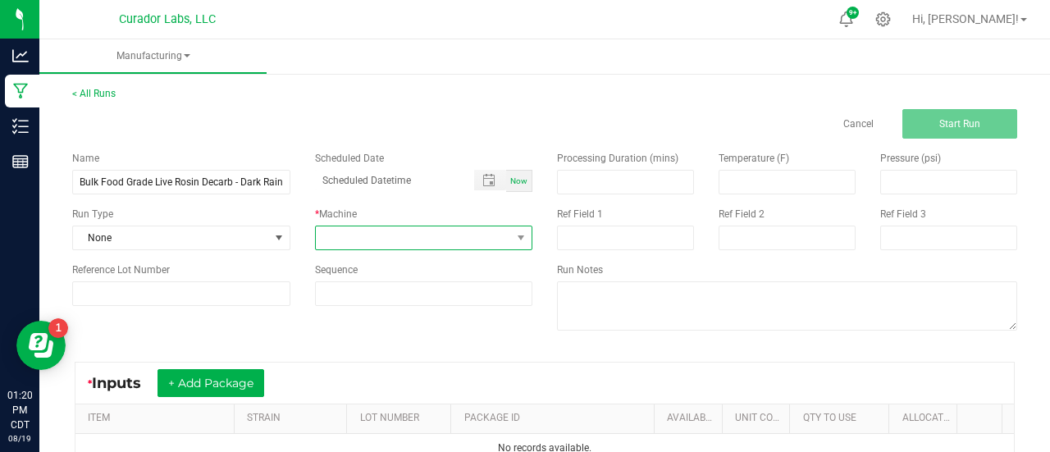
click at [359, 235] on span at bounding box center [414, 237] width 196 height 23
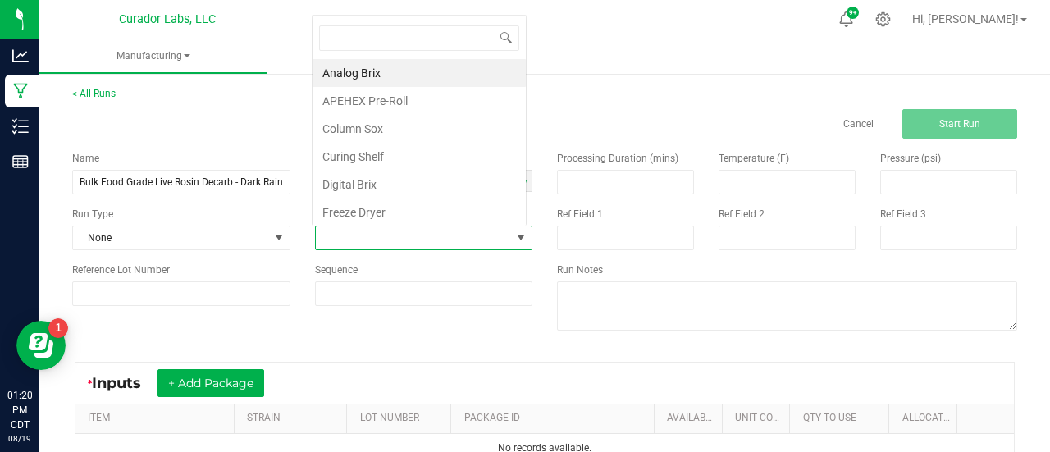
scroll to position [24, 212]
type input "xo"
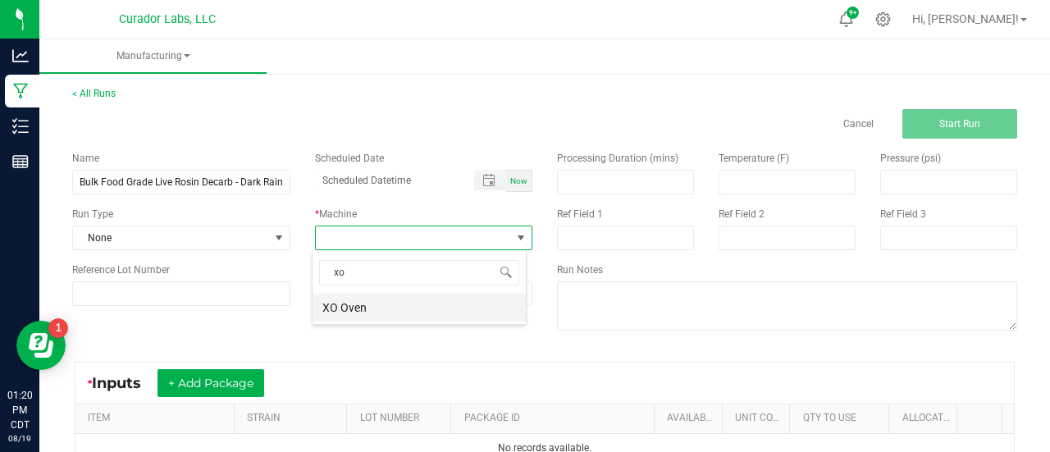
click at [353, 308] on li "XO Oven" at bounding box center [418, 308] width 213 height 28
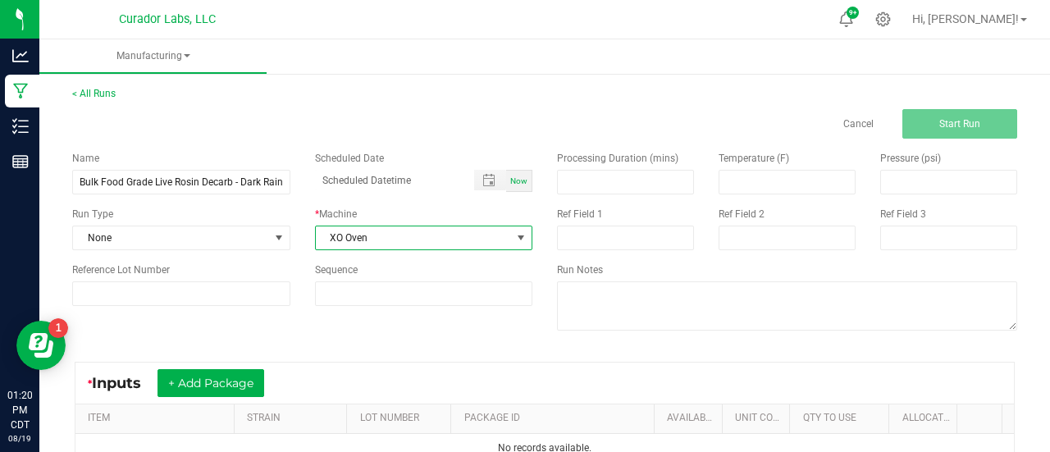
click at [367, 337] on div "Name Bulk Food Grade Live Rosin Decarb - Dark Rainbow Scheduled Date Now Run Ty…" at bounding box center [544, 243] width 969 height 208
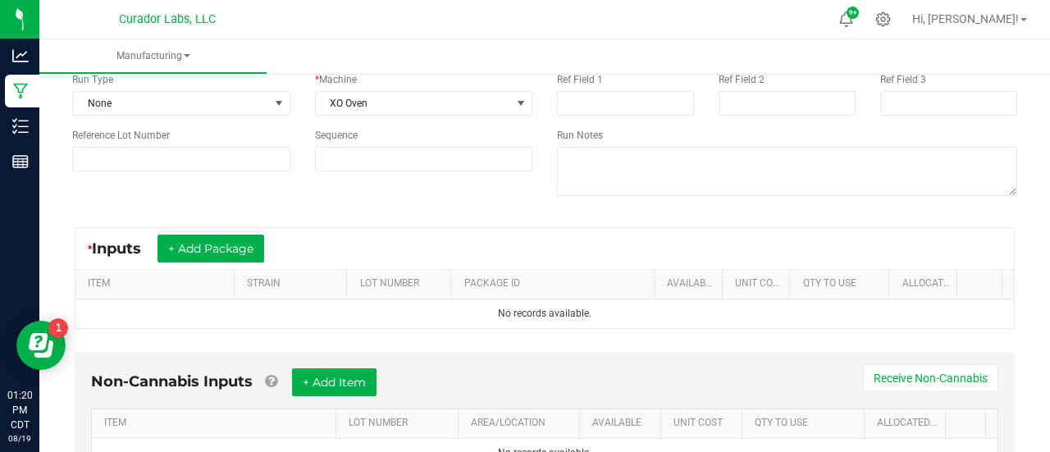
scroll to position [212, 0]
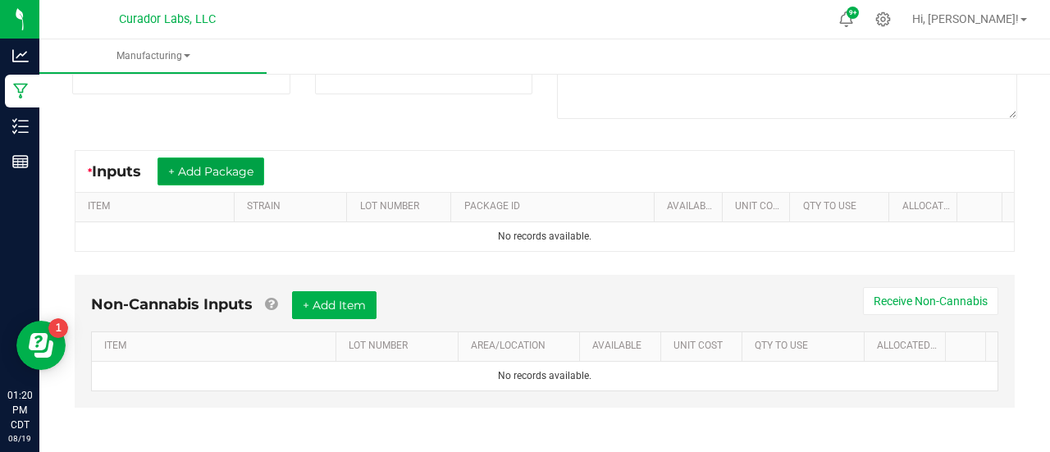
click at [214, 170] on button "+ Add Package" at bounding box center [210, 171] width 107 height 28
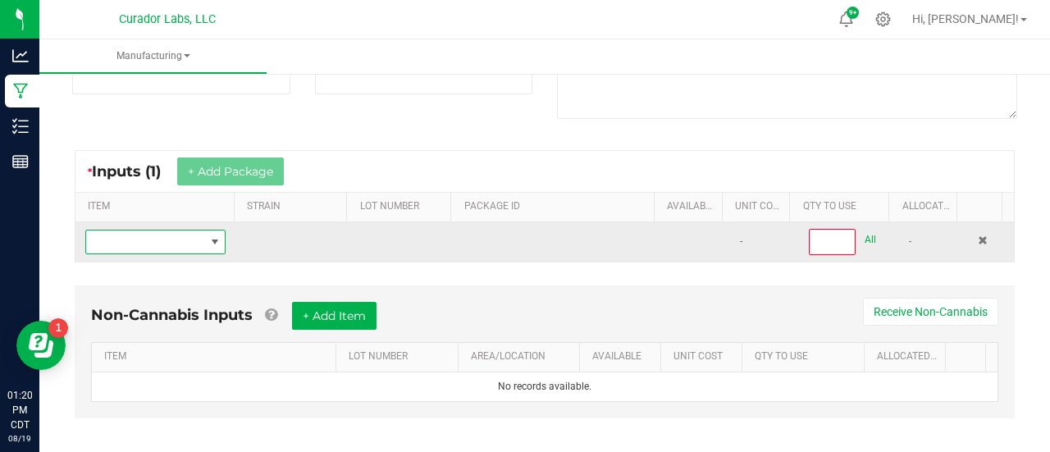
click at [209, 246] on span "NO DATA FOUND" at bounding box center [214, 241] width 13 height 13
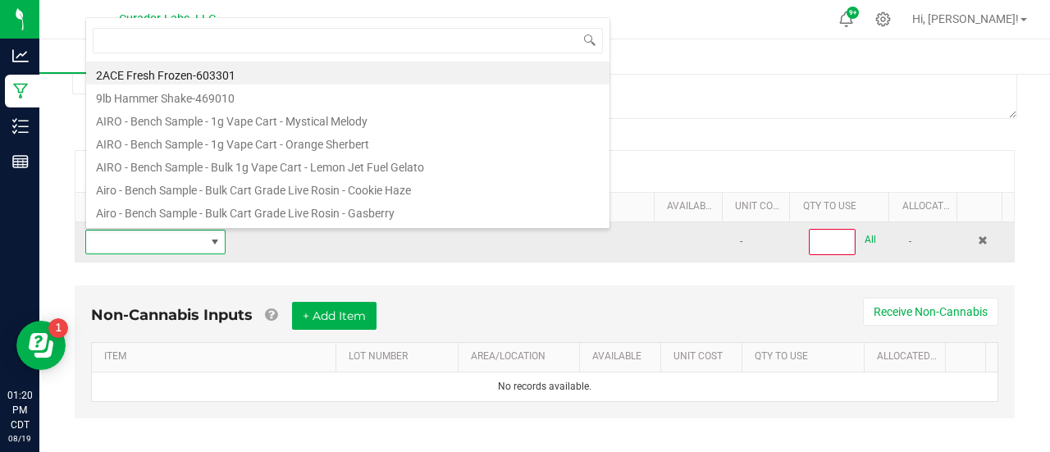
scroll to position [24, 134]
type input "Headchange - Bulk Food Grade Live Rosin - Dark Rainbow"
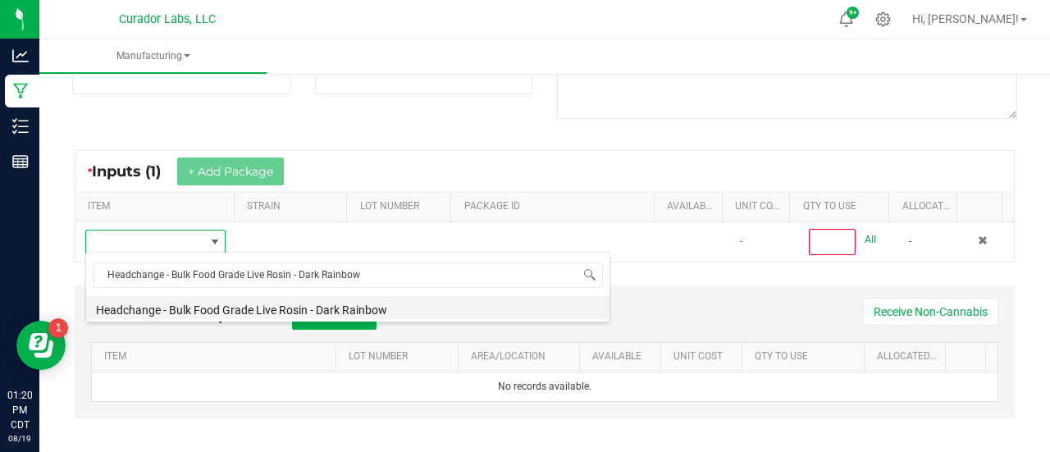
click at [226, 304] on li "Headchange - Bulk Food Grade Live Rosin - Dark Rainbow" at bounding box center [347, 307] width 523 height 23
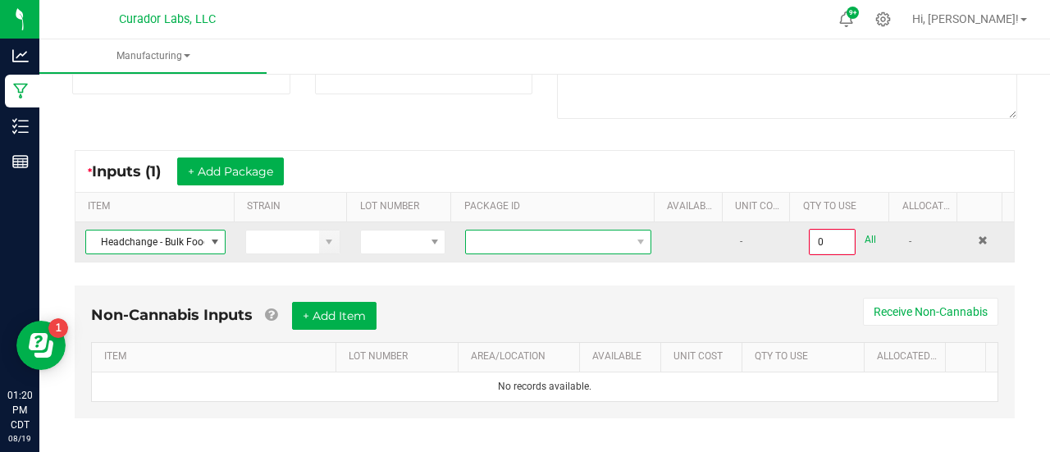
click at [474, 240] on span at bounding box center [548, 241] width 164 height 23
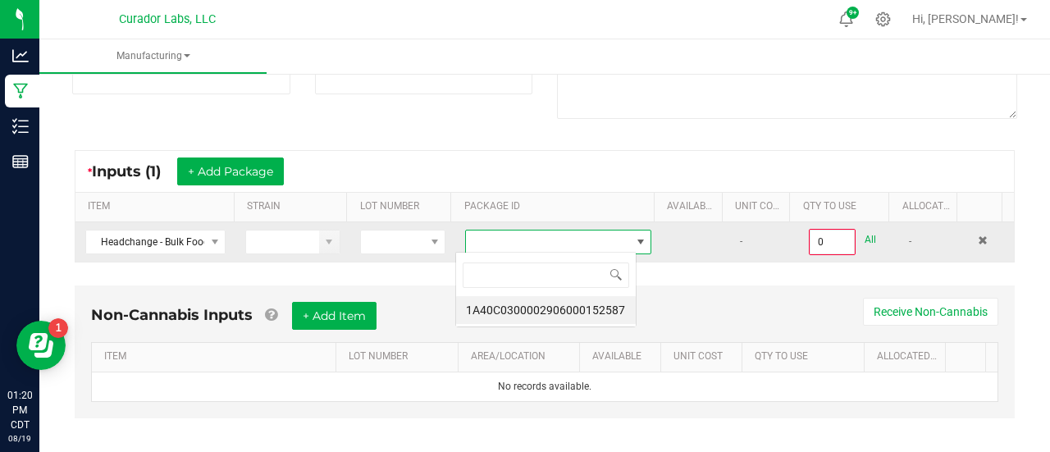
scroll to position [24, 180]
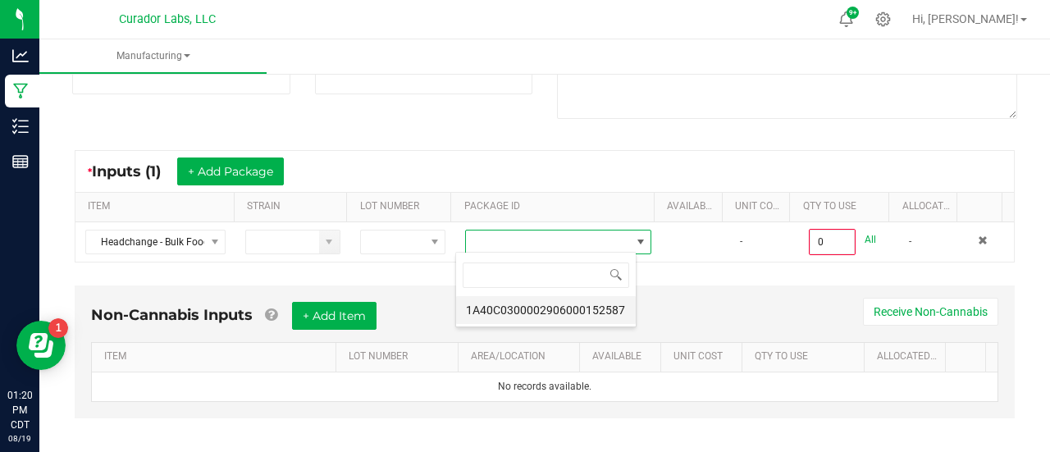
click at [516, 305] on li "1A40C0300002906000152587" at bounding box center [546, 310] width 180 height 28
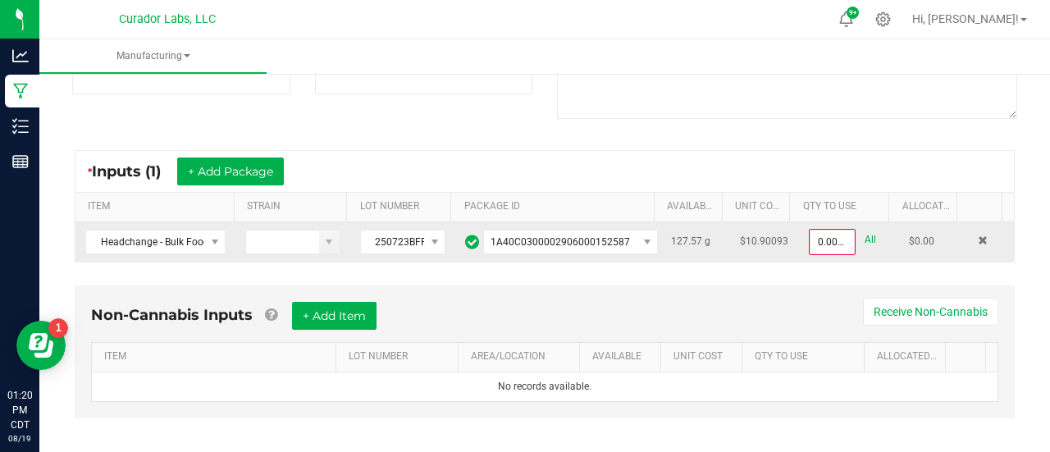
click at [864, 241] on link "All" at bounding box center [869, 240] width 11 height 22
type input "127.5700 g"
click at [803, 200] on link "QTY TO USE" at bounding box center [843, 206] width 80 height 13
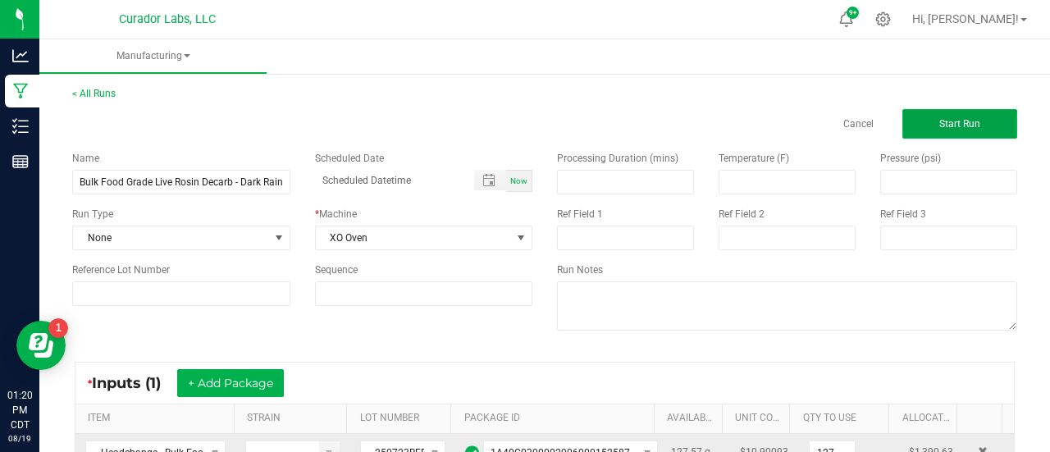
click at [966, 122] on span "Start Run" at bounding box center [959, 123] width 41 height 11
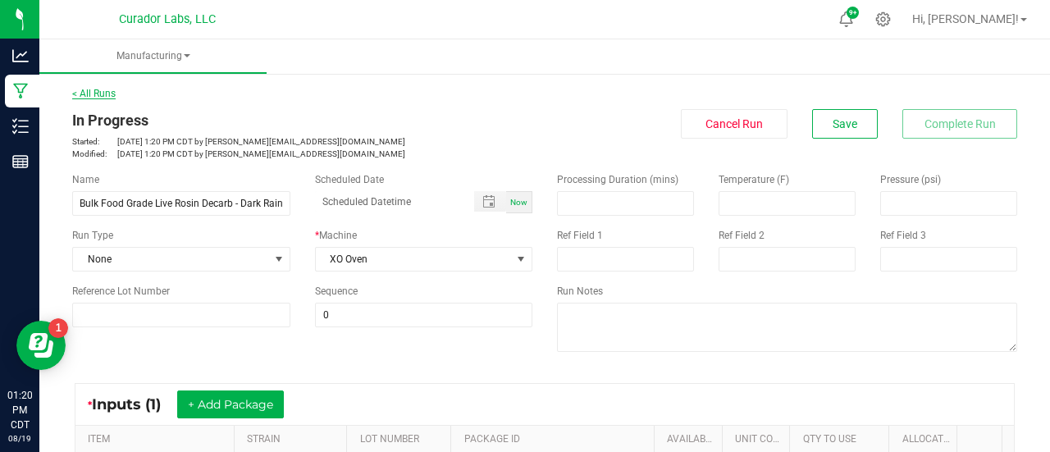
click at [110, 91] on link "< All Runs" at bounding box center [93, 93] width 43 height 11
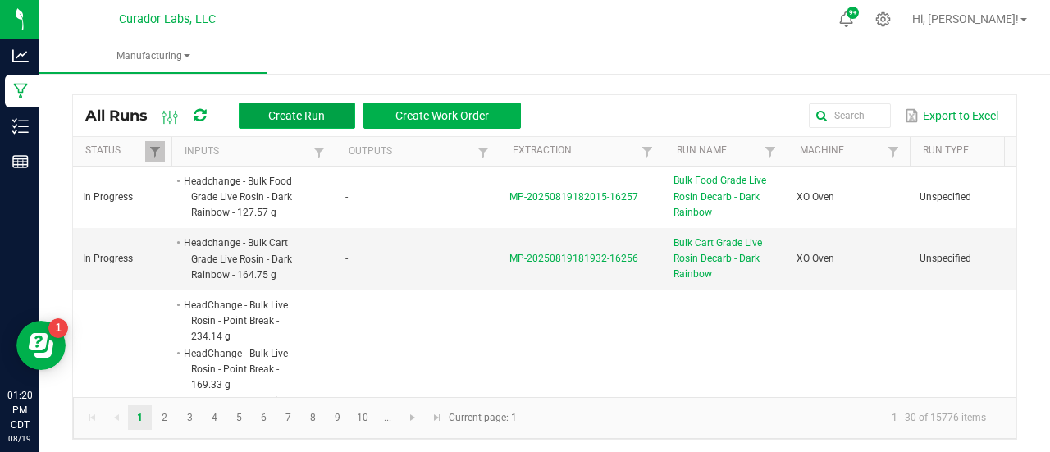
click at [285, 121] on span "Create Run" at bounding box center [296, 115] width 57 height 13
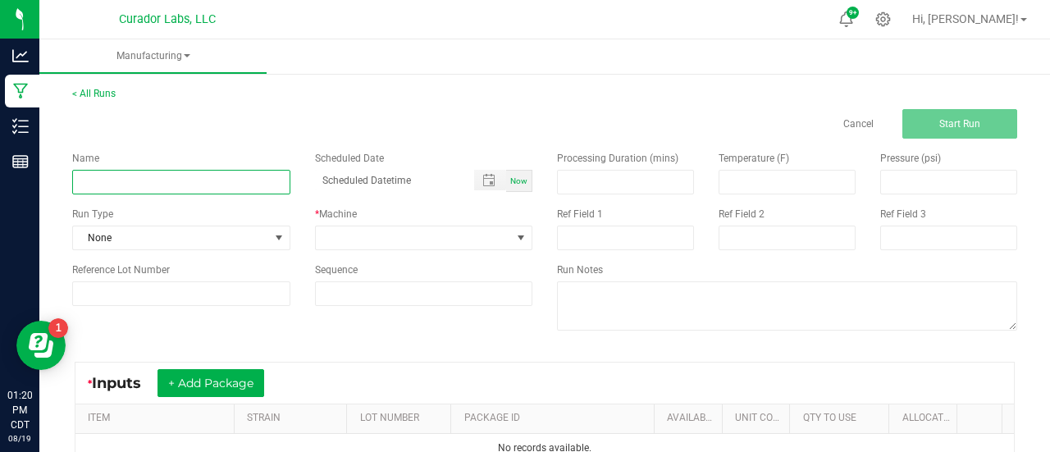
click at [230, 186] on input at bounding box center [181, 182] width 218 height 25
paste input "Headchange - Bulk Live Rosin Sauce - Dark Rainbow"
click at [118, 183] on input "Headchange - Bulk Live Rosin Sauce - Dark Rainbow" at bounding box center [181, 182] width 218 height 25
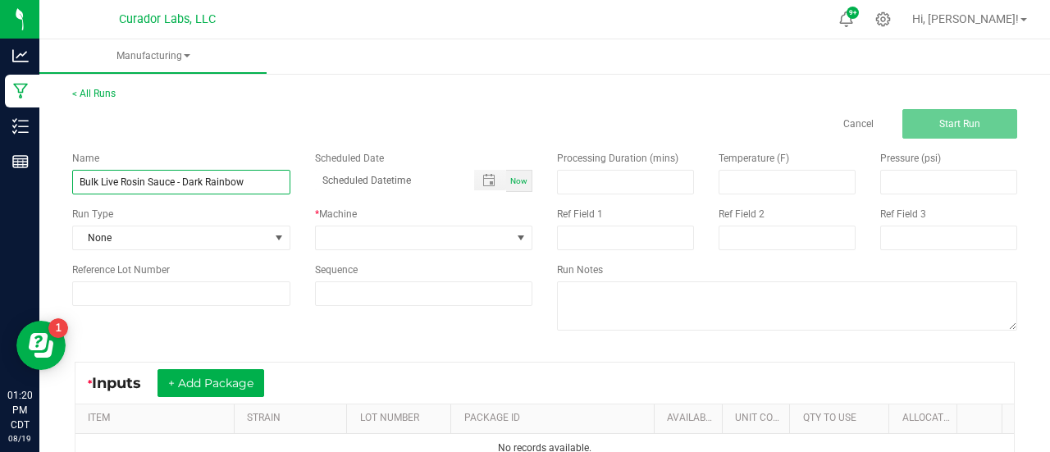
click at [171, 185] on input "Bulk Live Rosin Sauce - Dark Rainbow" at bounding box center [181, 182] width 218 height 25
type input "Bulk Live Rosin Sauce Decarb - Dark Rainbow"
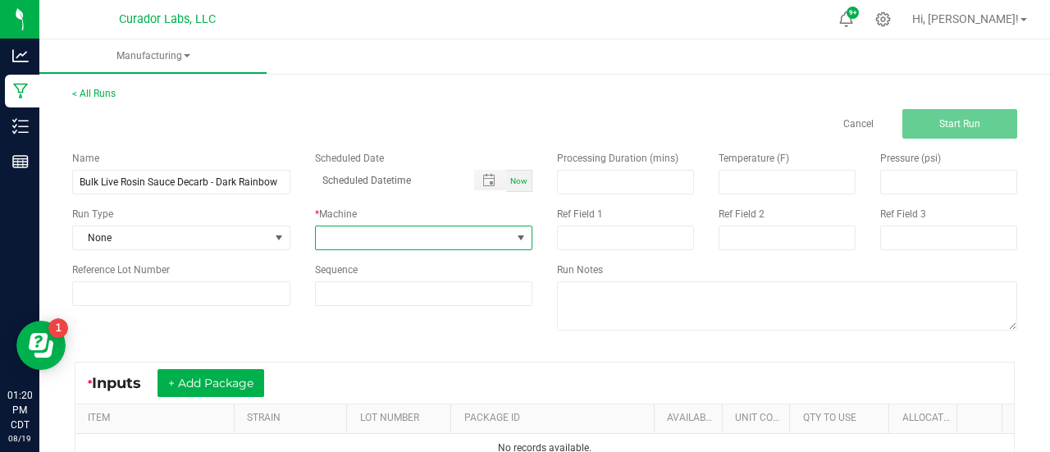
click at [338, 246] on span at bounding box center [414, 237] width 196 height 23
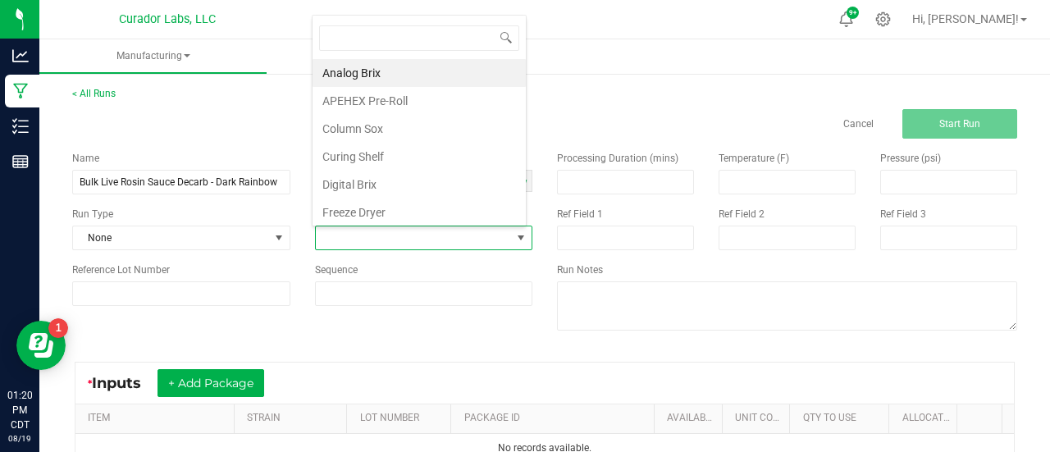
scroll to position [24, 212]
type input "xo"
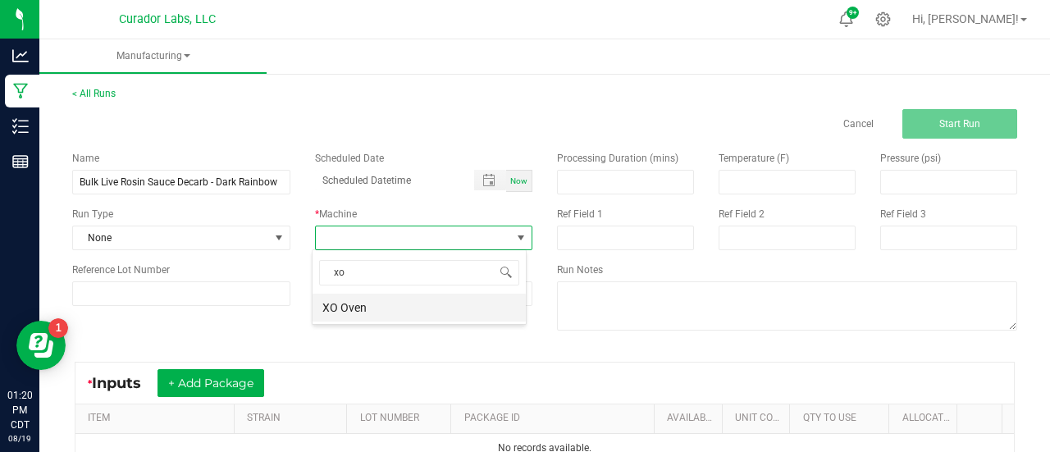
click at [349, 311] on li "XO Oven" at bounding box center [418, 308] width 213 height 28
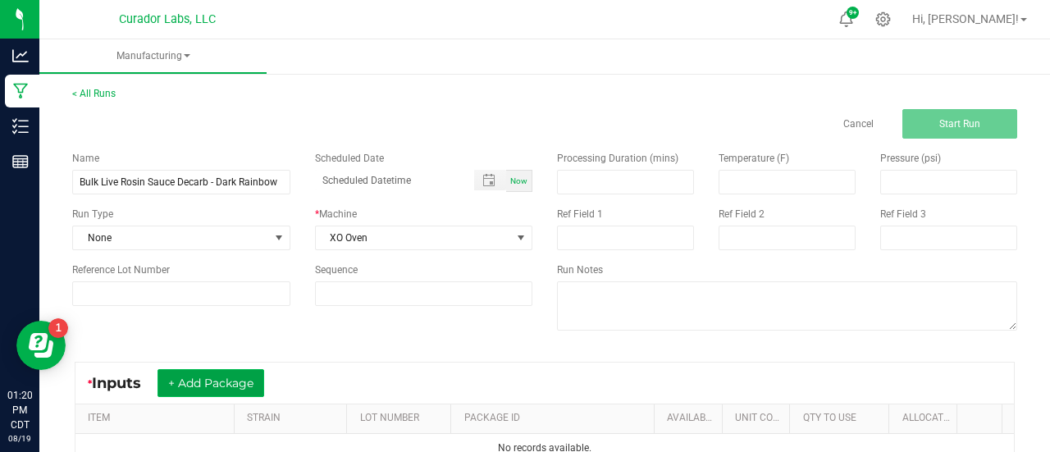
click at [246, 373] on button "+ Add Package" at bounding box center [210, 383] width 107 height 28
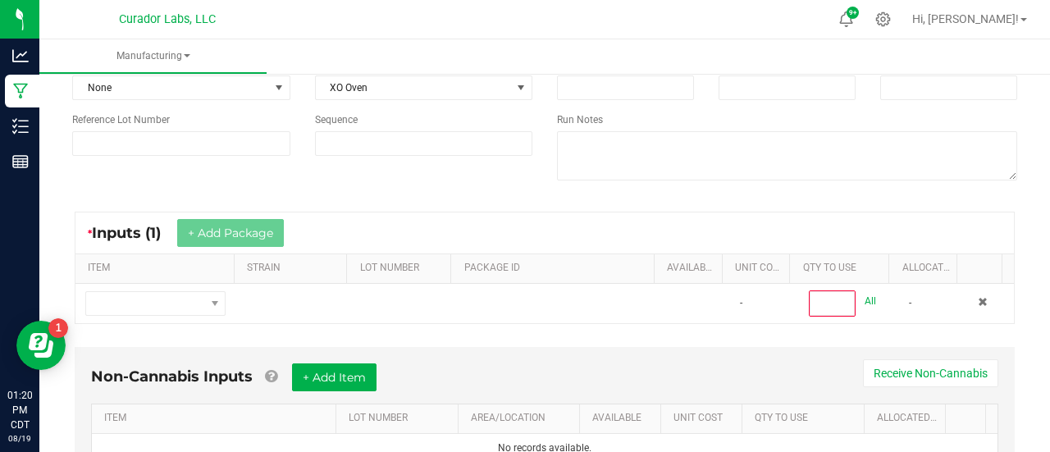
scroll to position [154, 0]
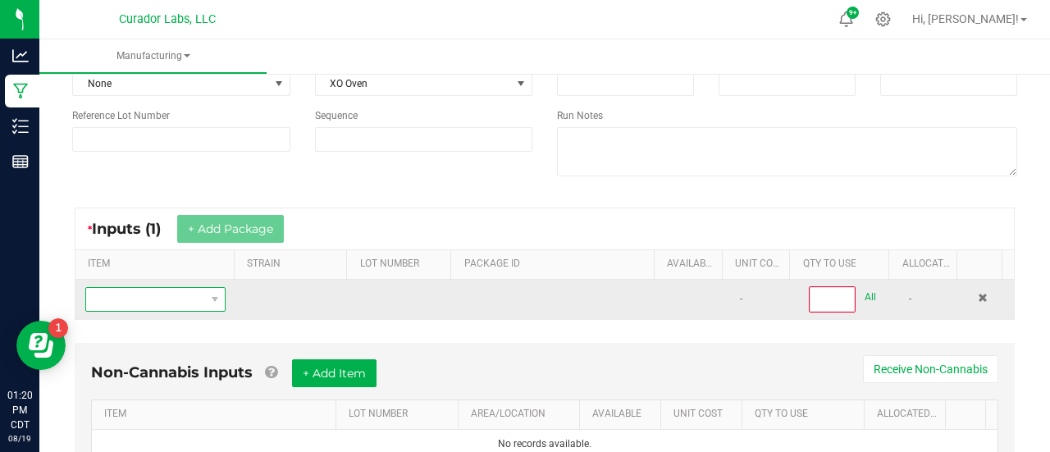
click at [184, 292] on span "NO DATA FOUND" at bounding box center [145, 299] width 118 height 23
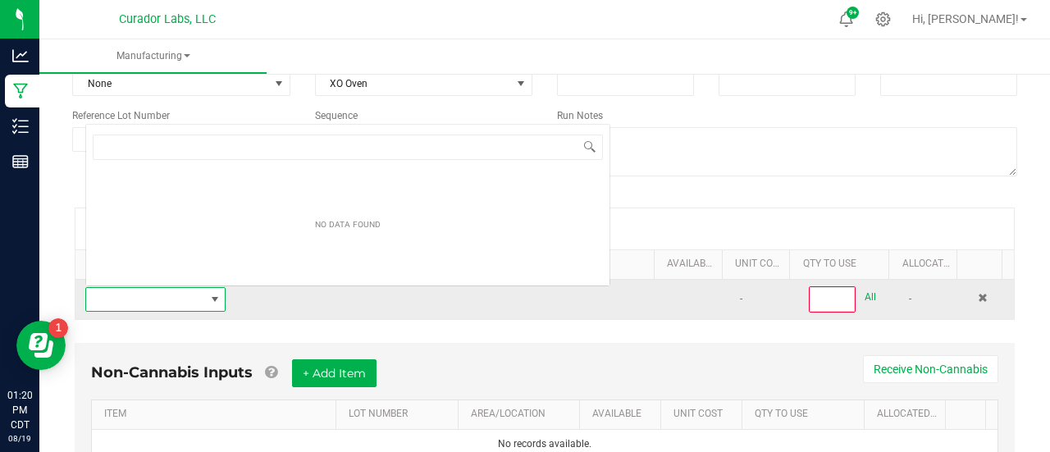
scroll to position [24, 134]
type input "Headchange - Bulk Live Rosin Sauce - Dark Rainbow"
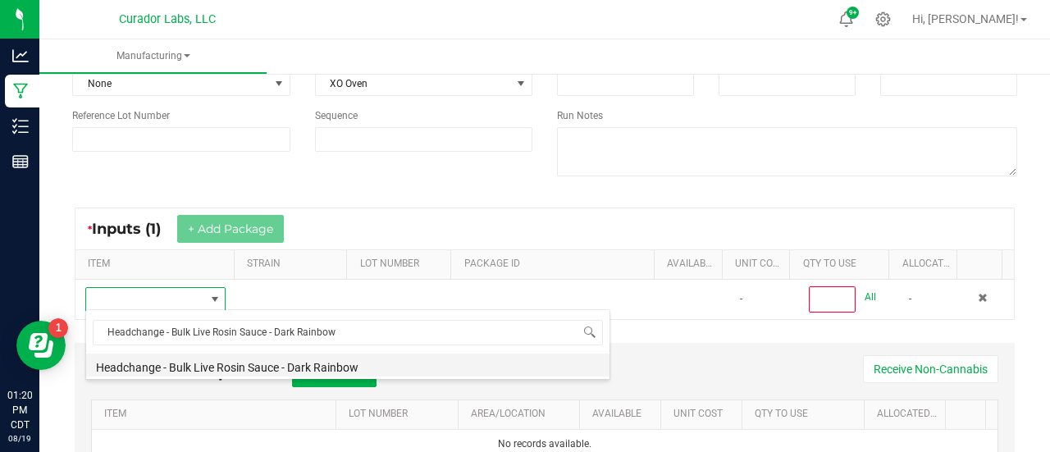
click at [190, 375] on li "Headchange - Bulk Live Rosin Sauce - Dark Rainbow" at bounding box center [347, 364] width 523 height 23
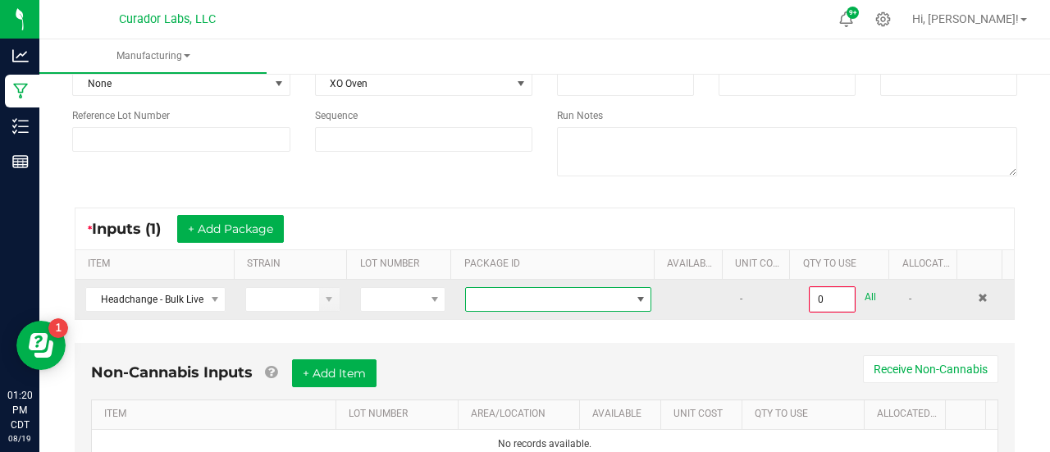
click at [553, 294] on span at bounding box center [548, 299] width 164 height 23
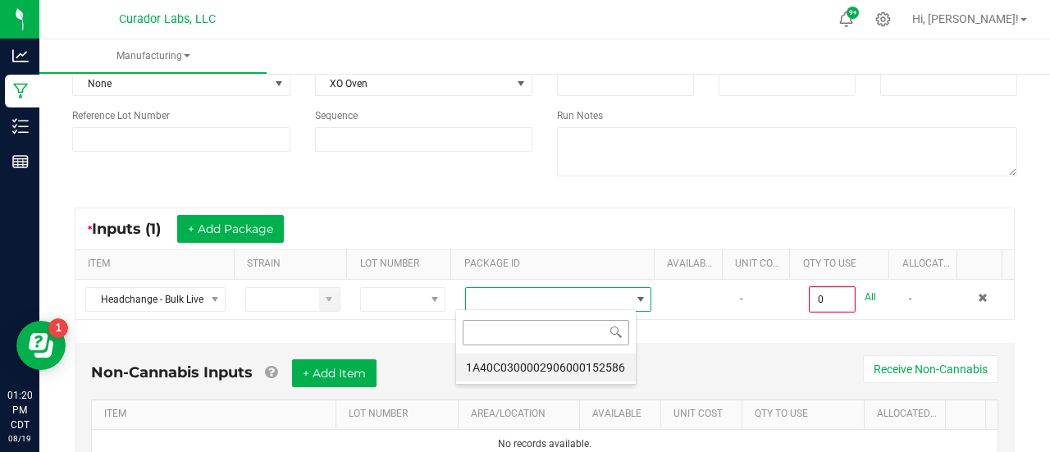
scroll to position [24, 180]
click at [553, 373] on li "1A40C0300002906000152586" at bounding box center [546, 367] width 180 height 28
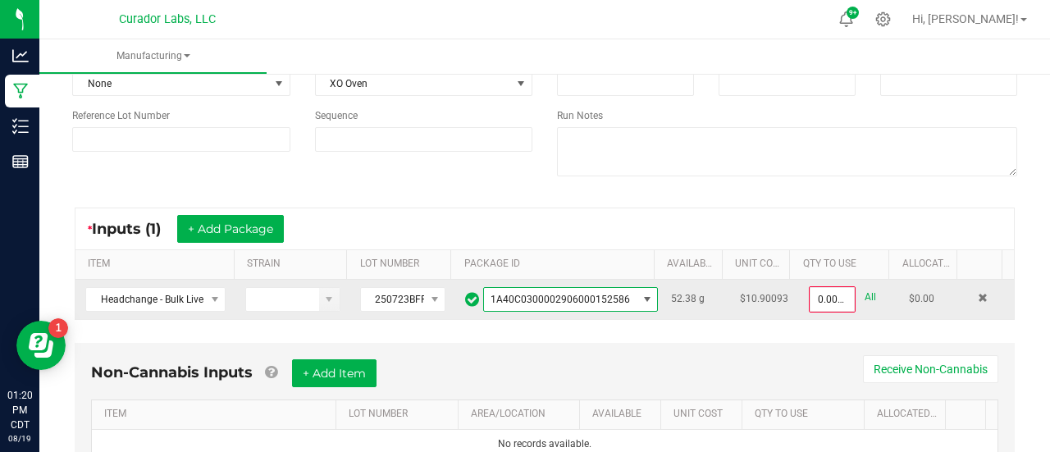
click at [864, 298] on link "All" at bounding box center [869, 297] width 11 height 22
type input "52.3800 g"
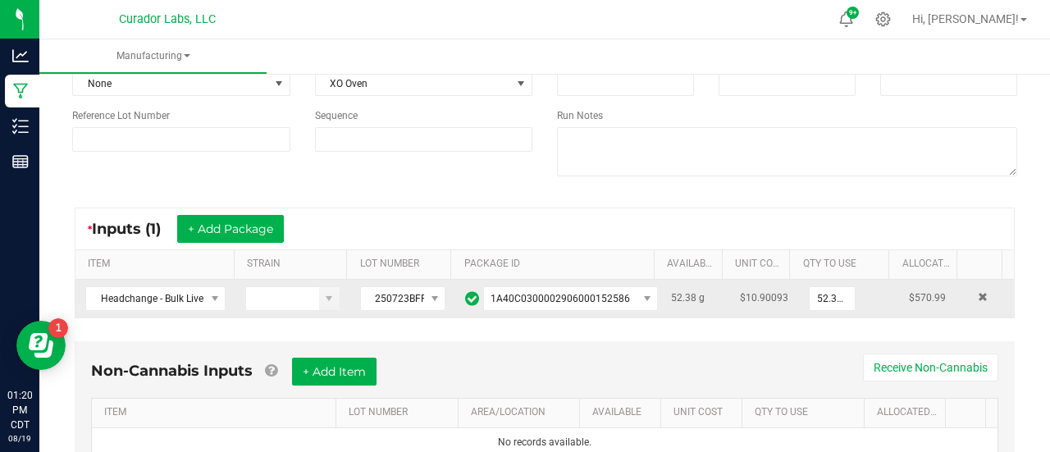
click at [809, 203] on div "* Inputs (1) + Add Package ITEM STRAIN LOT NUMBER PACKAGE ID AVAILABLE Unit Cos…" at bounding box center [544, 263] width 969 height 140
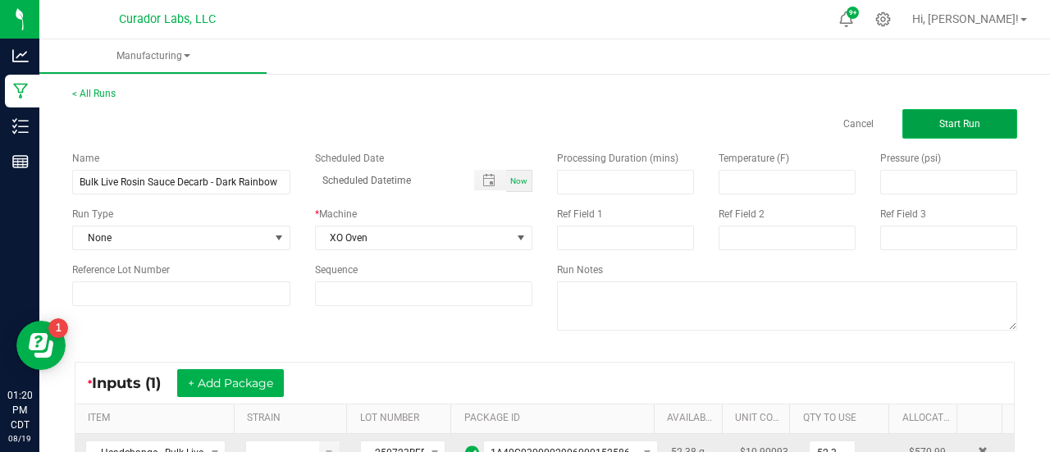
click at [920, 128] on button "Start Run" at bounding box center [959, 124] width 115 height 30
